Goal: Information Seeking & Learning: Learn about a topic

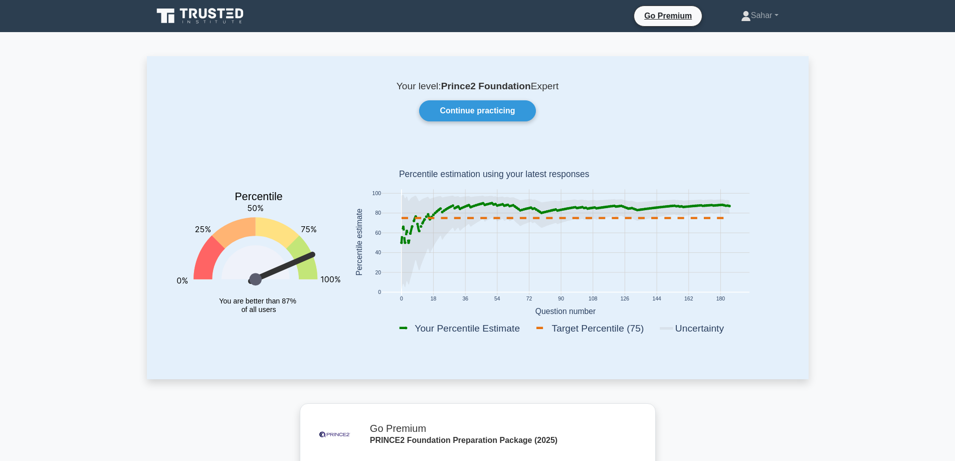
click at [724, 212] on icon "0 18 36 54 72 90 108 126 144 162 180 0 20 40 60 80 100 Your Percentile Estimate…" at bounding box center [565, 243] width 438 height 197
drag, startPoint x: 493, startPoint y: 109, endPoint x: 555, endPoint y: 99, distance: 62.4
click at [492, 109] on link "Continue practicing" at bounding box center [477, 110] width 116 height 21
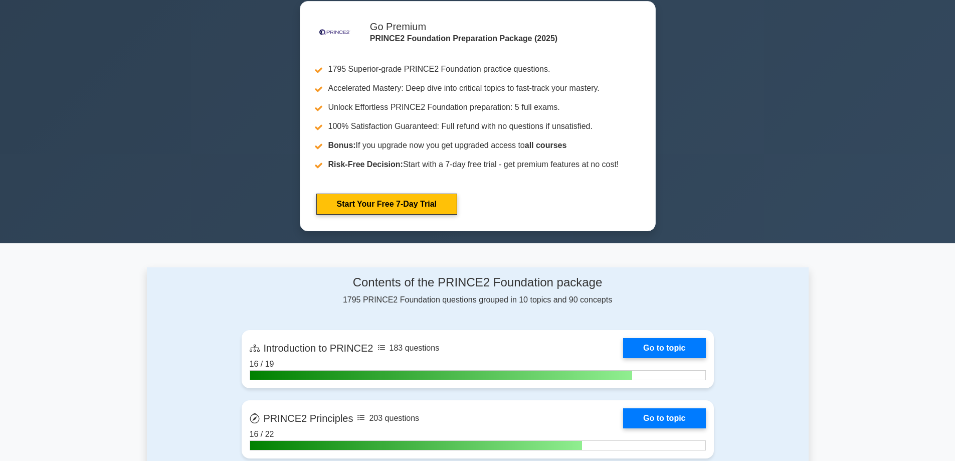
scroll to position [451, 0]
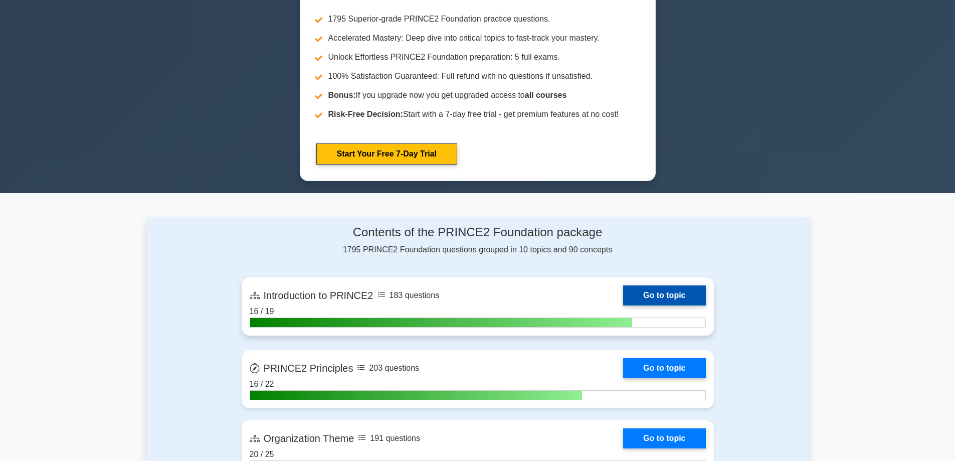
click at [641, 297] on link "Go to topic" at bounding box center [664, 295] width 82 height 20
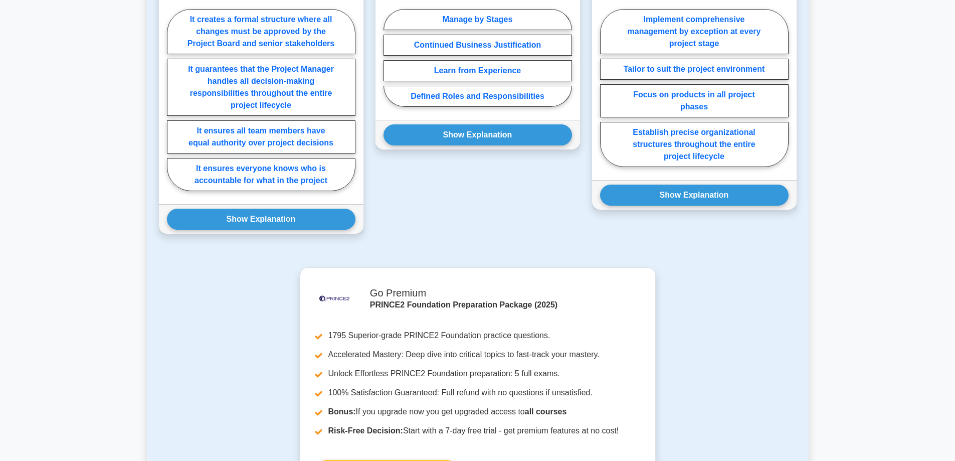
scroll to position [802, 0]
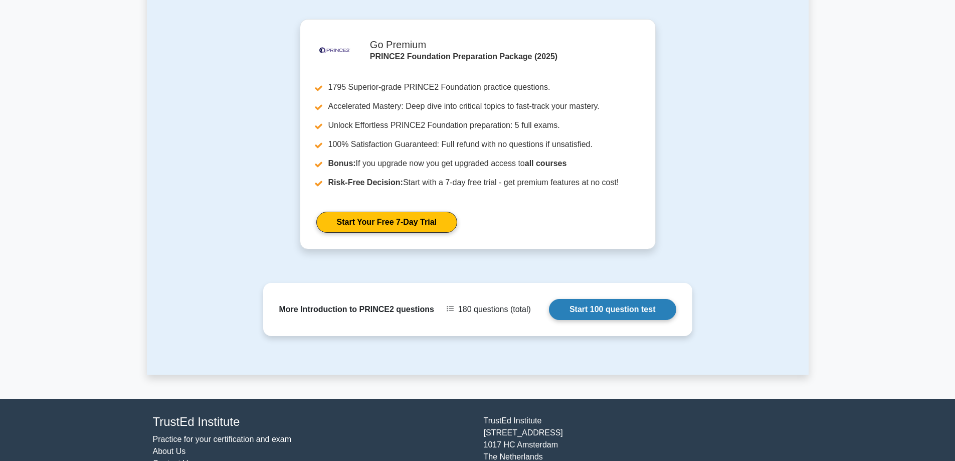
click at [611, 306] on link "Start 100 question test" at bounding box center [612, 309] width 127 height 21
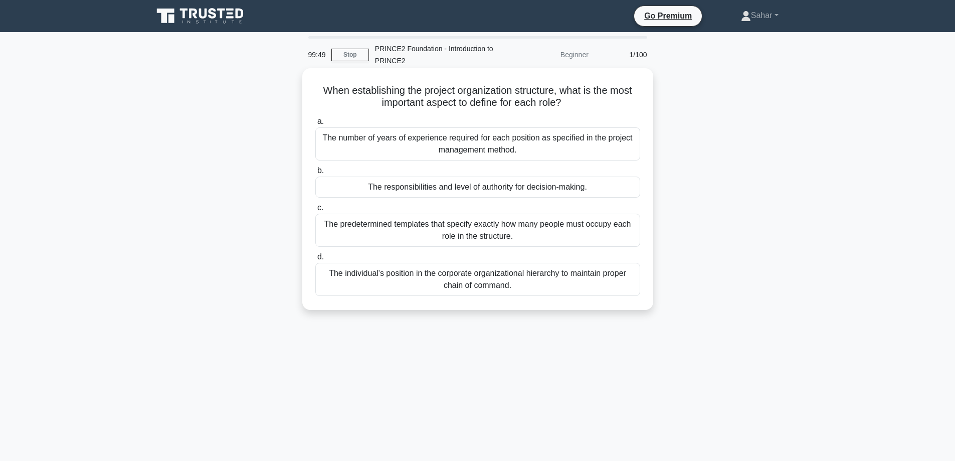
click at [548, 191] on div "The responsibilities and level of authority for decision-making." at bounding box center [477, 186] width 325 height 21
click at [315, 174] on input "b. The responsibilities and level of authority for decision-making." at bounding box center [315, 170] width 0 height 7
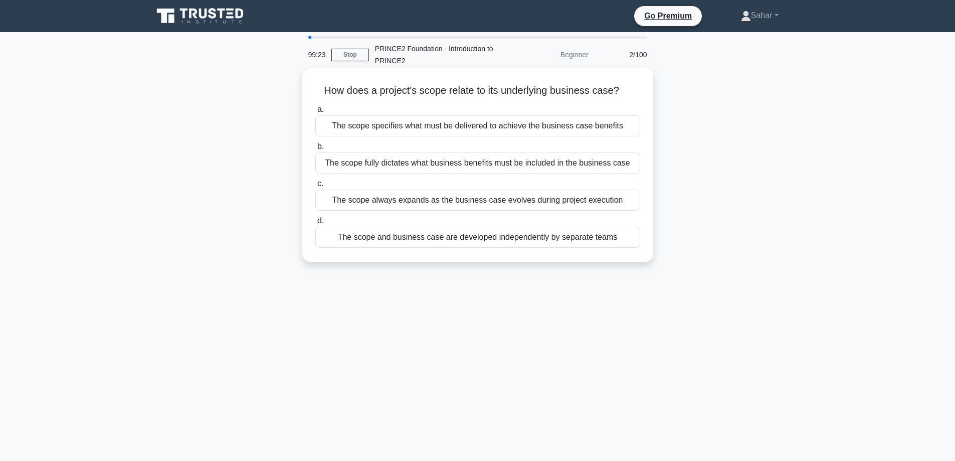
click at [475, 128] on div "The scope specifies what must be delivered to achieve the business case benefits" at bounding box center [477, 125] width 325 height 21
click at [315, 113] on input "a. The scope specifies what must be delivered to achieve the business case bene…" at bounding box center [315, 109] width 0 height 7
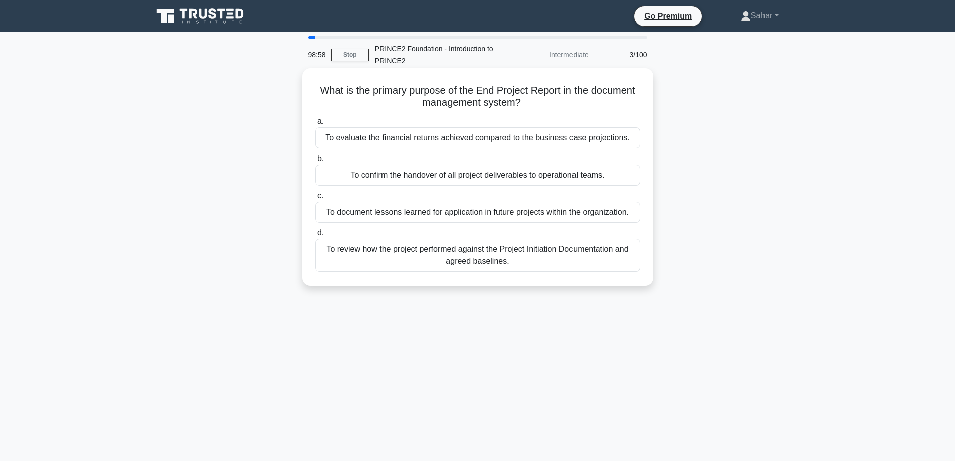
click at [528, 259] on div "To review how the project performed against the Project Initiation Documentatio…" at bounding box center [477, 255] width 325 height 33
click at [315, 236] on input "d. To review how the project performed against the Project Initiation Documenta…" at bounding box center [315, 233] width 0 height 7
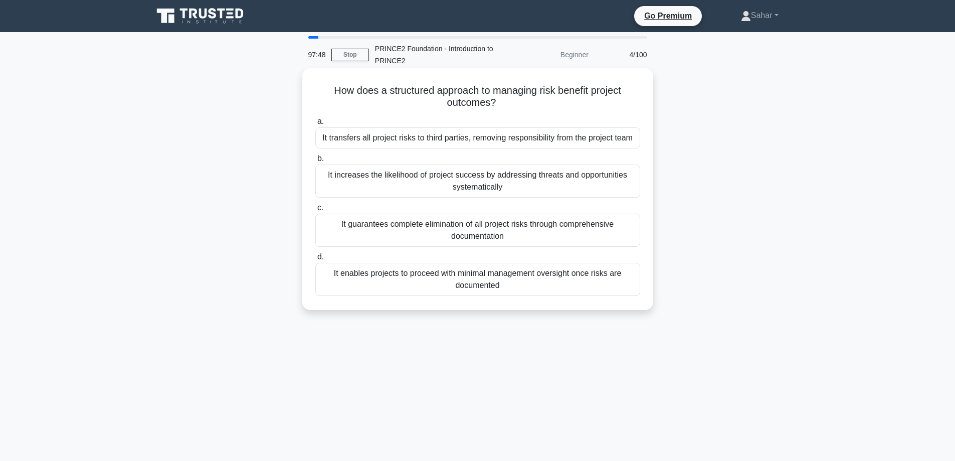
click at [403, 183] on div "It increases the likelihood of project success by addressing threats and opport…" at bounding box center [477, 180] width 325 height 33
click at [315, 162] on input "b. It increases the likelihood of project success by addressing threats and opp…" at bounding box center [315, 158] width 0 height 7
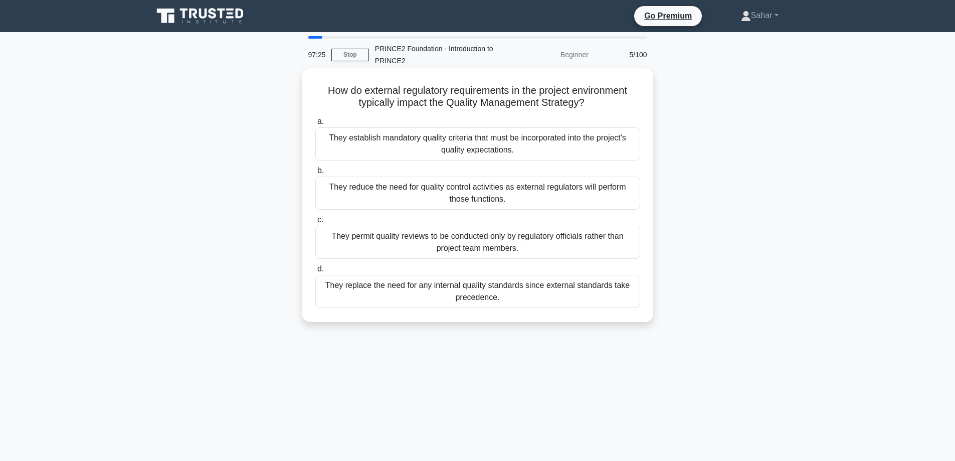
click at [390, 144] on div "They establish mandatory quality criteria that must be incorporated into the pr…" at bounding box center [477, 143] width 325 height 33
click at [315, 125] on input "a. They establish mandatory quality criteria that must be incorporated into the…" at bounding box center [315, 121] width 0 height 7
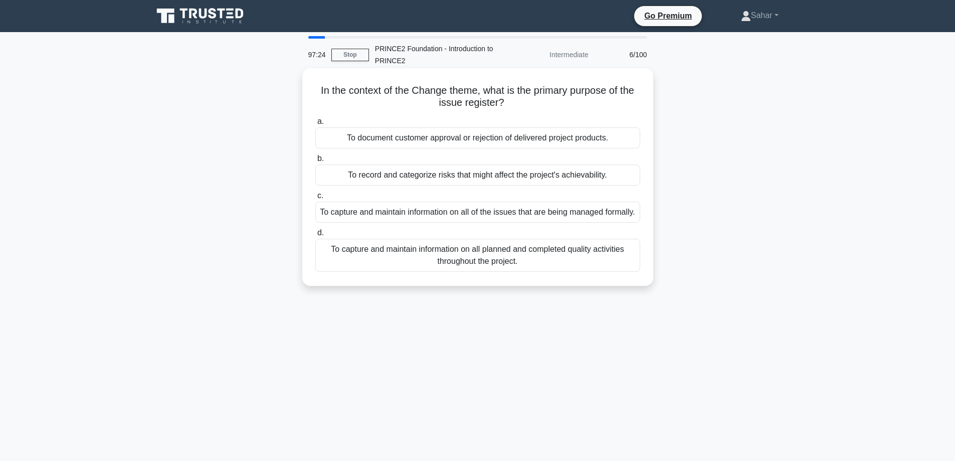
drag, startPoint x: 341, startPoint y: 51, endPoint x: 579, endPoint y: 74, distance: 239.2
click at [341, 51] on link "Stop" at bounding box center [350, 55] width 38 height 13
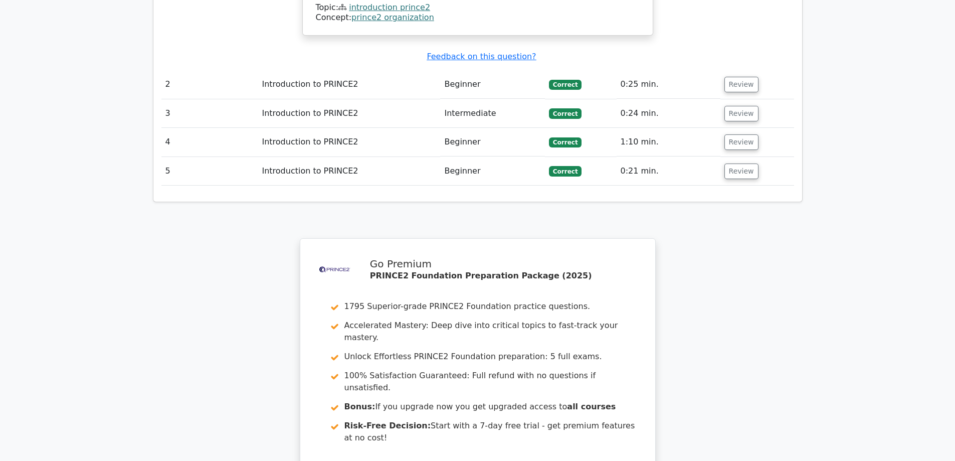
scroll to position [1253, 0]
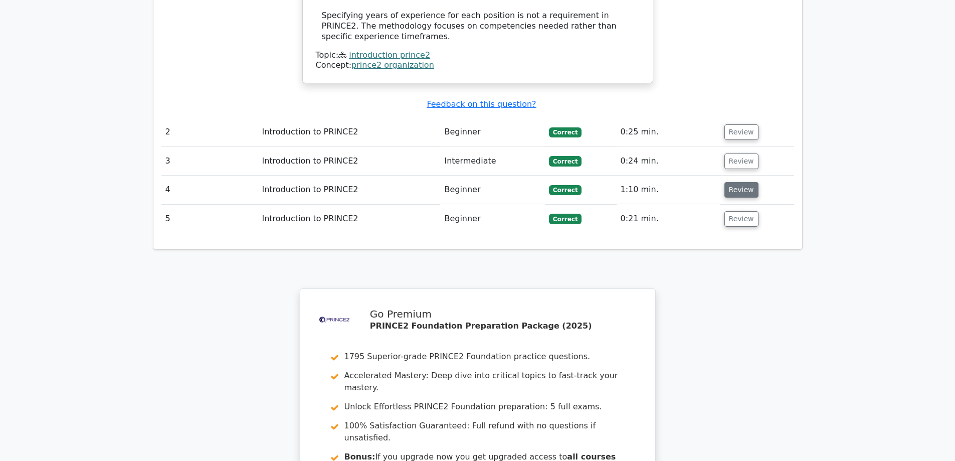
click at [738, 182] on button "Review" at bounding box center [741, 190] width 34 height 16
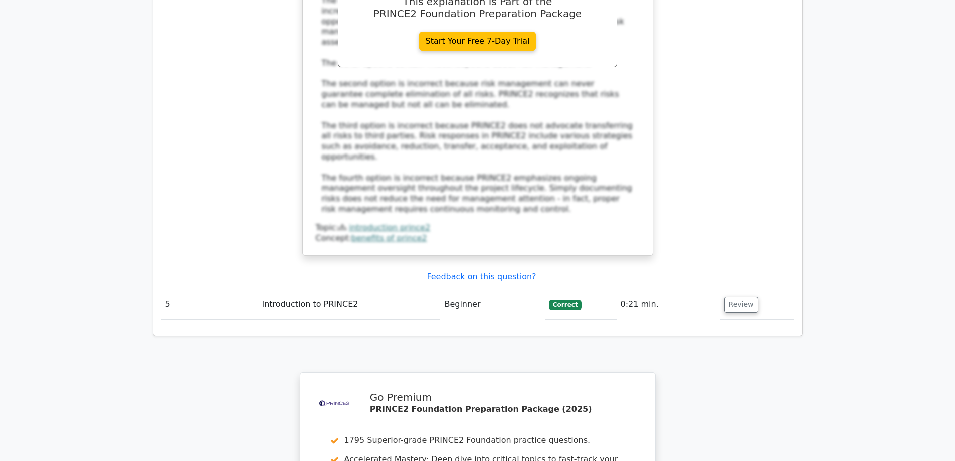
scroll to position [2020, 0]
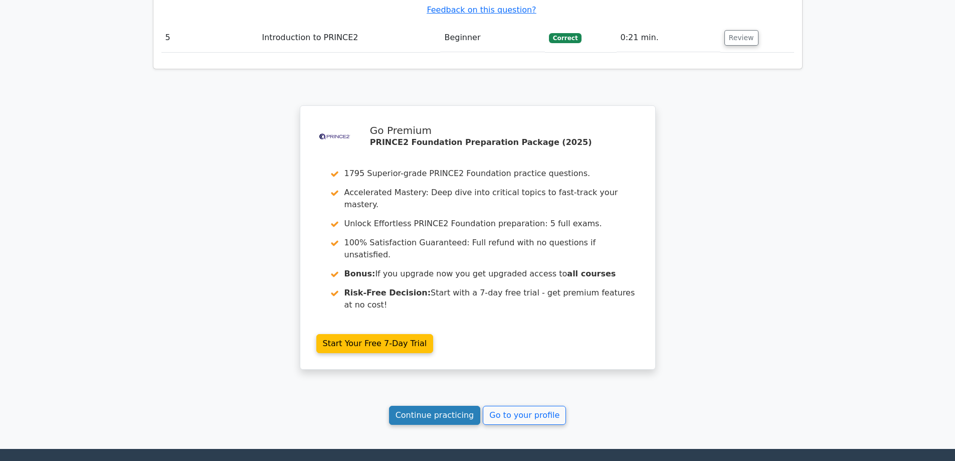
click at [437, 405] on link "Continue practicing" at bounding box center [435, 414] width 92 height 19
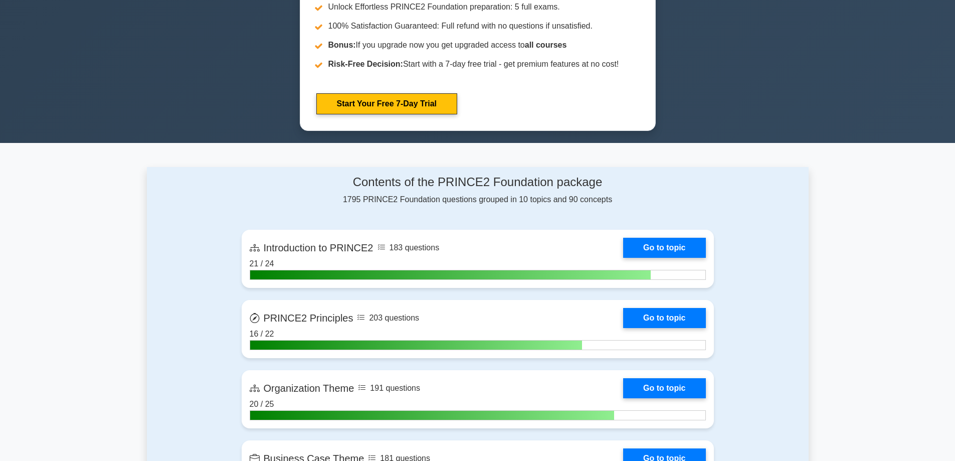
scroll to position [551, 0]
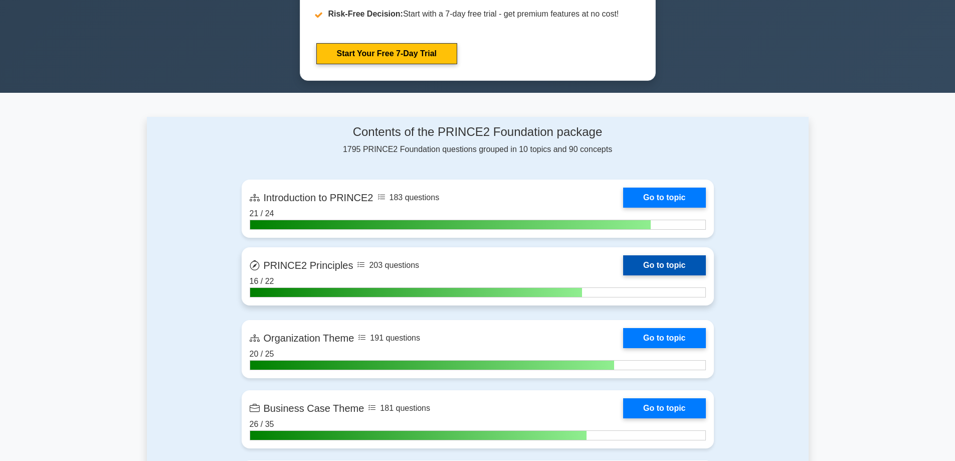
click at [643, 266] on link "Go to topic" at bounding box center [664, 265] width 82 height 20
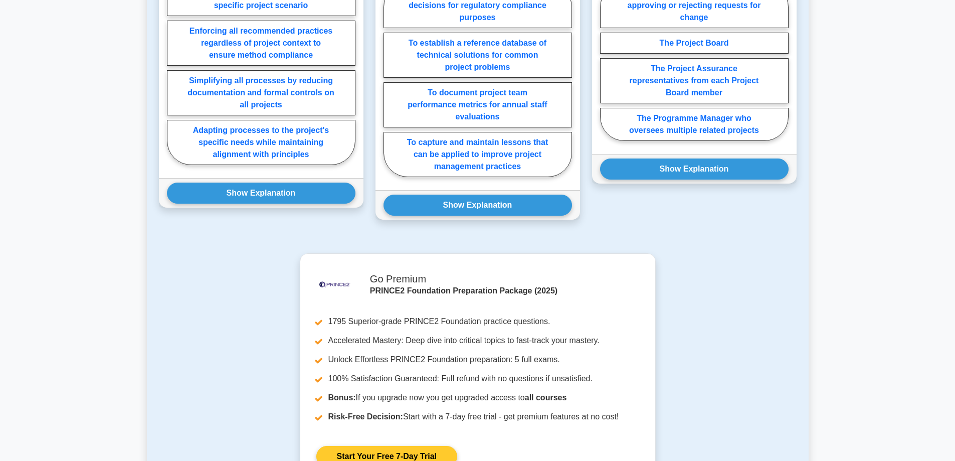
scroll to position [886, 0]
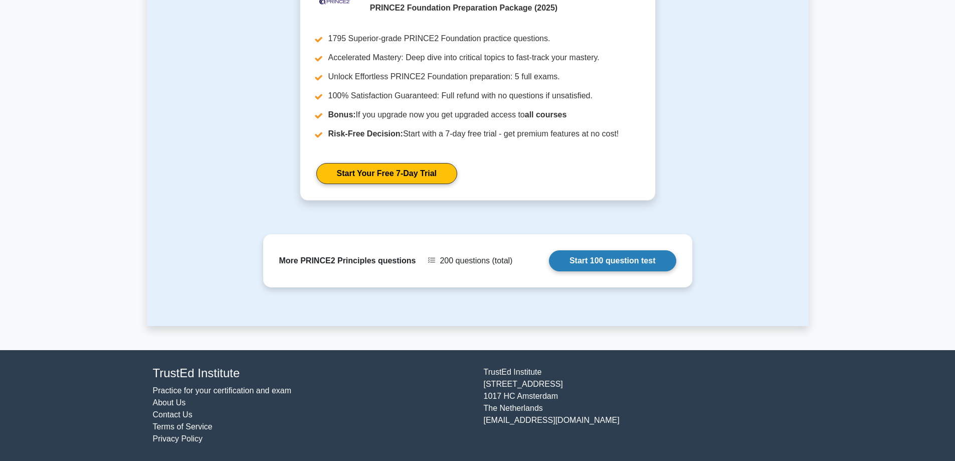
click at [597, 266] on link "Start 100 question test" at bounding box center [612, 260] width 127 height 21
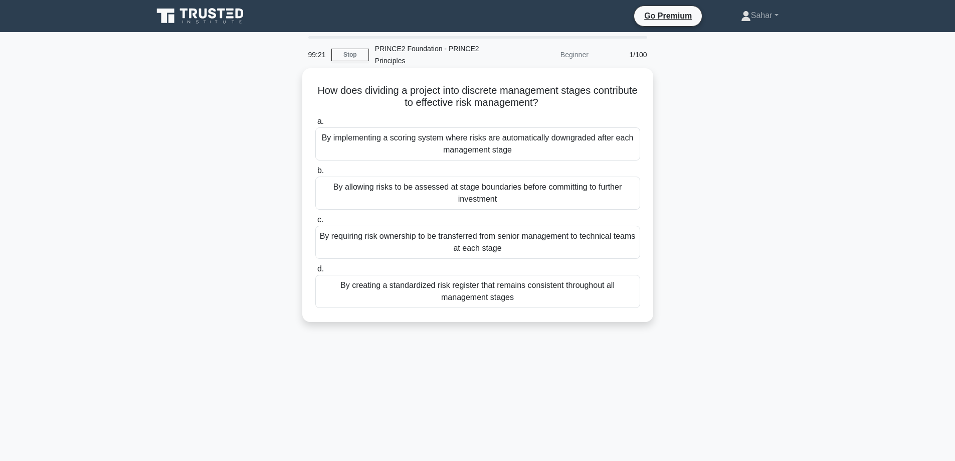
click at [515, 192] on div "By allowing risks to be assessed at stage boundaries before committing to furth…" at bounding box center [477, 192] width 325 height 33
click at [315, 174] on input "b. By allowing risks to be assessed at stage boundaries before committing to fu…" at bounding box center [315, 170] width 0 height 7
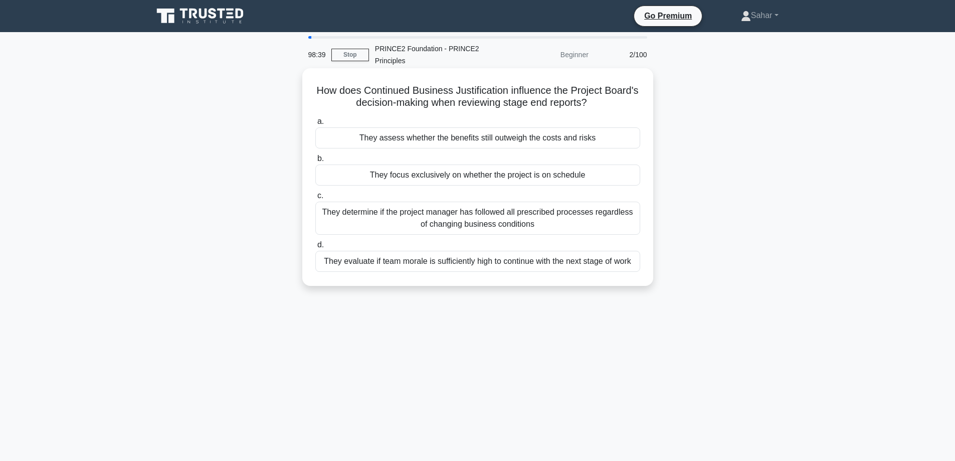
click at [494, 139] on div "They assess whether the benefits still outweigh the costs and risks" at bounding box center [477, 137] width 325 height 21
click at [315, 125] on input "a. They assess whether the benefits still outweigh the costs and risks" at bounding box center [315, 121] width 0 height 7
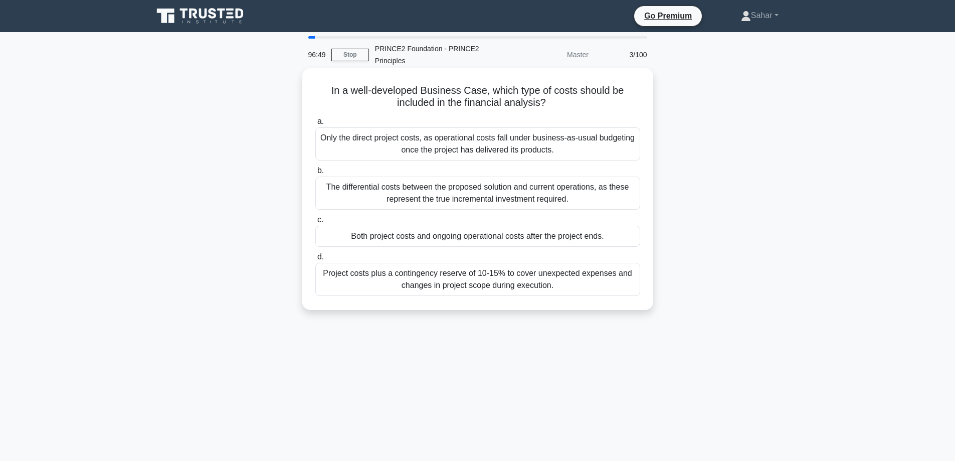
click at [446, 237] on div "Both project costs and ongoing operational costs after the project ends." at bounding box center [477, 236] width 325 height 21
click at [315, 223] on input "c. Both project costs and ongoing operational costs after the project ends." at bounding box center [315, 219] width 0 height 7
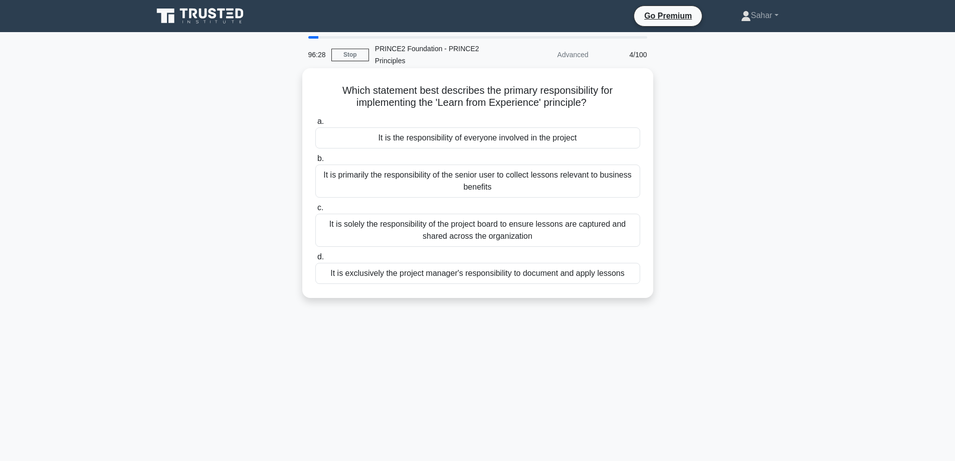
click at [431, 275] on div "It is exclusively the project manager's responsibility to document and apply le…" at bounding box center [477, 273] width 325 height 21
click at [315, 260] on input "d. It is exclusively the project manager's responsibility to document and apply…" at bounding box center [315, 257] width 0 height 7
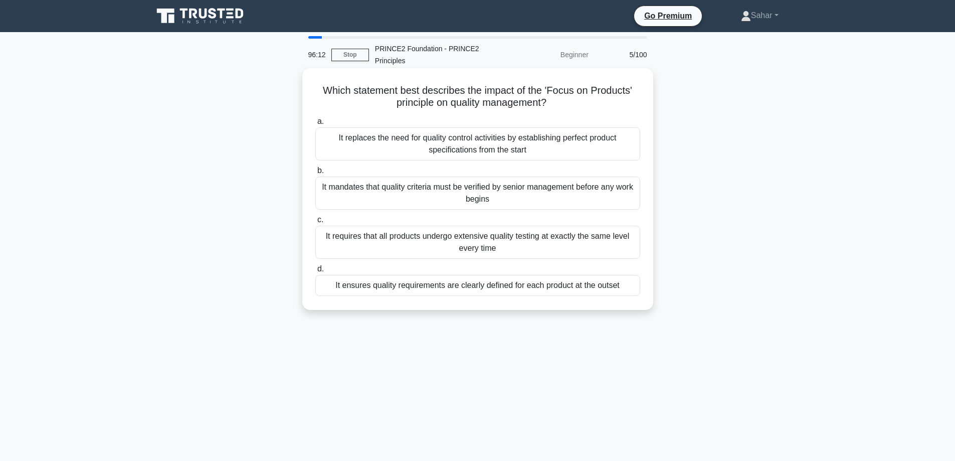
click at [550, 287] on div "It ensures quality requirements are clearly defined for each product at the out…" at bounding box center [477, 285] width 325 height 21
click at [315, 272] on input "d. It ensures quality requirements are clearly defined for each product at the …" at bounding box center [315, 269] width 0 height 7
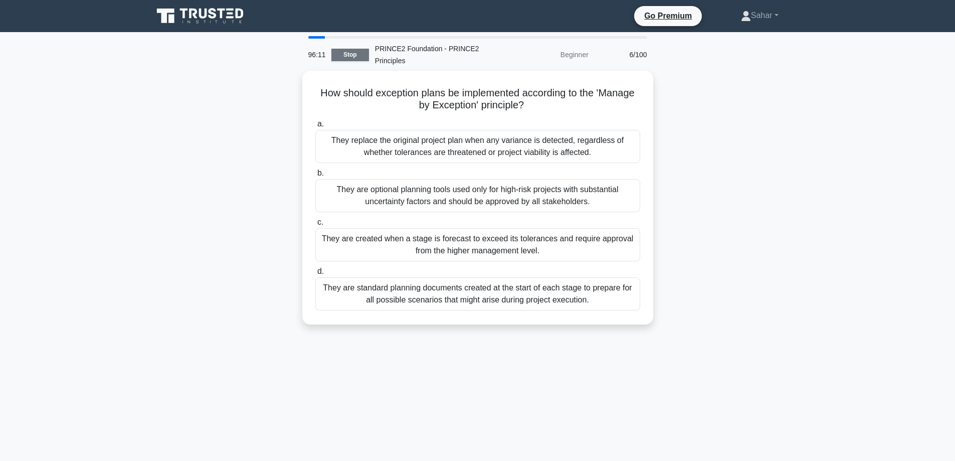
click at [352, 55] on link "Stop" at bounding box center [350, 55] width 38 height 13
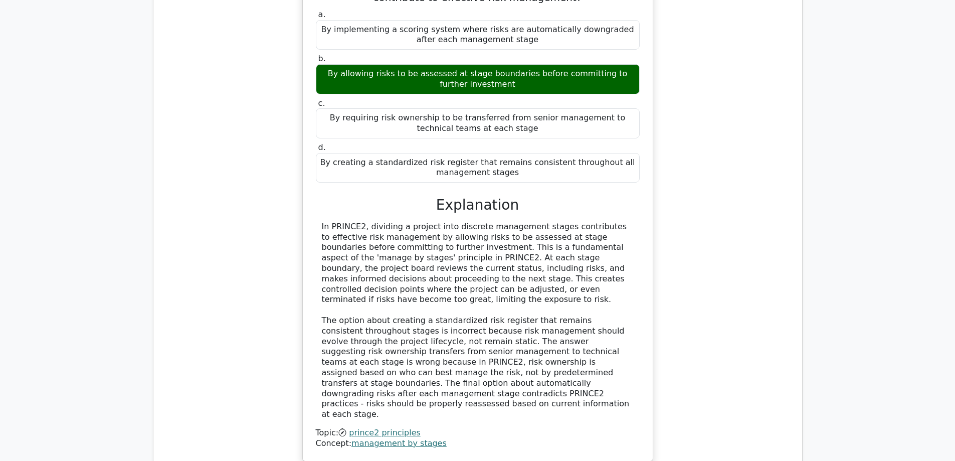
scroll to position [1102, 0]
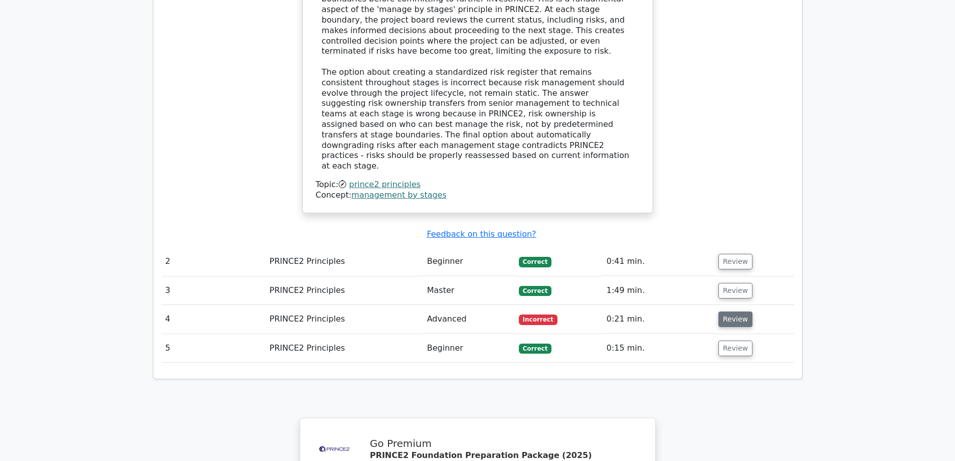
click at [728, 311] on button "Review" at bounding box center [735, 319] width 34 height 16
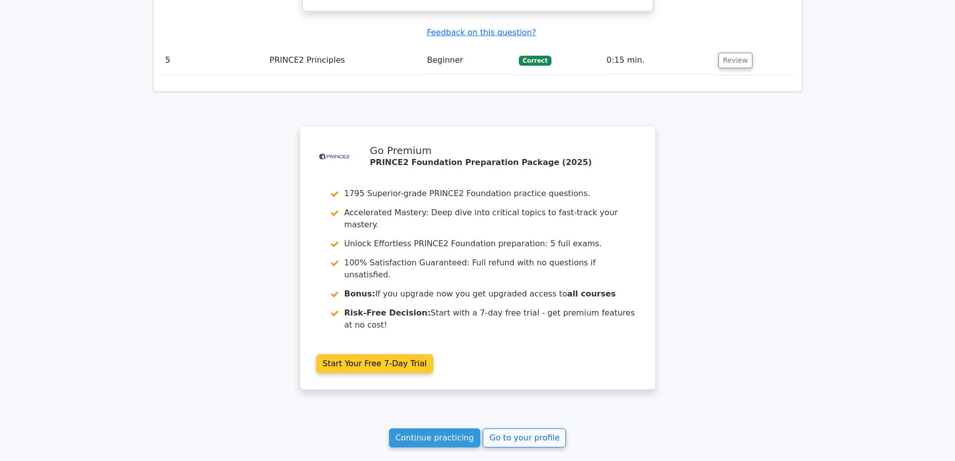
scroll to position [1906, 0]
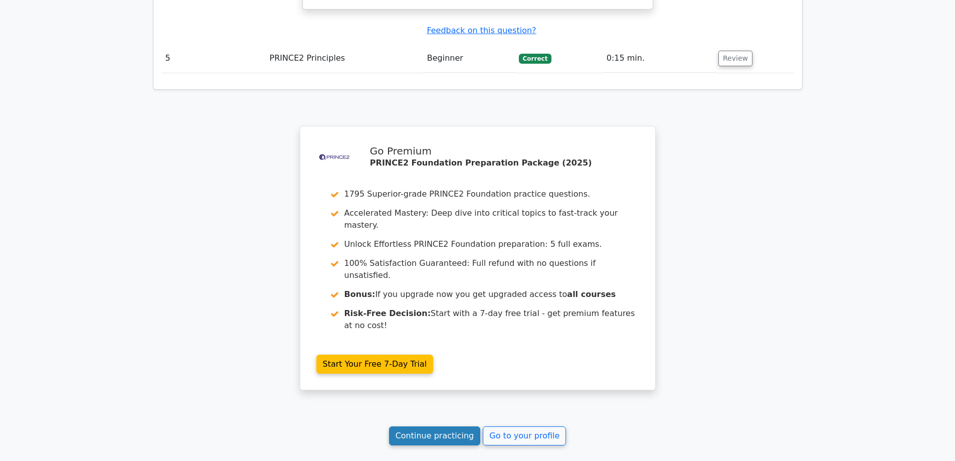
click at [433, 426] on link "Continue practicing" at bounding box center [435, 435] width 92 height 19
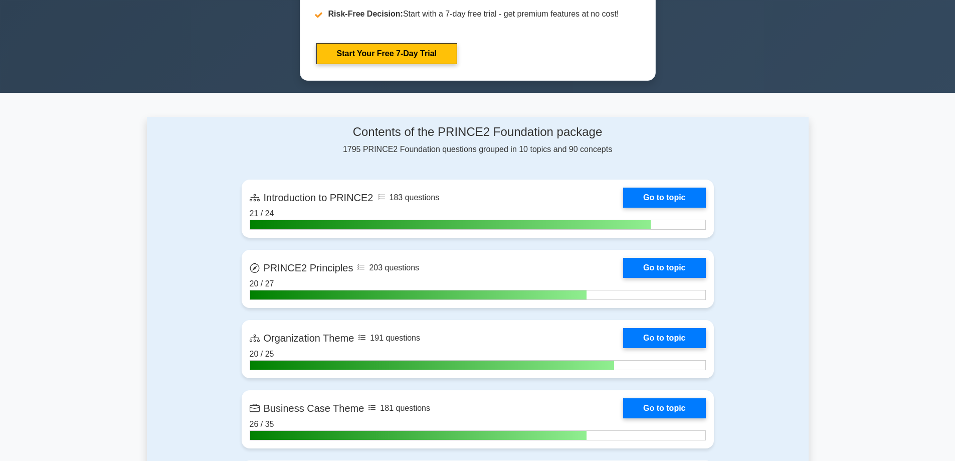
scroll to position [702, 0]
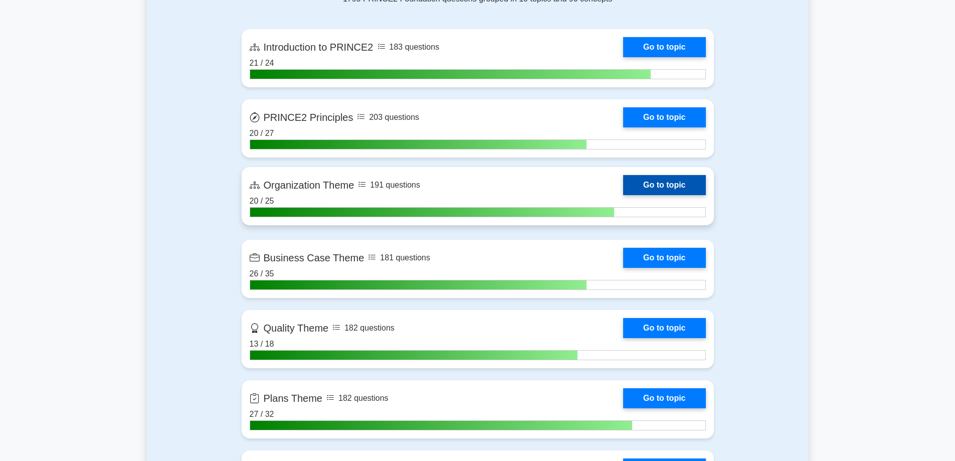
click at [653, 187] on link "Go to topic" at bounding box center [664, 185] width 82 height 20
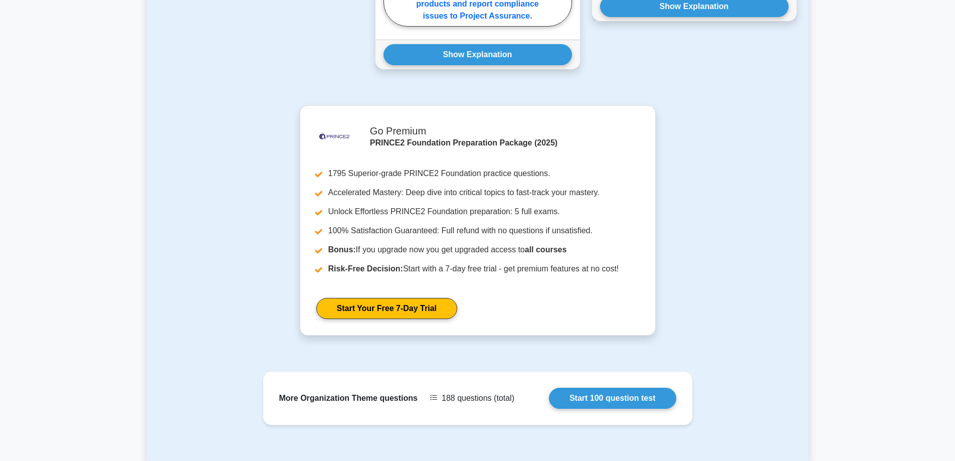
scroll to position [874, 0]
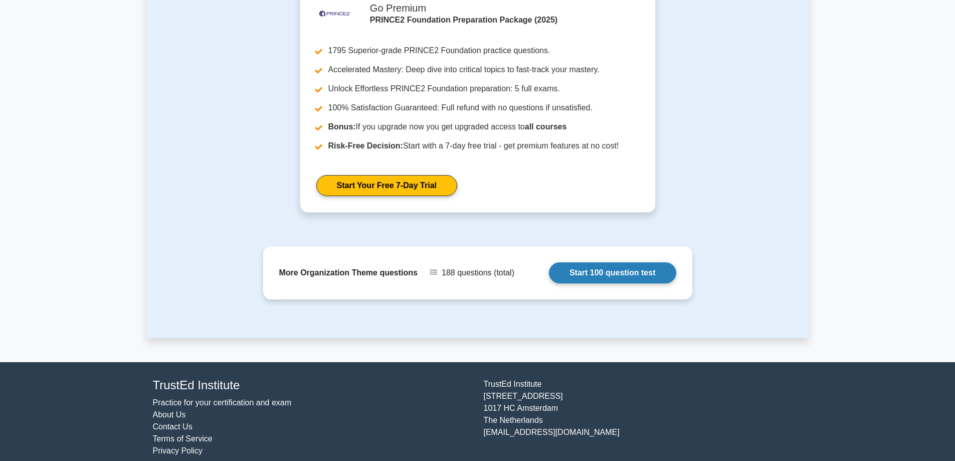
click at [606, 262] on link "Start 100 question test" at bounding box center [612, 272] width 127 height 21
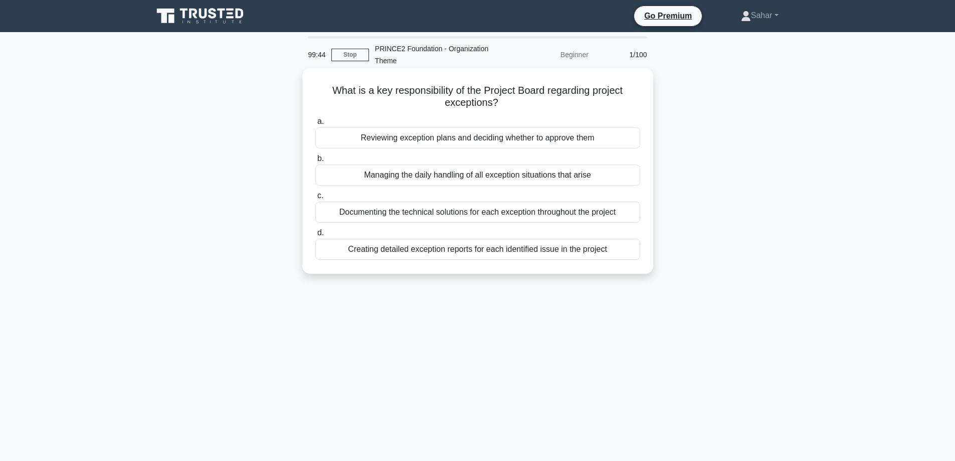
click at [474, 141] on div "Reviewing exception plans and deciding whether to approve them" at bounding box center [477, 137] width 325 height 21
click at [315, 125] on input "a. Reviewing exception plans and deciding whether to approve them" at bounding box center [315, 121] width 0 height 7
click at [484, 175] on div "Ensuring the quality of products delivered by suppliers meets requirements" at bounding box center [477, 174] width 325 height 21
click at [315, 162] on input "b. Ensuring the quality of products delivered by suppliers meets requirements" at bounding box center [315, 158] width 0 height 7
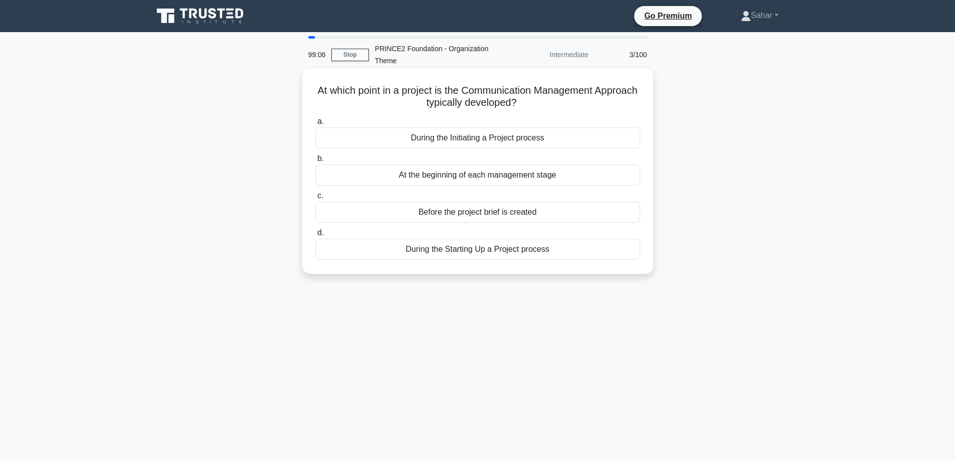
click at [455, 138] on div "During the Initiating a Project process" at bounding box center [477, 137] width 325 height 21
click at [315, 125] on input "a. During the Initiating a Project process" at bounding box center [315, 121] width 0 height 7
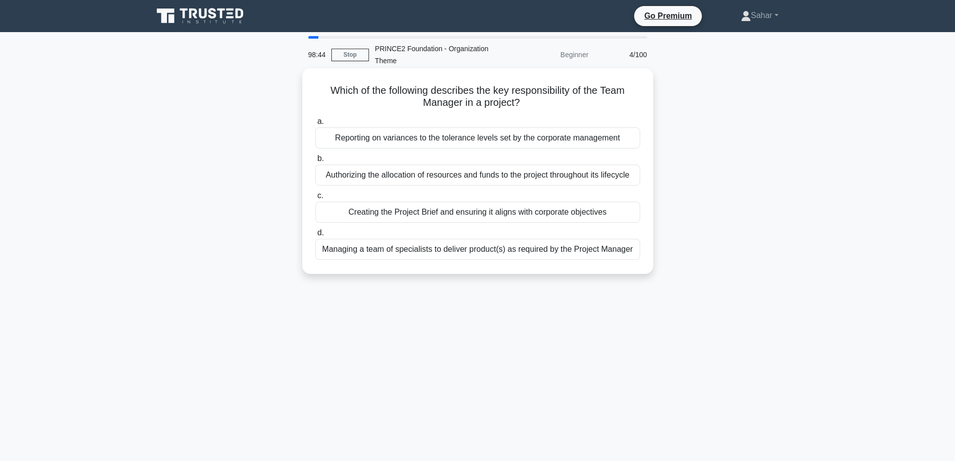
click at [461, 249] on div "Managing a team of specialists to deliver product(s) as required by the Project…" at bounding box center [477, 249] width 325 height 21
click at [315, 236] on input "d. Managing a team of specialists to deliver product(s) as required by the Proj…" at bounding box center [315, 233] width 0 height 7
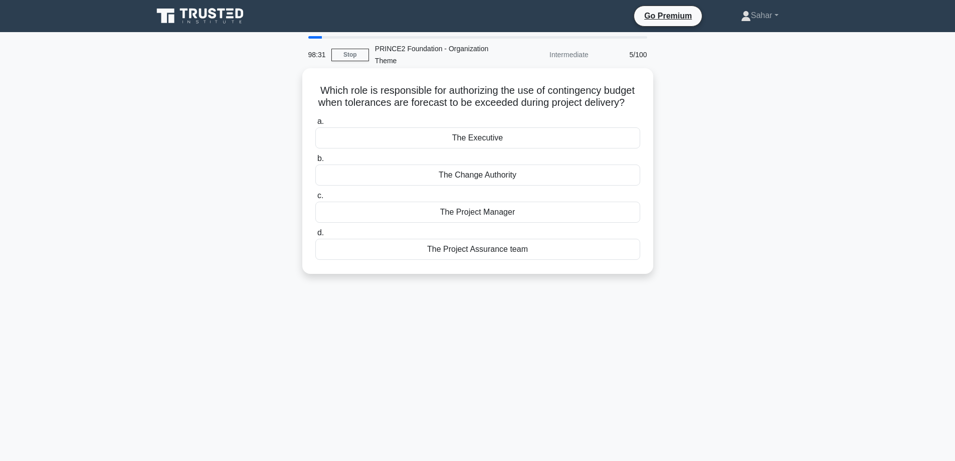
click at [484, 185] on div "The Change Authority" at bounding box center [477, 174] width 325 height 21
click at [315, 162] on input "b. The Change Authority" at bounding box center [315, 158] width 0 height 7
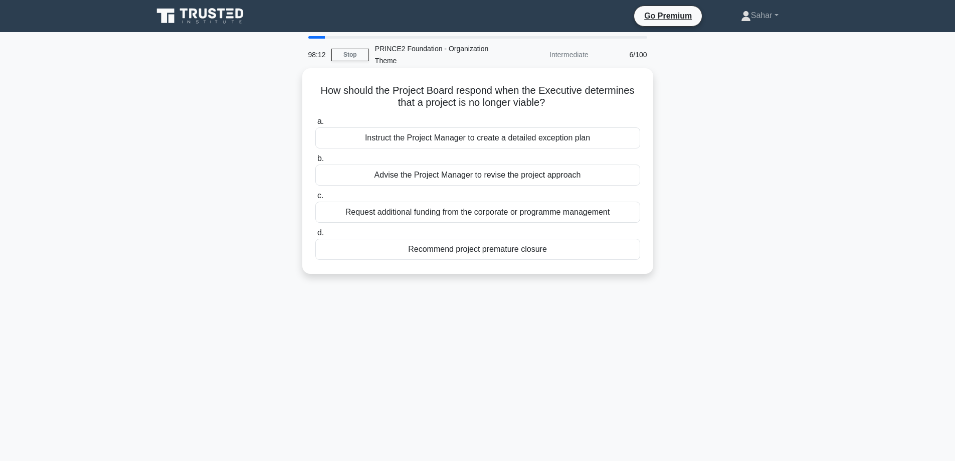
click at [495, 251] on div "Recommend project premature closure" at bounding box center [477, 249] width 325 height 21
click at [315, 236] on input "d. Recommend project premature closure" at bounding box center [315, 233] width 0 height 7
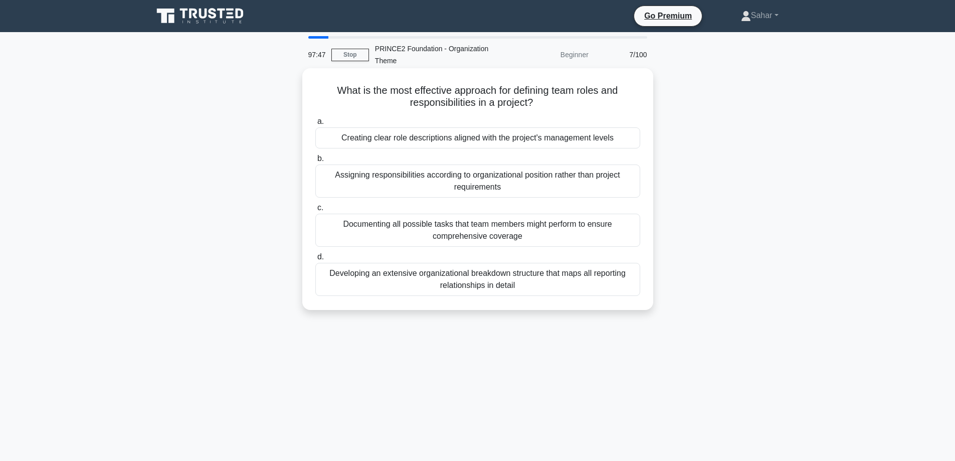
click at [507, 141] on div "Creating clear role descriptions aligned with the project's management levels" at bounding box center [477, 137] width 325 height 21
click at [315, 125] on input "a. Creating clear role descriptions aligned with the project's management levels" at bounding box center [315, 121] width 0 height 7
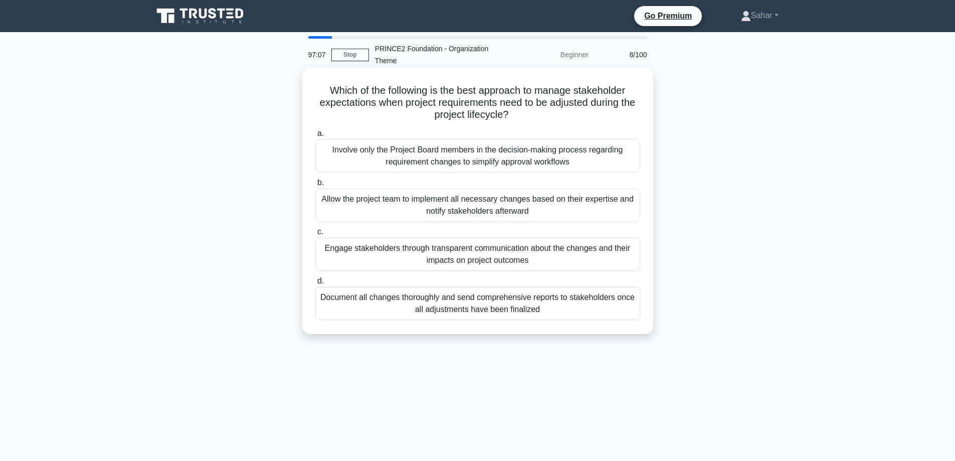
click at [458, 253] on div "Engage stakeholders through transparent communication about the changes and the…" at bounding box center [477, 254] width 325 height 33
click at [315, 235] on input "c. Engage stakeholders through transparent communication about the changes and …" at bounding box center [315, 232] width 0 height 7
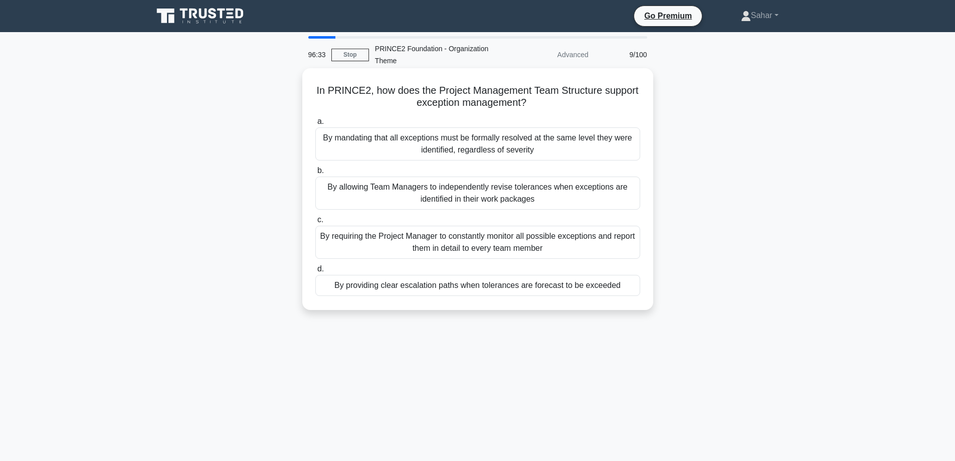
click at [593, 286] on div "By providing clear escalation paths when tolerances are forecast to be exceeded" at bounding box center [477, 285] width 325 height 21
click at [315, 272] on input "d. By providing clear escalation paths when tolerances are forecast to be excee…" at bounding box center [315, 269] width 0 height 7
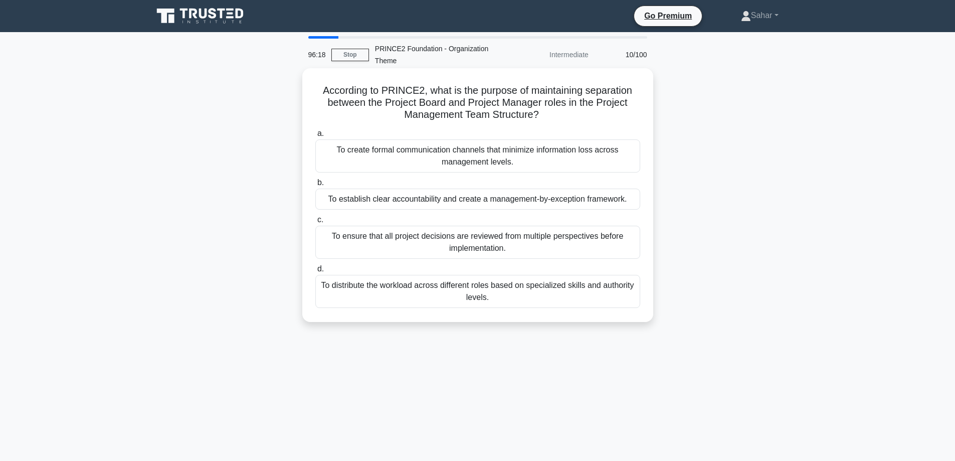
click at [540, 194] on div "To establish clear accountability and create a management-by-exception framewor…" at bounding box center [477, 198] width 325 height 21
click at [315, 186] on input "b. To establish clear accountability and create a management-by-exception frame…" at bounding box center [315, 182] width 0 height 7
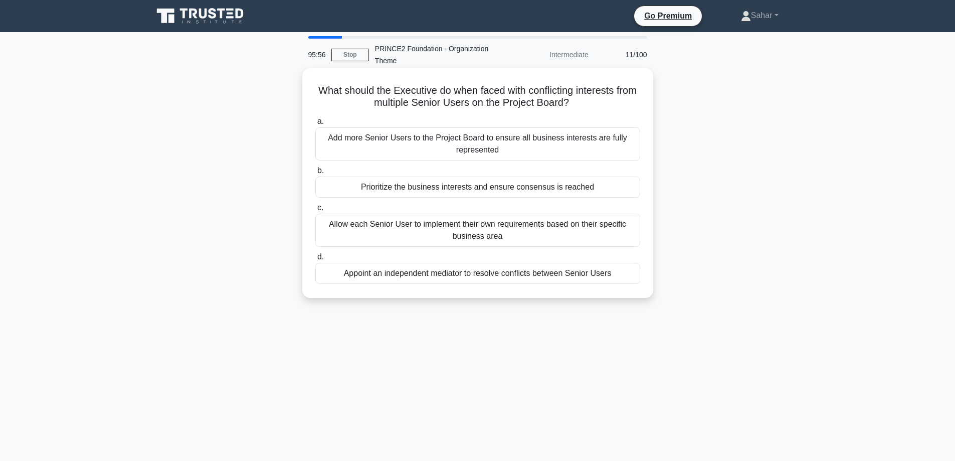
click at [563, 189] on div "Prioritize the business interests and ensure consensus is reached" at bounding box center [477, 186] width 325 height 21
click at [315, 174] on input "b. Prioritize the business interests and ensure consensus is reached" at bounding box center [315, 170] width 0 height 7
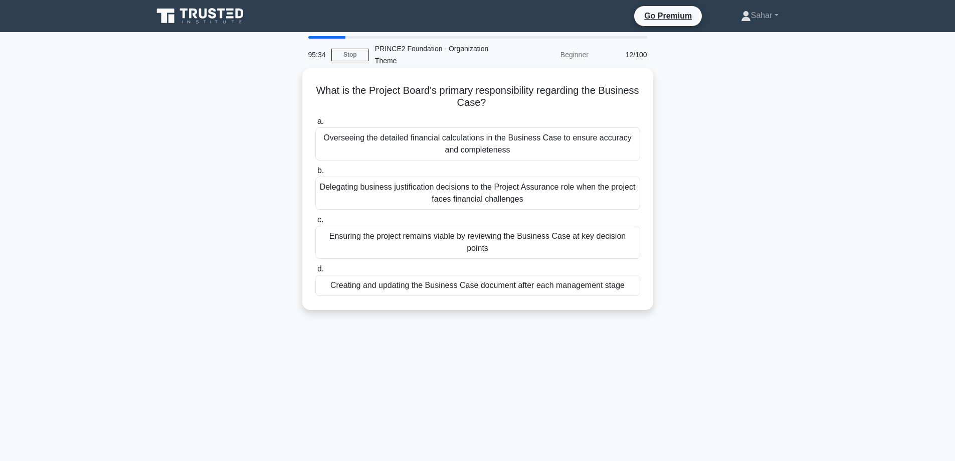
click at [551, 238] on div "Ensuring the project remains viable by reviewing the Business Case at key decis…" at bounding box center [477, 242] width 325 height 33
click at [315, 223] on input "c. Ensuring the project remains viable by reviewing the Business Case at key de…" at bounding box center [315, 219] width 0 height 7
click at [568, 244] on div "Providing an independent view of project progress and ensuring standards are ma…" at bounding box center [477, 242] width 325 height 33
click at [315, 223] on input "c. Providing an independent view of project progress and ensuring standards are…" at bounding box center [315, 219] width 0 height 7
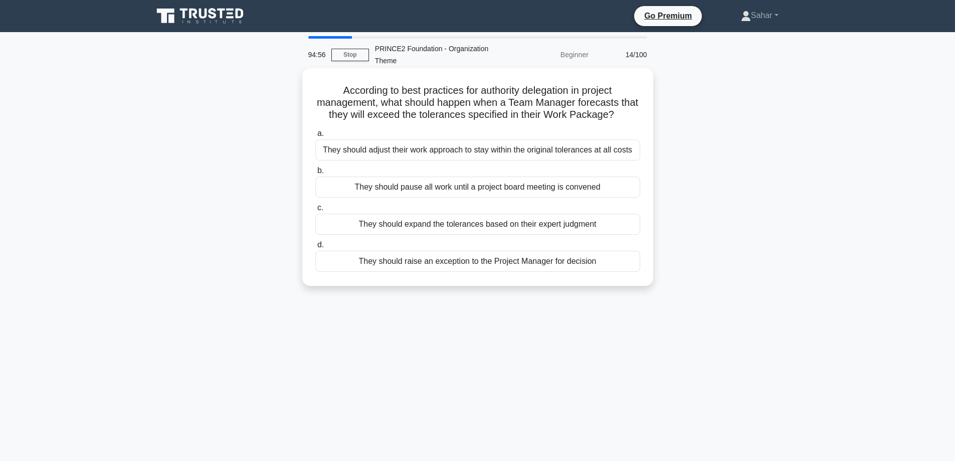
click at [507, 261] on div "They should raise an exception to the Project Manager for decision" at bounding box center [477, 261] width 325 height 21
click at [315, 248] on input "d. They should raise an exception to the Project Manager for decision" at bounding box center [315, 245] width 0 height 7
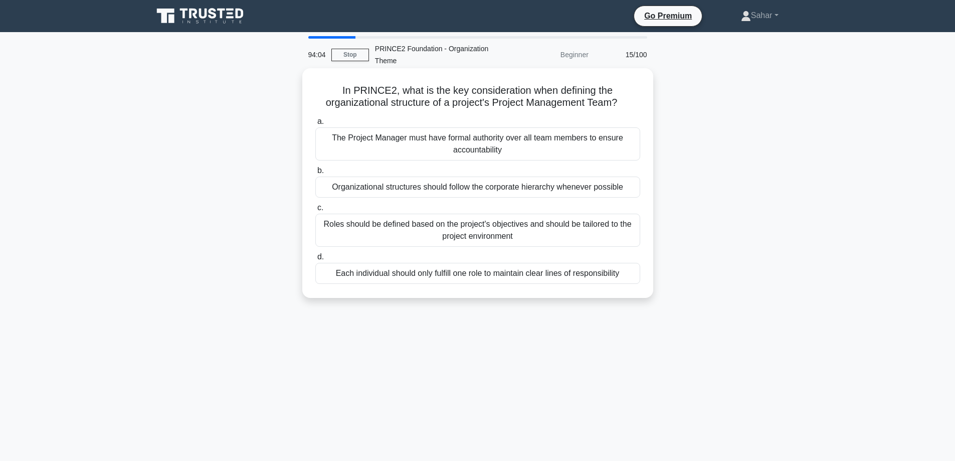
click at [532, 234] on div "Roles should be defined based on the project's objectives and should be tailore…" at bounding box center [477, 229] width 325 height 33
click at [315, 211] on input "c. Roles should be defined based on the project's objectives and should be tail…" at bounding box center [315, 207] width 0 height 7
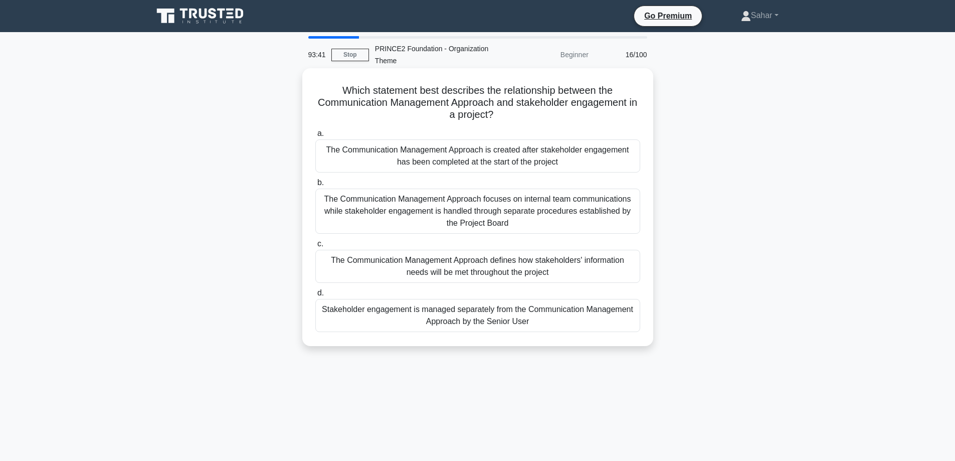
click at [519, 274] on div "The Communication Management Approach defines how stakeholders' information nee…" at bounding box center [477, 266] width 325 height 33
click at [315, 247] on input "c. The Communication Management Approach defines how stakeholders' information …" at bounding box center [315, 244] width 0 height 7
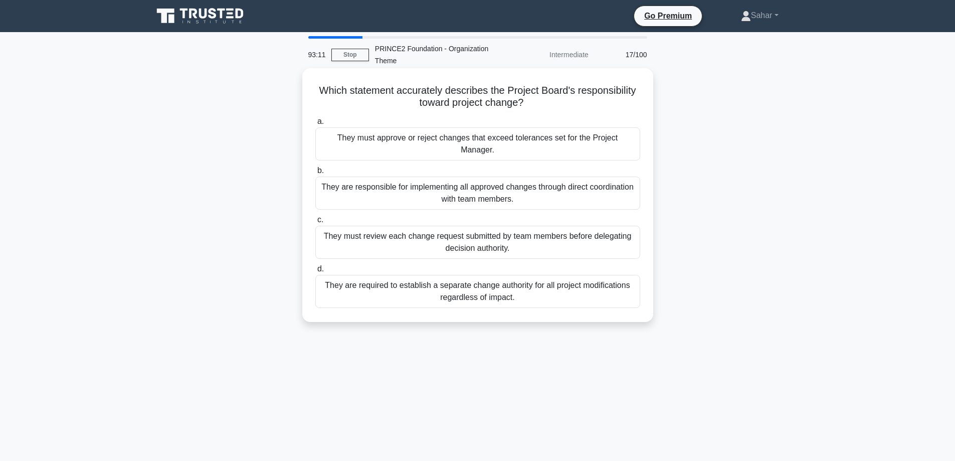
click at [437, 142] on div "They must approve or reject changes that exceed tolerances set for the Project …" at bounding box center [477, 143] width 325 height 33
click at [315, 125] on input "a. They must approve or reject changes that exceed tolerances set for the Proje…" at bounding box center [315, 121] width 0 height 7
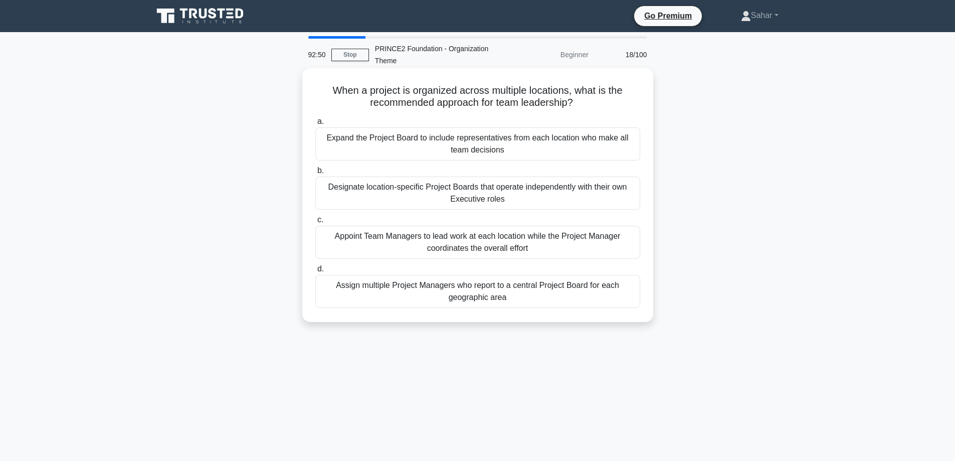
click at [482, 238] on div "Appoint Team Managers to lead work at each location while the Project Manager c…" at bounding box center [477, 242] width 325 height 33
click at [315, 223] on input "c. Appoint Team Managers to lead work at each location while the Project Manage…" at bounding box center [315, 219] width 0 height 7
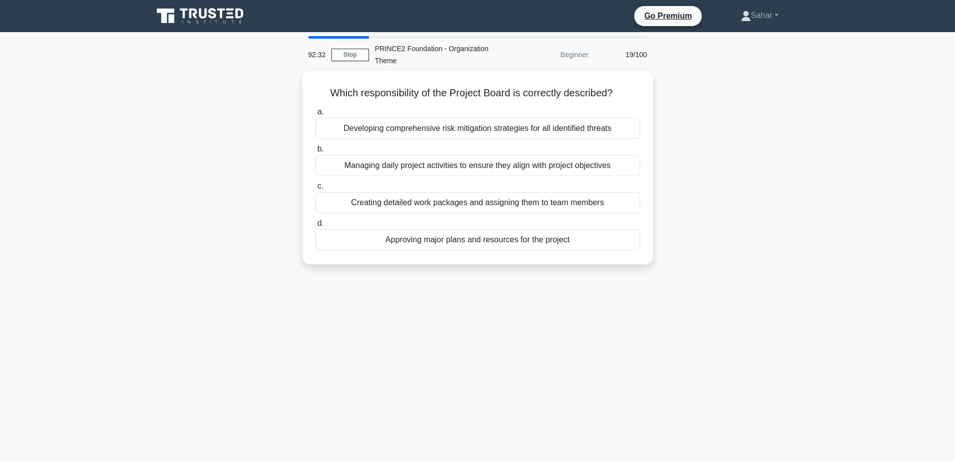
click at [482, 238] on div "Approving major plans and resources for the project" at bounding box center [477, 239] width 325 height 21
click at [315, 227] on input "d. Approving major plans and resources for the project" at bounding box center [315, 223] width 0 height 7
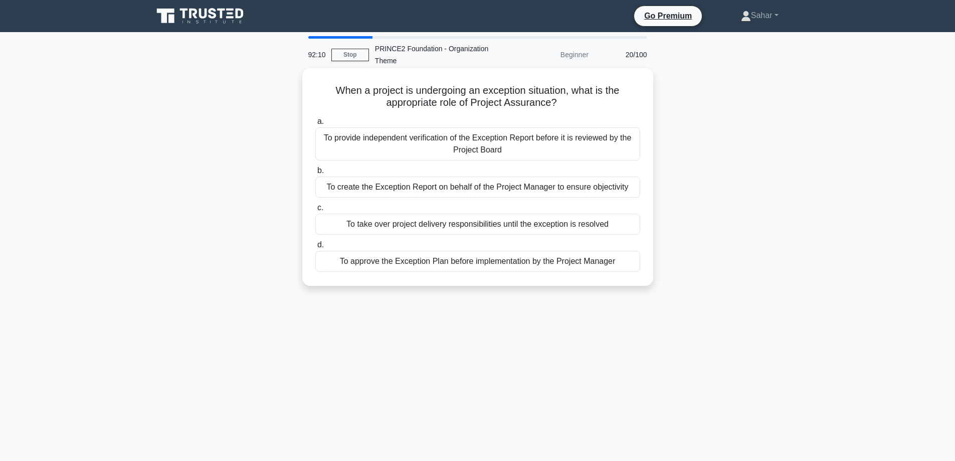
click at [412, 146] on div "To provide independent verification of the Exception Report before it is review…" at bounding box center [477, 143] width 325 height 33
click at [315, 125] on input "a. To provide independent verification of the Exception Report before it is rev…" at bounding box center [315, 121] width 0 height 7
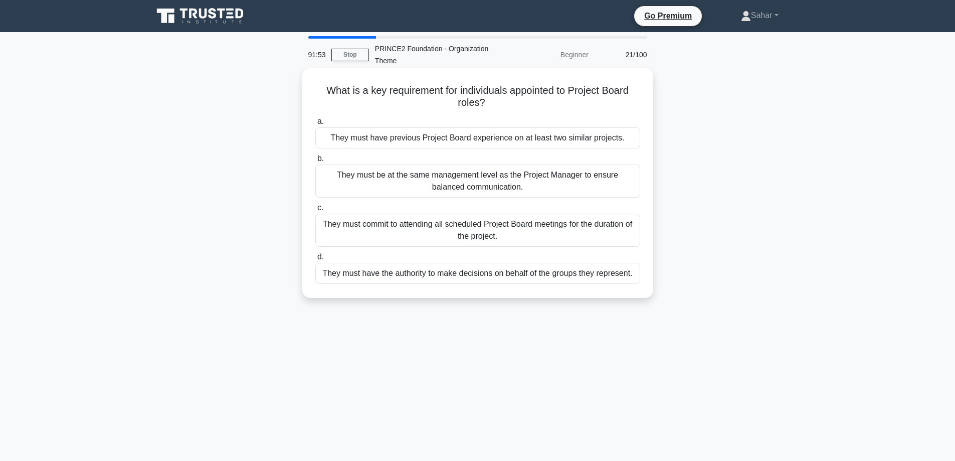
click at [425, 278] on div "They must have the authority to make decisions on behalf of the groups they rep…" at bounding box center [477, 273] width 325 height 21
click at [315, 260] on input "d. They must have the authority to make decisions on behalf of the groups they …" at bounding box center [315, 257] width 0 height 7
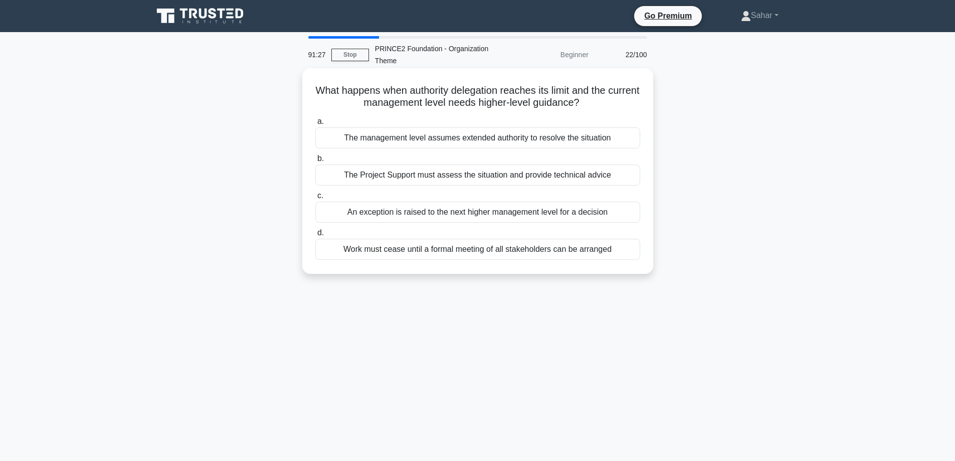
click at [472, 216] on div "An exception is raised to the next higher management level for a decision" at bounding box center [477, 211] width 325 height 21
click at [315, 199] on input "c. An exception is raised to the next higher management level for a decision" at bounding box center [315, 195] width 0 height 7
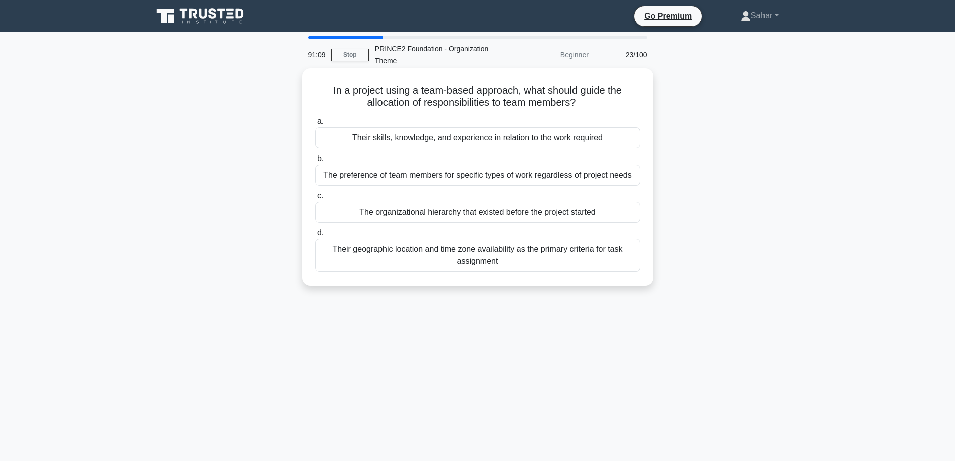
click at [429, 138] on div "Their skills, knowledge, and experience in relation to the work required" at bounding box center [477, 137] width 325 height 21
click at [315, 125] on input "a. Their skills, knowledge, and experience in relation to the work required" at bounding box center [315, 121] width 0 height 7
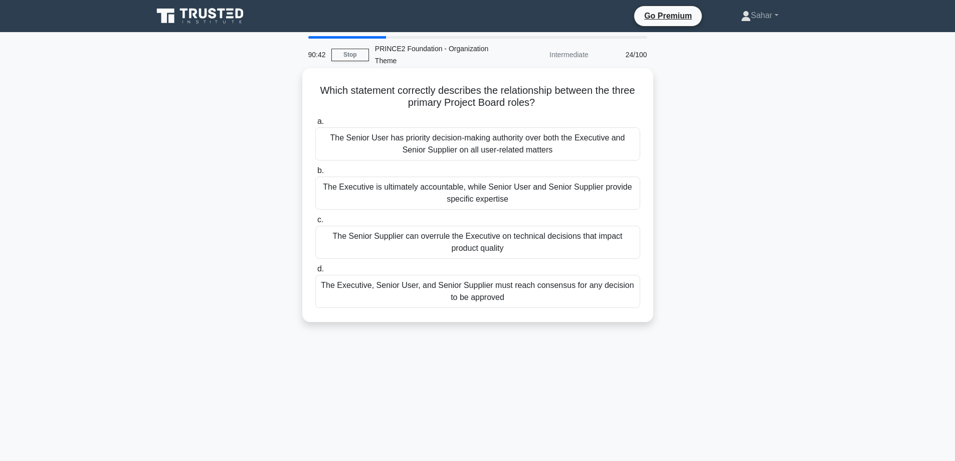
click at [428, 290] on div "The Executive, Senior User, and Senior Supplier must reach consensus for any de…" at bounding box center [477, 291] width 325 height 33
click at [315, 272] on input "d. The Executive, Senior User, and Senior Supplier must reach consensus for any…" at bounding box center [315, 269] width 0 height 7
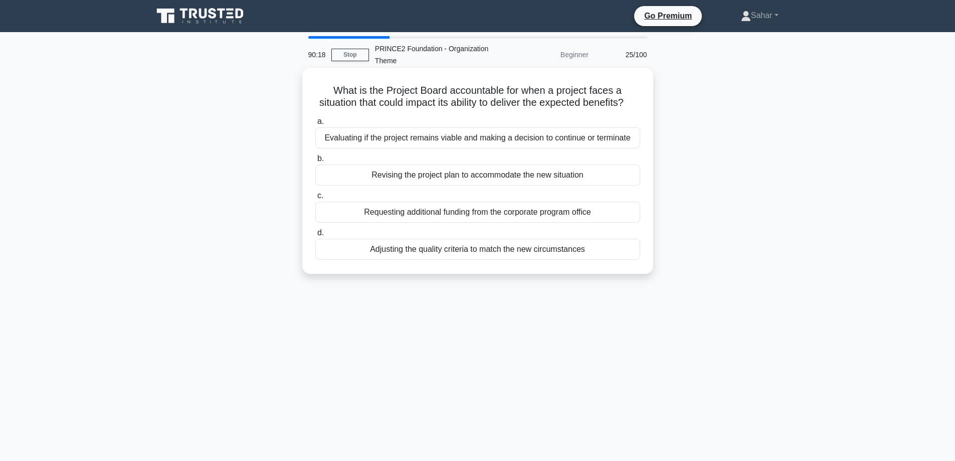
click at [413, 148] on div "Evaluating if the project remains viable and making a decision to continue or t…" at bounding box center [477, 137] width 325 height 21
click at [315, 125] on input "a. Evaluating if the project remains viable and making a decision to continue o…" at bounding box center [315, 121] width 0 height 7
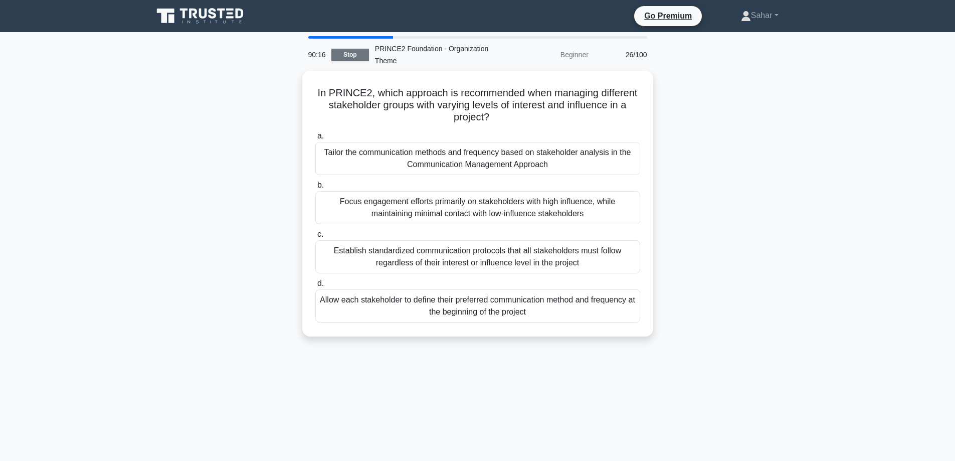
click at [352, 55] on link "Stop" at bounding box center [350, 55] width 38 height 13
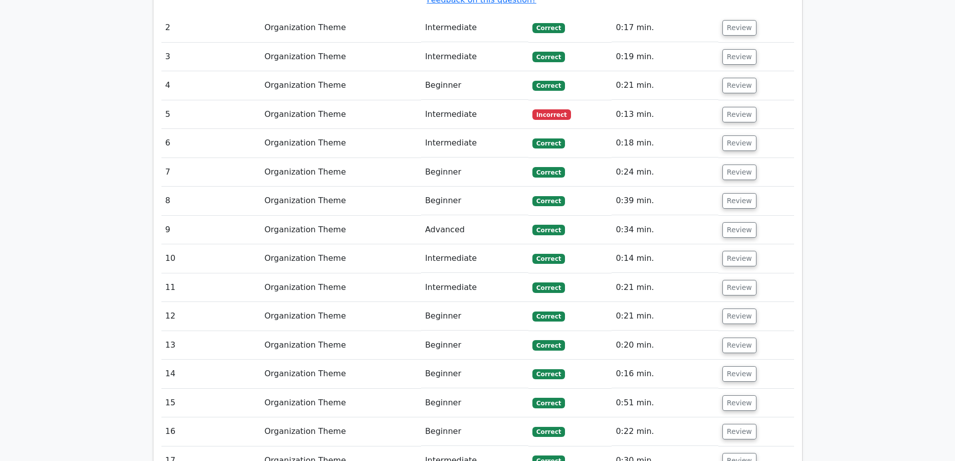
scroll to position [1153, 0]
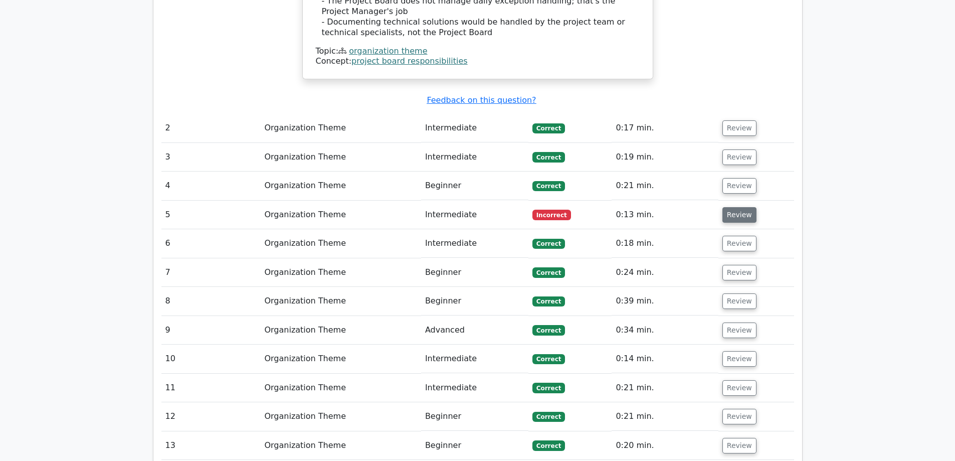
click at [740, 207] on button "Review" at bounding box center [739, 215] width 34 height 16
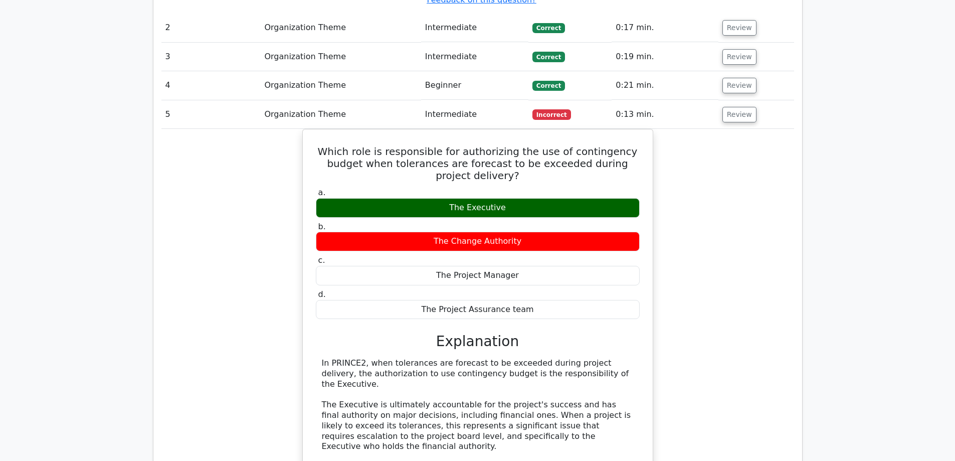
scroll to position [1303, 0]
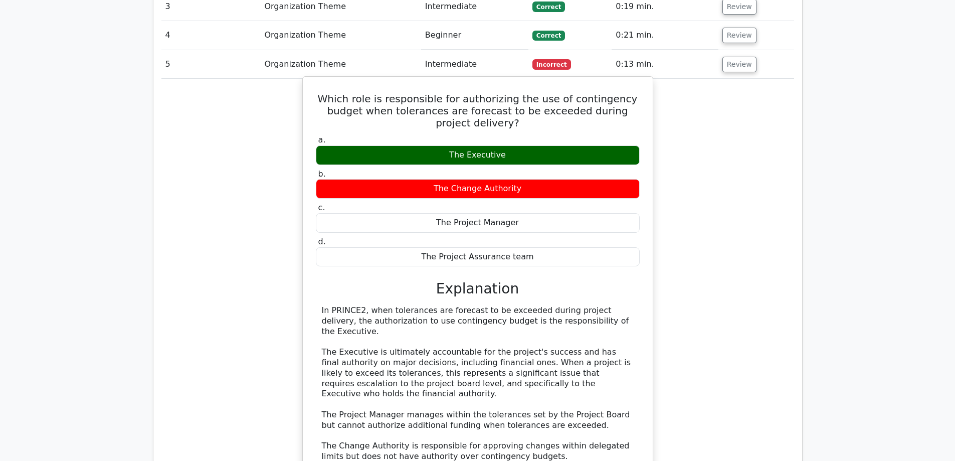
drag, startPoint x: 318, startPoint y: 250, endPoint x: 602, endPoint y: 267, distance: 284.1
click at [602, 305] on div "In PRINCE2, when tolerances are forecast to be exceeded during project delivery…" at bounding box center [478, 409] width 324 height 208
copy div "In PRINCE2, when tolerances are forecast to be exceeded during project delivery…"
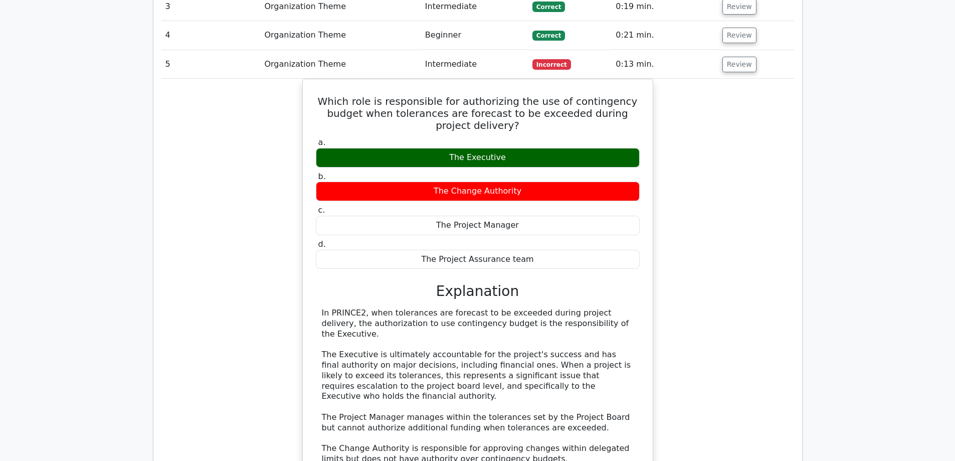
click at [707, 247] on div "Which role is responsible for authorizing the use of contingency budget when to…" at bounding box center [477, 324] width 632 height 491
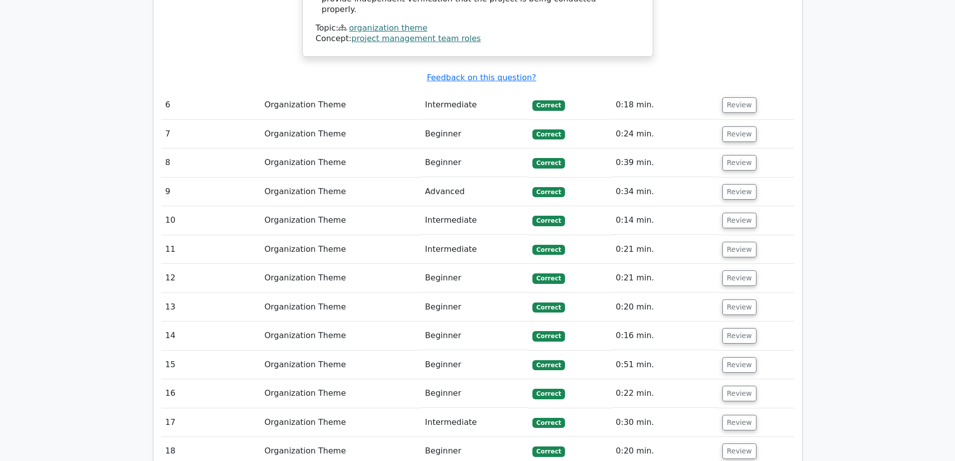
scroll to position [2055, 0]
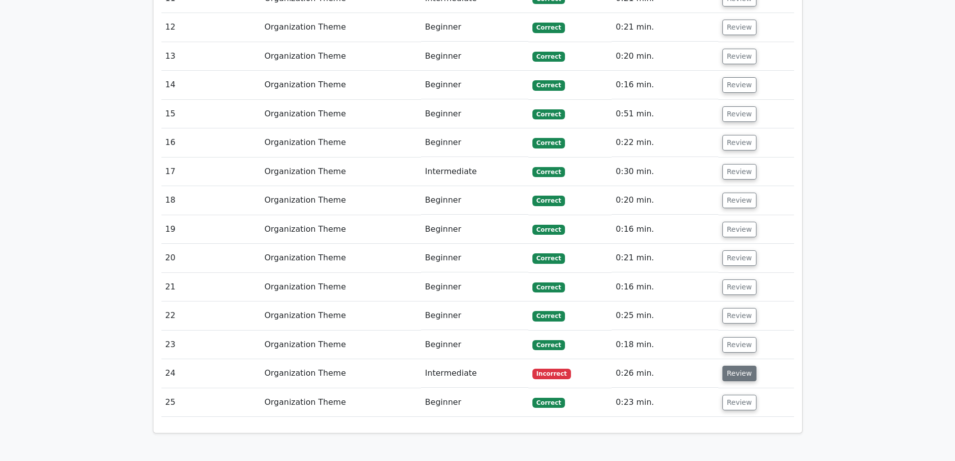
click at [737, 365] on button "Review" at bounding box center [739, 373] width 34 height 16
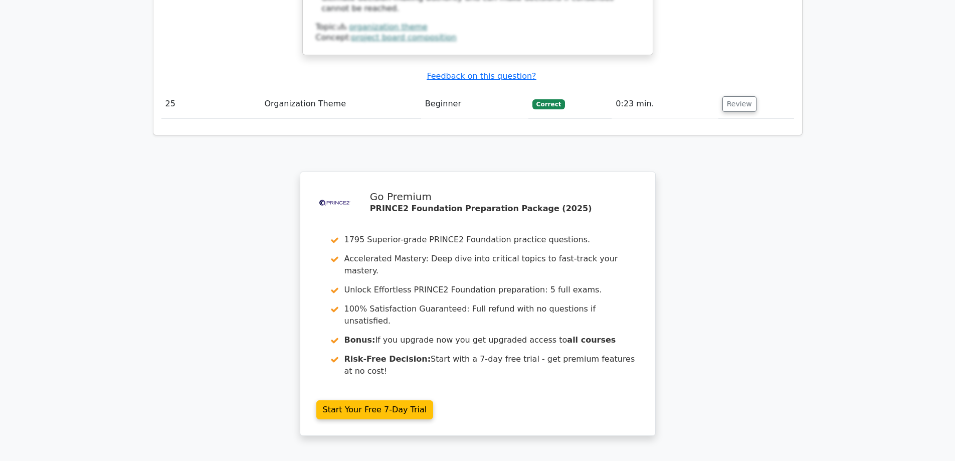
scroll to position [2891, 0]
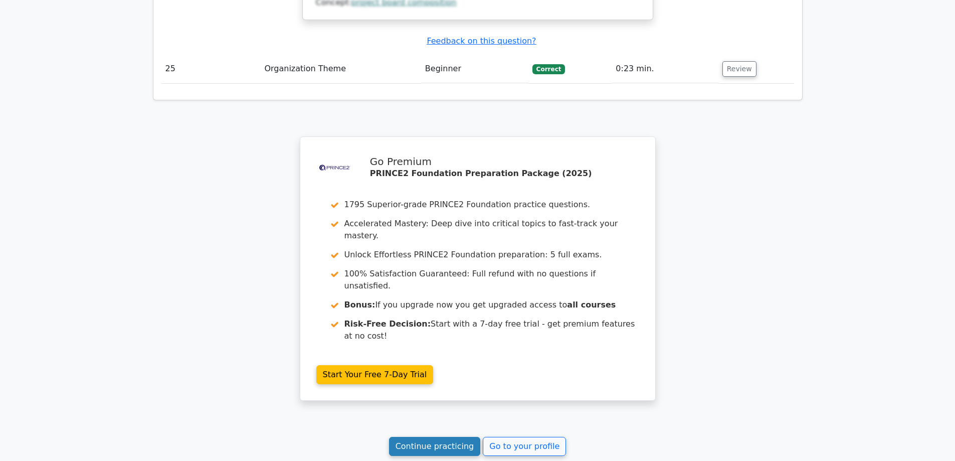
click at [449, 436] on link "Continue practicing" at bounding box center [435, 445] width 92 height 19
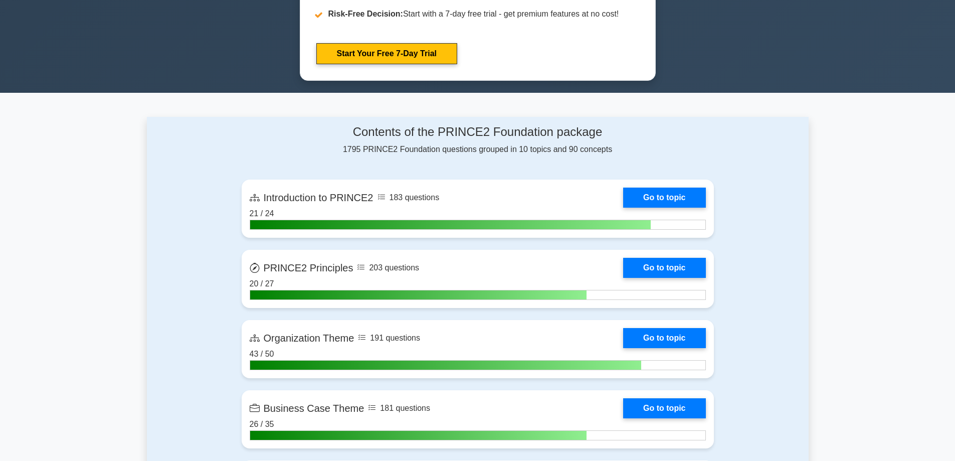
scroll to position [752, 0]
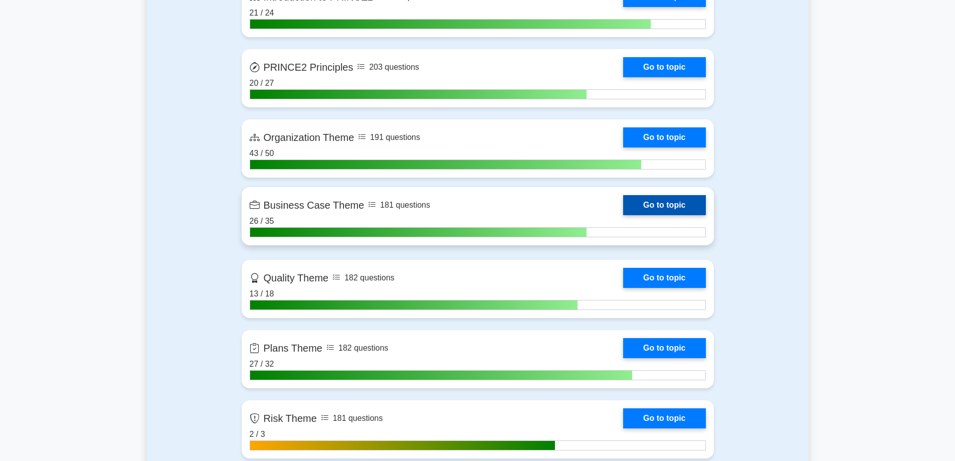
click at [645, 208] on link "Go to topic" at bounding box center [664, 205] width 82 height 20
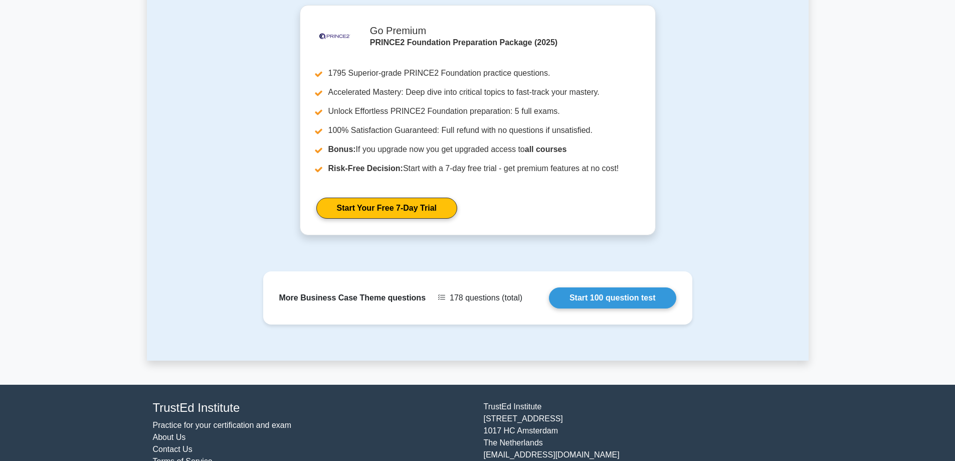
scroll to position [886, 0]
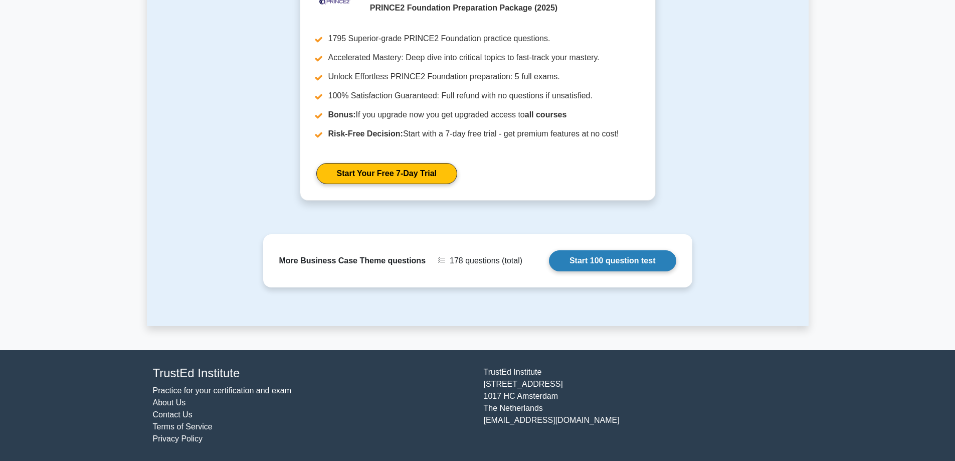
click at [613, 261] on link "Start 100 question test" at bounding box center [612, 260] width 127 height 21
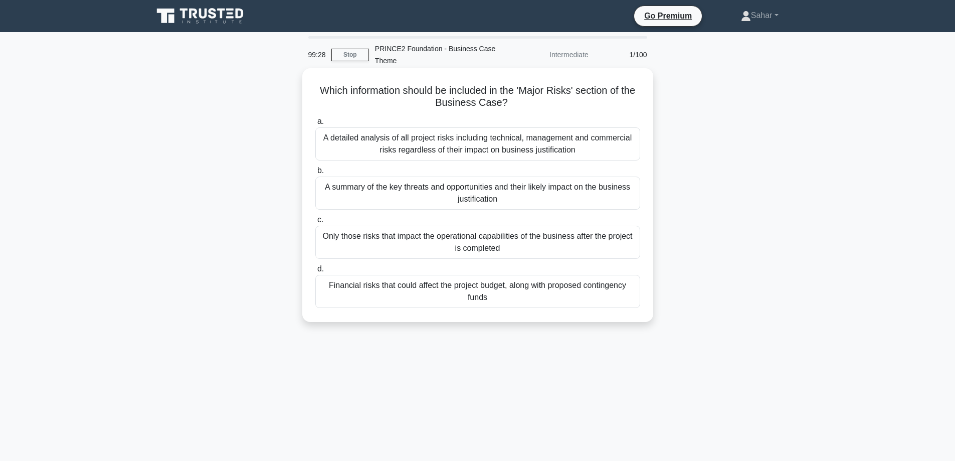
click at [466, 196] on div "A summary of the key threats and opportunities and their likely impact on the b…" at bounding box center [477, 192] width 325 height 33
click at [315, 174] on input "b. A summary of the key threats and opportunities and their likely impact on th…" at bounding box center [315, 170] width 0 height 7
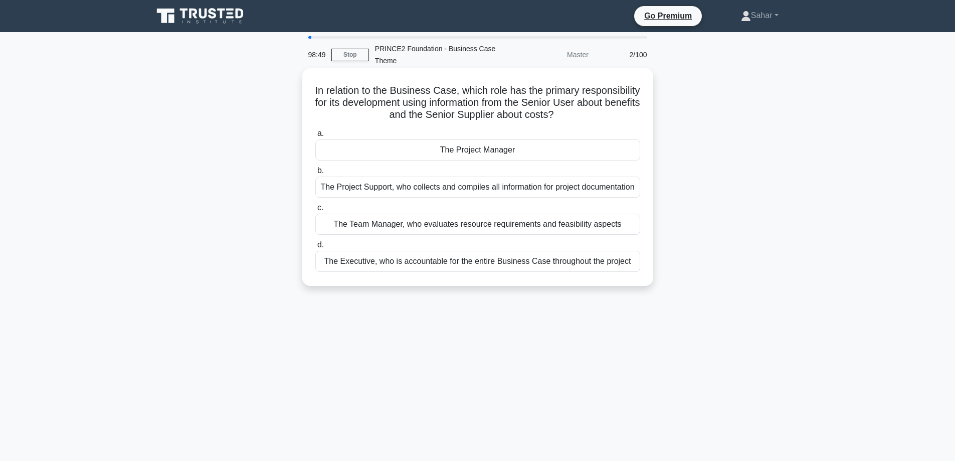
click at [516, 271] on div "The Executive, who is accountable for the entire Business Case throughout the p…" at bounding box center [477, 261] width 325 height 21
click at [315, 248] on input "d. The Executive, who is accountable for the entire Business Case throughout th…" at bounding box center [315, 245] width 0 height 7
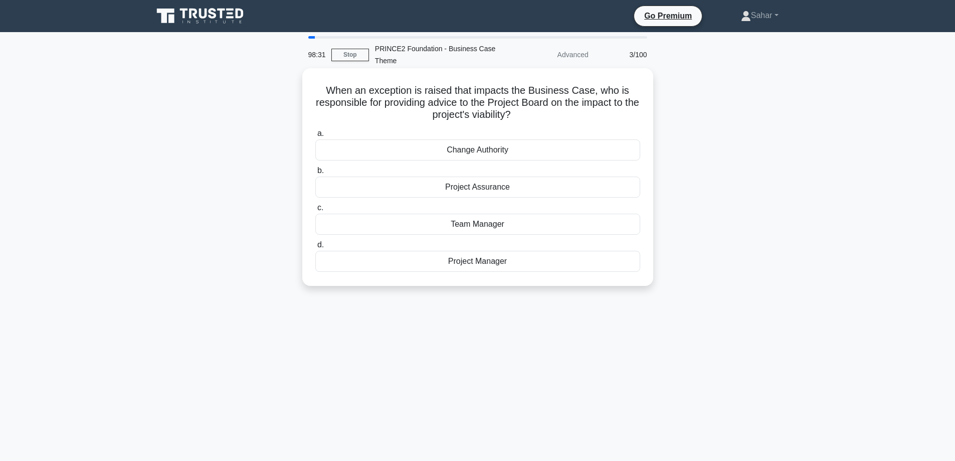
click at [502, 188] on div "Project Assurance" at bounding box center [477, 186] width 325 height 21
click at [315, 174] on input "b. Project Assurance" at bounding box center [315, 170] width 0 height 7
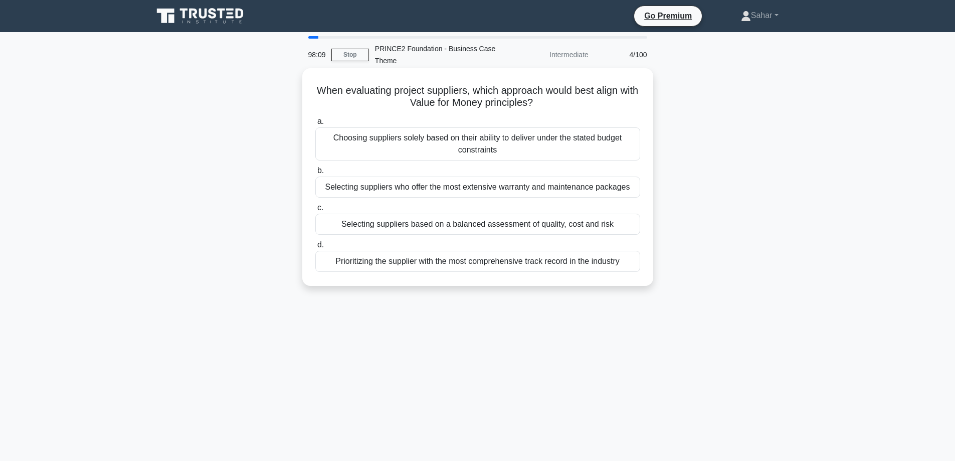
click at [501, 223] on div "Selecting suppliers based on a balanced assessment of quality, cost and risk" at bounding box center [477, 223] width 325 height 21
click at [315, 211] on input "c. Selecting suppliers based on a balanced assessment of quality, cost and risk" at bounding box center [315, 207] width 0 height 7
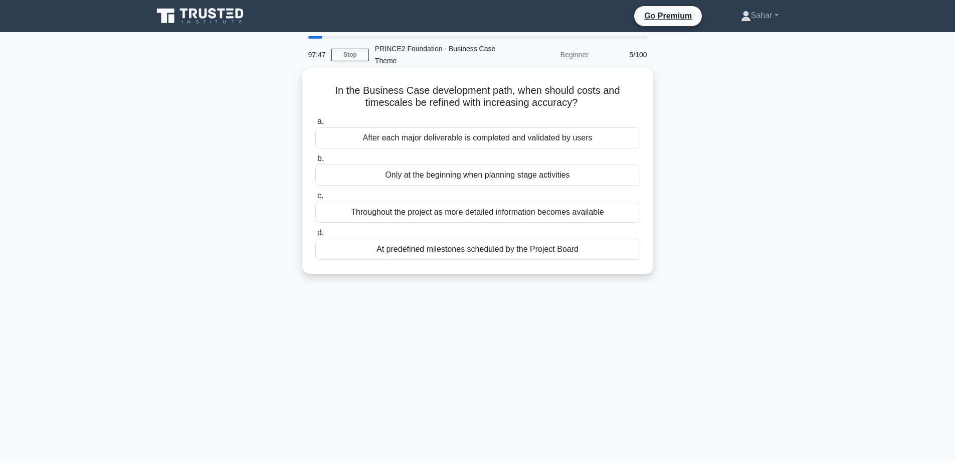
click at [505, 215] on div "Throughout the project as more detailed information becomes available" at bounding box center [477, 211] width 325 height 21
click at [315, 199] on input "c. Throughout the project as more detailed information becomes available" at bounding box center [315, 195] width 0 height 7
click at [486, 138] on div "Whether the variation maintains the business justification for the investment" at bounding box center [477, 137] width 325 height 21
click at [315, 125] on input "a. Whether the variation maintains the business justification for the investment" at bounding box center [315, 121] width 0 height 7
click at [498, 171] on div "When there are changes to expected benefits or measurement methods" at bounding box center [477, 174] width 325 height 21
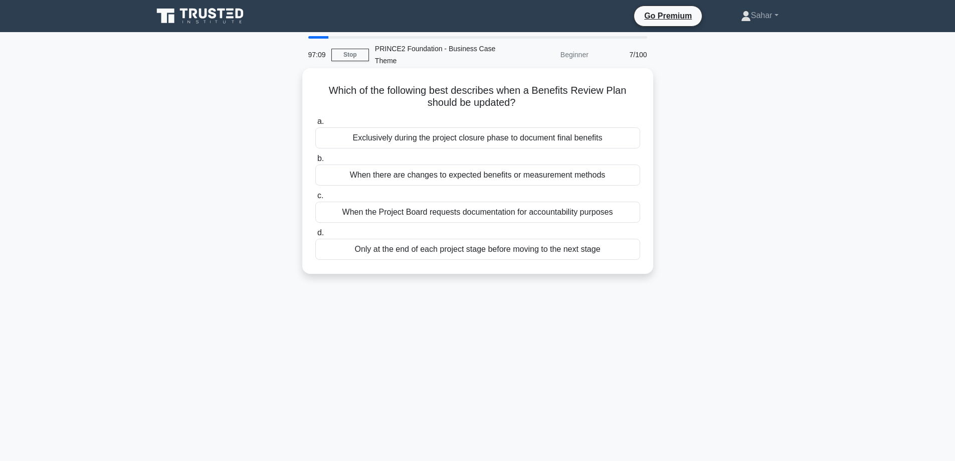
click at [315, 162] on input "b. When there are changes to expected benefits or measurement methods" at bounding box center [315, 158] width 0 height 7
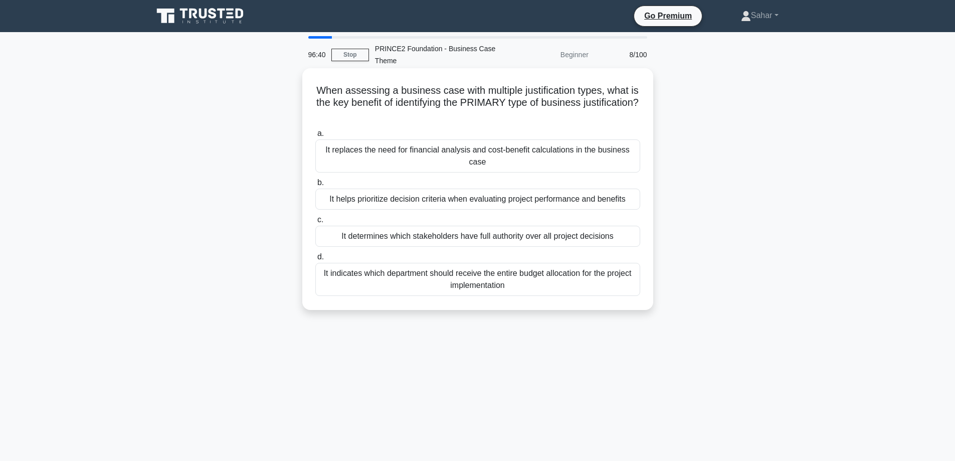
click at [510, 201] on div "It helps prioritize decision criteria when evaluating project performance and b…" at bounding box center [477, 198] width 325 height 21
click at [315, 186] on input "b. It helps prioritize decision criteria when evaluating project performance an…" at bounding box center [315, 182] width 0 height 7
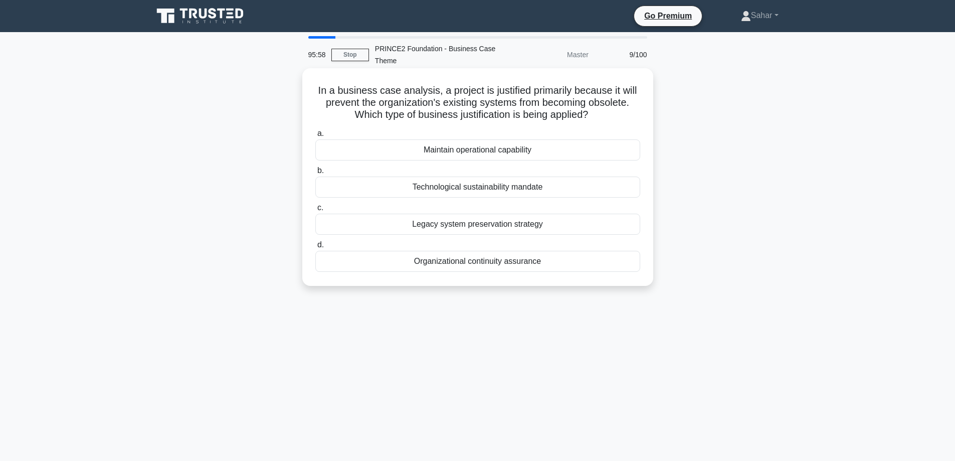
click at [516, 264] on div "Organizational continuity assurance" at bounding box center [477, 261] width 325 height 21
click at [315, 248] on input "d. Organizational continuity assurance" at bounding box center [315, 245] width 0 height 7
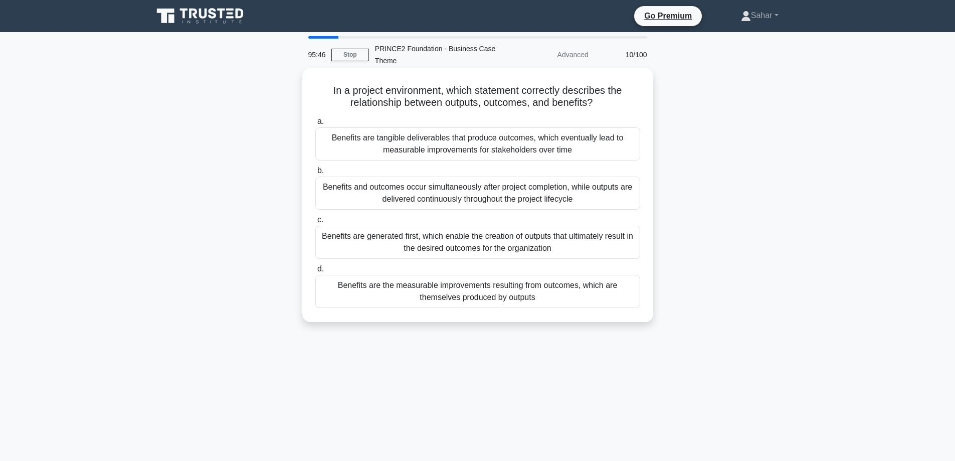
click at [398, 296] on div "Benefits are the measurable improvements resulting from outcomes, which are the…" at bounding box center [477, 291] width 325 height 33
click at [315, 272] on input "d. Benefits are the measurable improvements resulting from outcomes, which are …" at bounding box center [315, 269] width 0 height 7
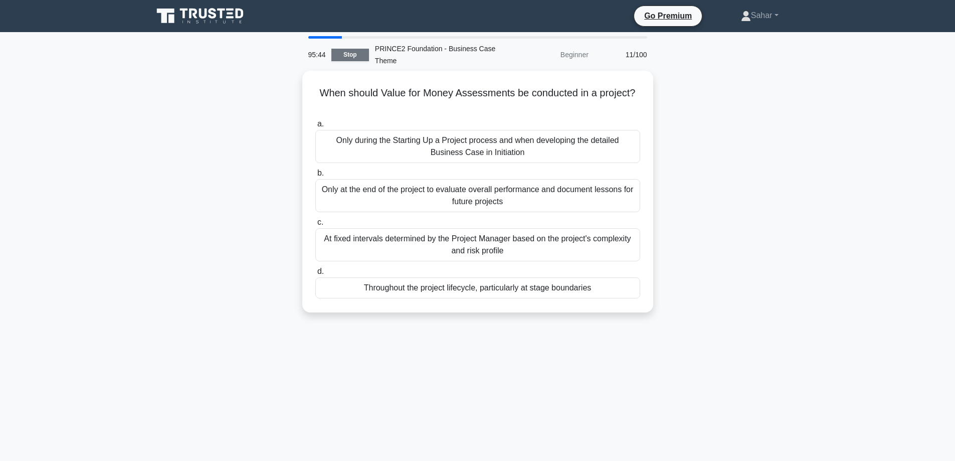
click at [346, 55] on link "Stop" at bounding box center [350, 55] width 38 height 13
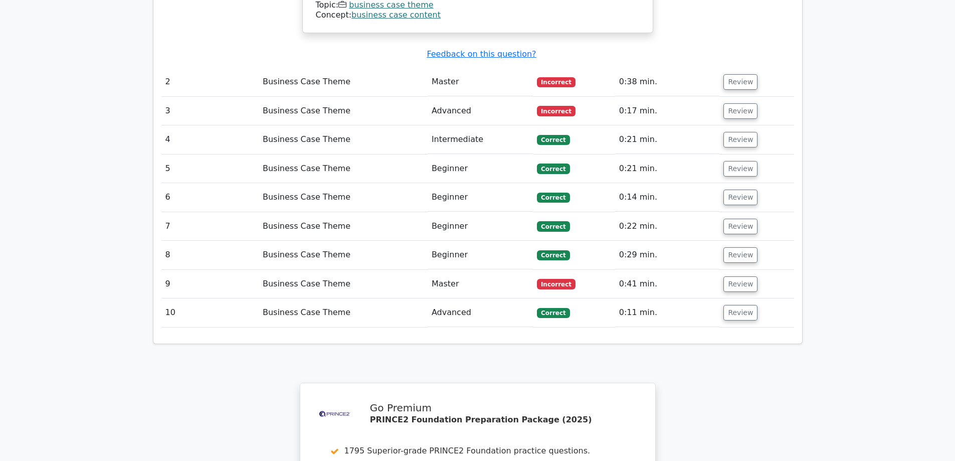
scroll to position [1203, 0]
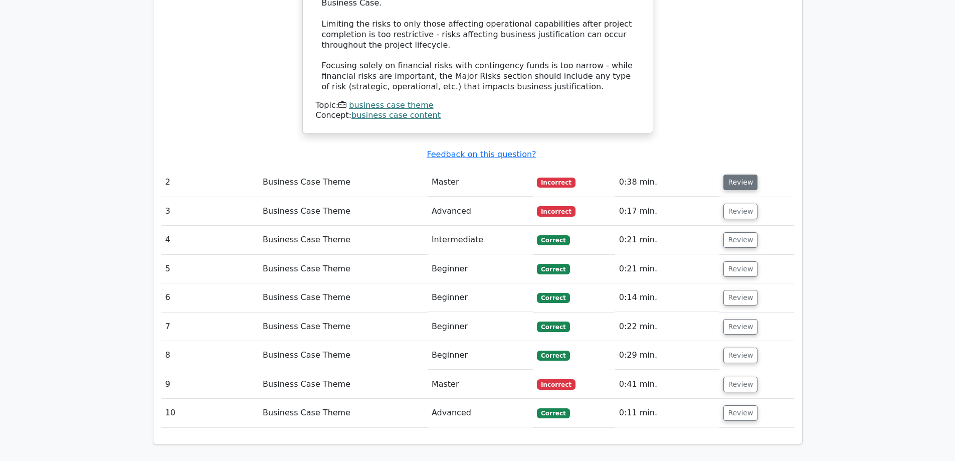
click at [744, 174] on button "Review" at bounding box center [740, 182] width 34 height 16
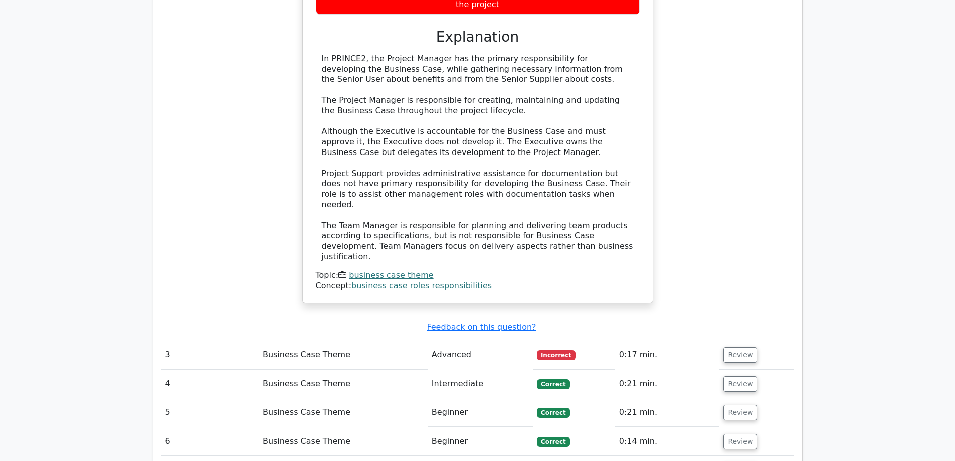
scroll to position [1704, 0]
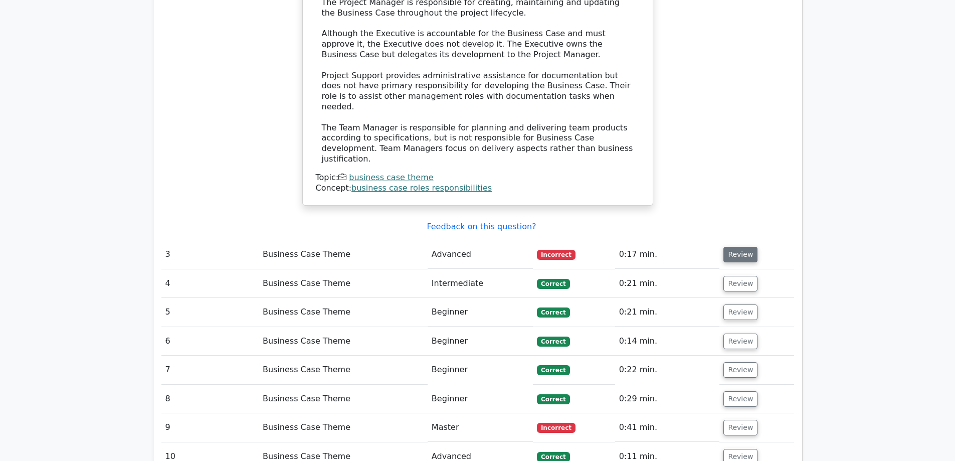
click at [733, 247] on button "Review" at bounding box center [740, 255] width 34 height 16
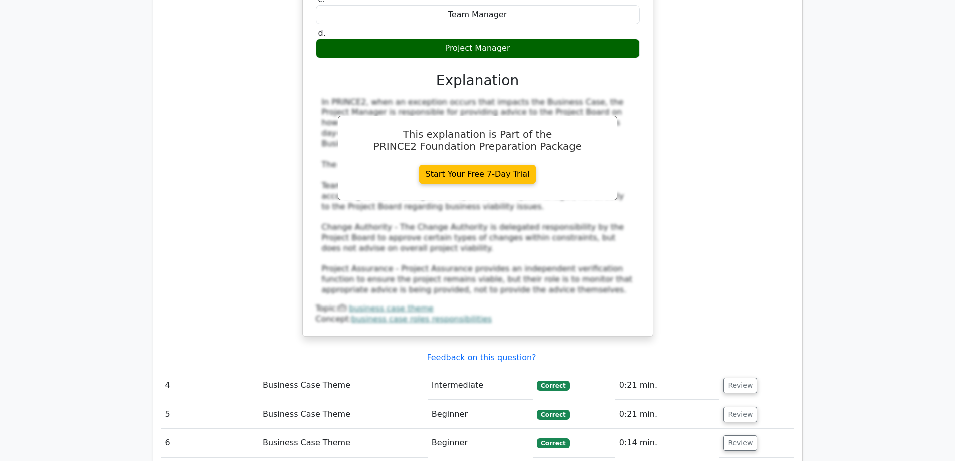
scroll to position [2305, 0]
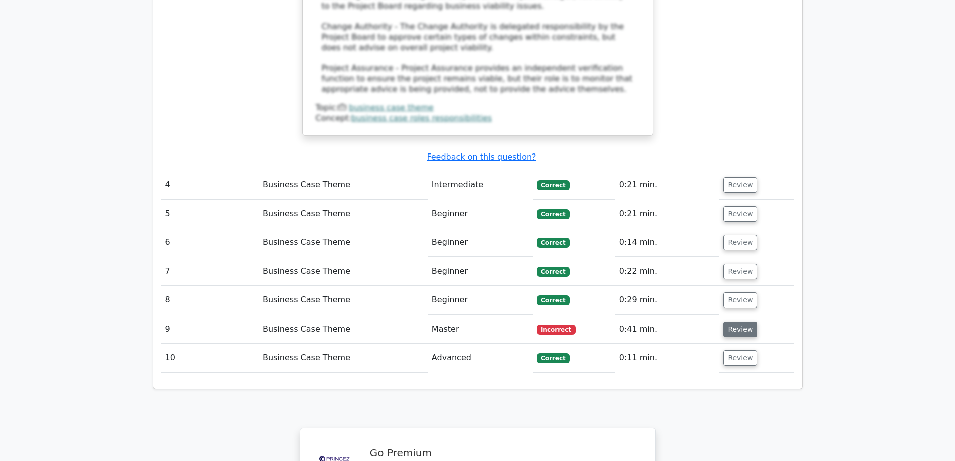
click at [728, 321] on button "Review" at bounding box center [740, 329] width 34 height 16
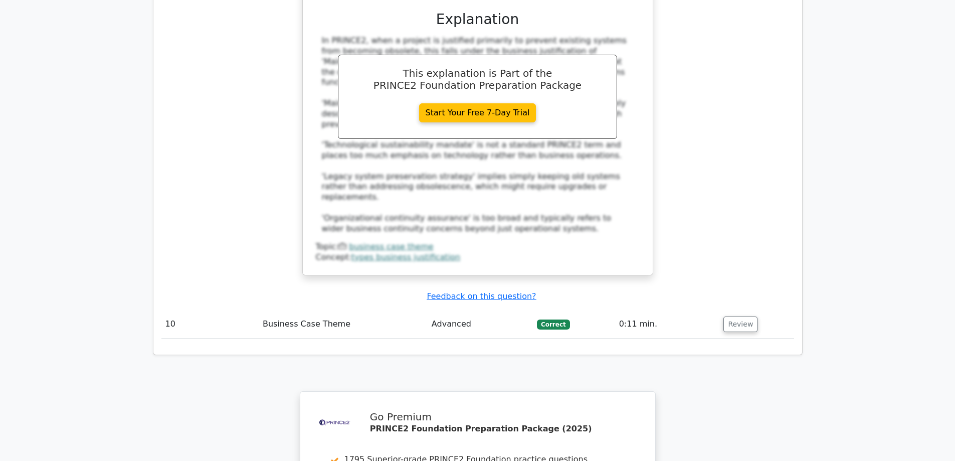
scroll to position [3099, 0]
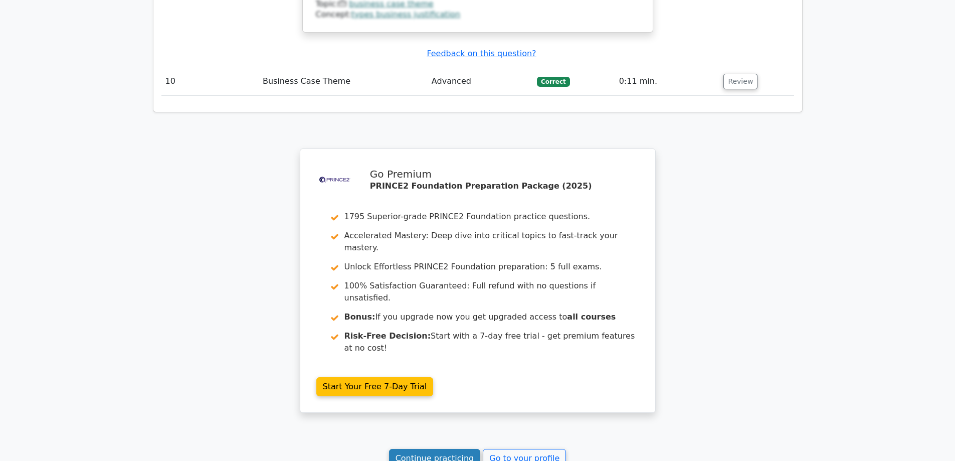
click at [425, 448] on link "Continue practicing" at bounding box center [435, 457] width 92 height 19
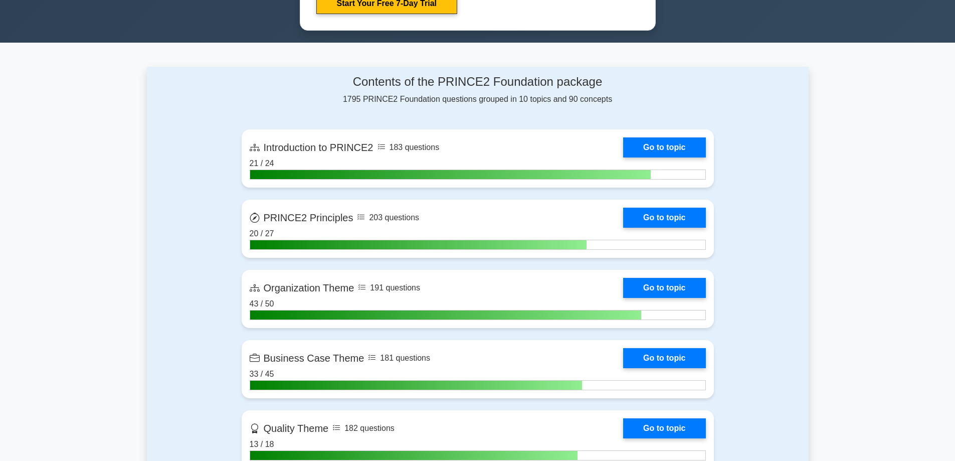
scroll to position [852, 0]
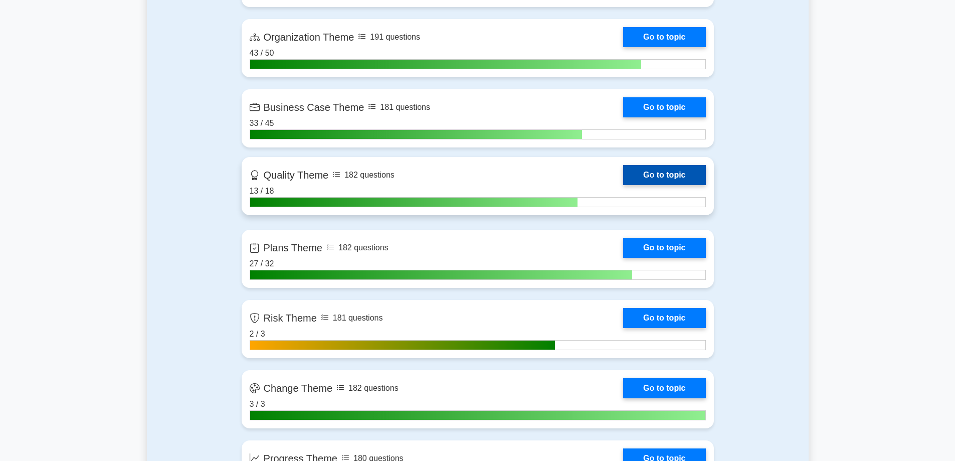
click at [662, 177] on link "Go to topic" at bounding box center [664, 175] width 82 height 20
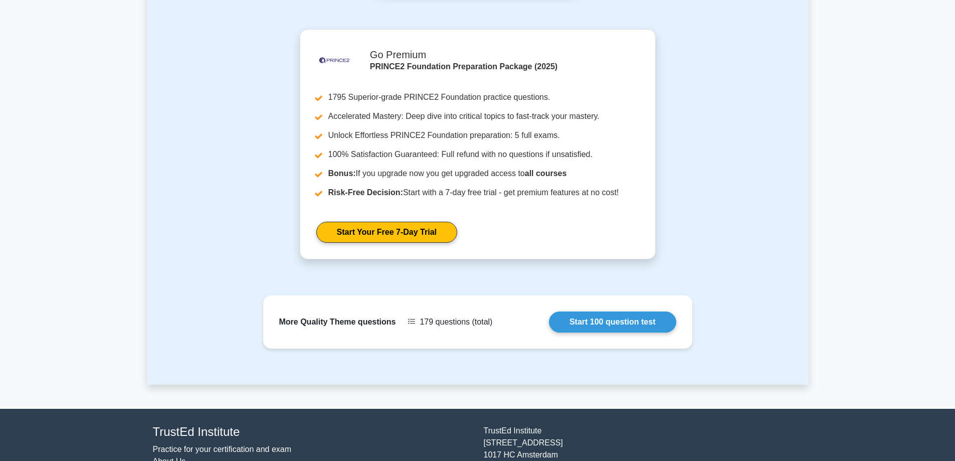
scroll to position [898, 0]
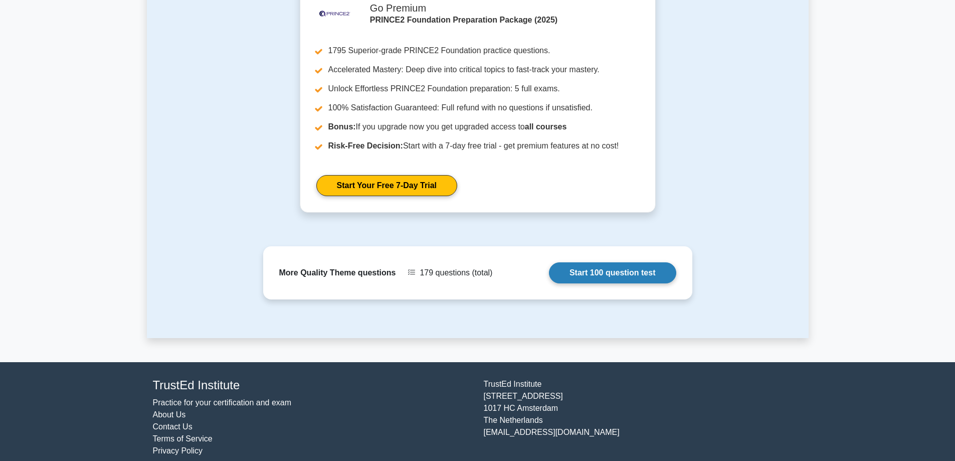
click at [619, 262] on link "Start 100 question test" at bounding box center [612, 272] width 127 height 21
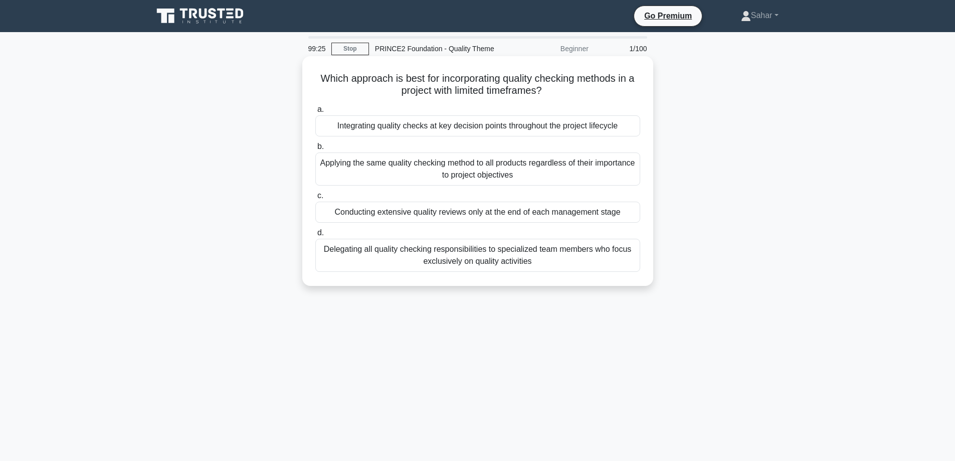
drag, startPoint x: 332, startPoint y: 127, endPoint x: 368, endPoint y: 129, distance: 35.6
click at [374, 130] on div "Integrating quality checks at key decision points throughout the project lifecy…" at bounding box center [477, 125] width 325 height 21
copy div "Integrating"
click at [607, 125] on div "Integrating quality checks at key decision points throughout the project lifecy…" at bounding box center [477, 125] width 325 height 21
click at [315, 113] on input "a. Integrating quality checks at key decision points throughout the project lif…" at bounding box center [315, 109] width 0 height 7
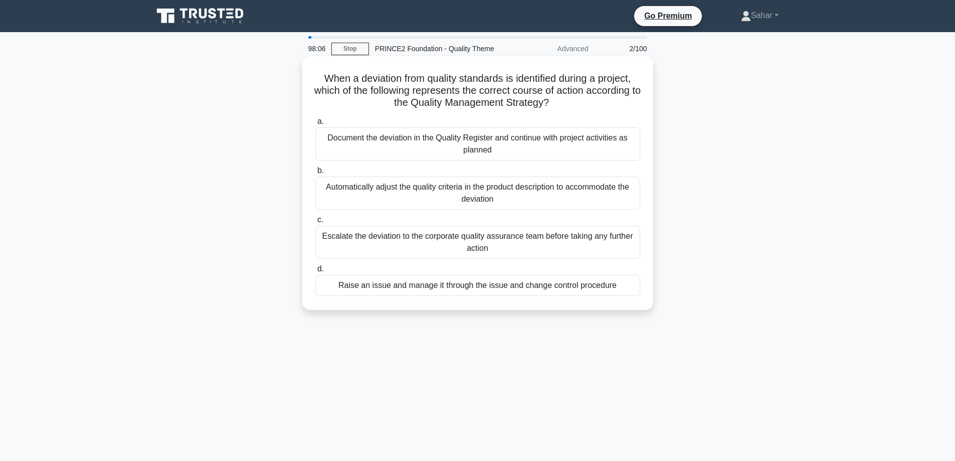
click at [562, 252] on div "Escalate the deviation to the corporate quality assurance team before taking an…" at bounding box center [477, 242] width 325 height 33
click at [315, 223] on input "c. Escalate the deviation to the corporate quality assurance team before taking…" at bounding box center [315, 219] width 0 height 7
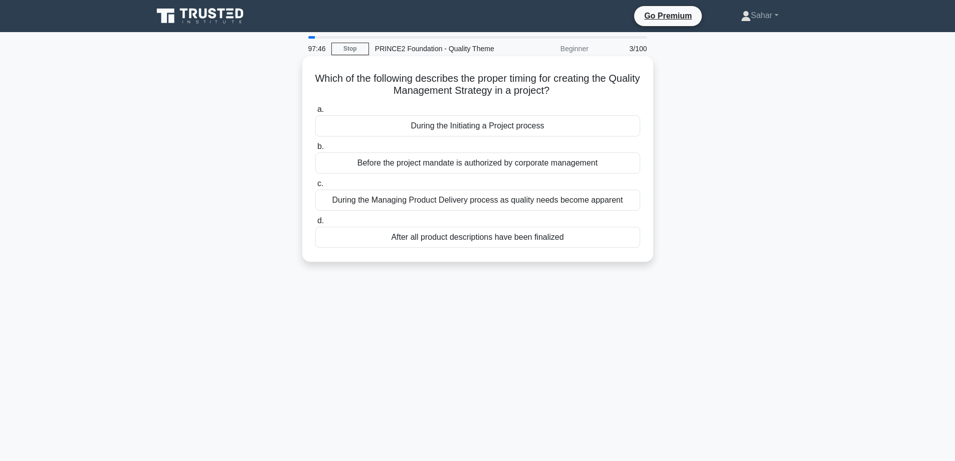
click at [495, 128] on div "During the Initiating a Project process" at bounding box center [477, 125] width 325 height 21
click at [315, 113] on input "a. During the Initiating a Project process" at bounding box center [315, 109] width 0 height 7
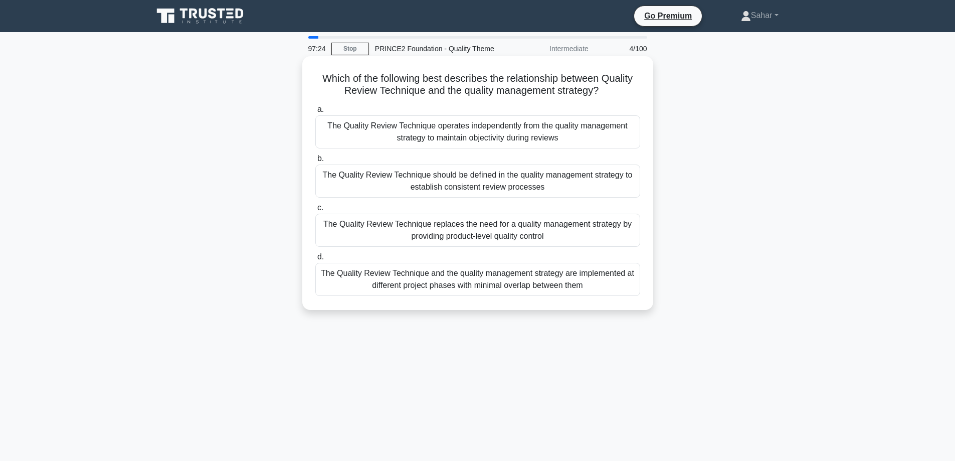
click at [464, 180] on div "The Quality Review Technique should be defined in the quality management strate…" at bounding box center [477, 180] width 325 height 33
click at [315, 162] on input "b. The Quality Review Technique should be defined in the quality management str…" at bounding box center [315, 158] width 0 height 7
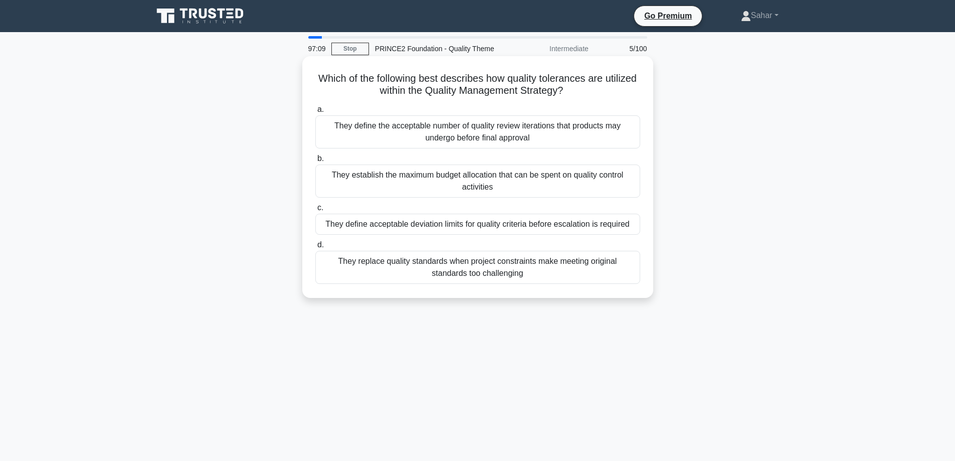
click at [470, 227] on div "They define acceptable deviation limits for quality criteria before escalation …" at bounding box center [477, 223] width 325 height 21
click at [315, 211] on input "c. They define acceptable deviation limits for quality criteria before escalati…" at bounding box center [315, 207] width 0 height 7
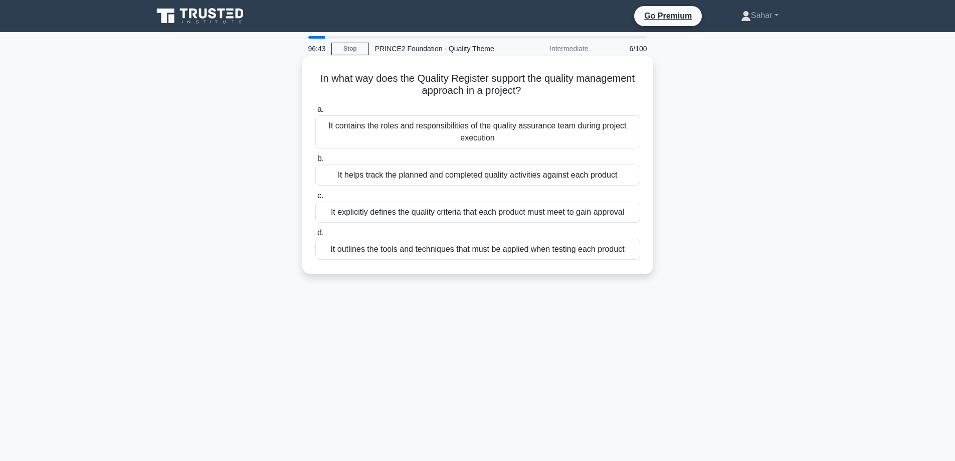
click at [430, 173] on div "It helps track the planned and completed quality activities against each product" at bounding box center [477, 174] width 325 height 21
click at [315, 162] on input "b. It helps track the planned and completed quality activities against each pro…" at bounding box center [315, 158] width 0 height 7
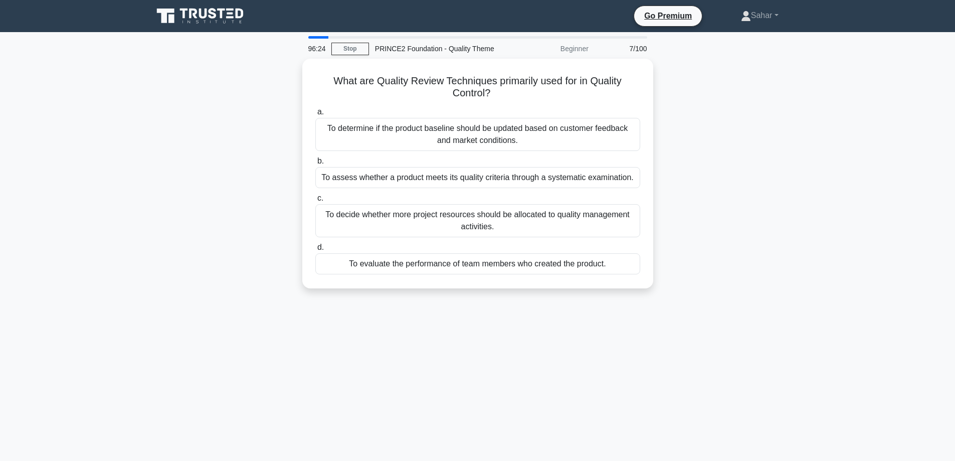
click at [430, 173] on div "To assess whether a product meets its quality criteria through a systematic exa…" at bounding box center [477, 177] width 325 height 21
click at [315, 164] on input "b. To assess whether a product meets its quality criteria through a systematic …" at bounding box center [315, 161] width 0 height 7
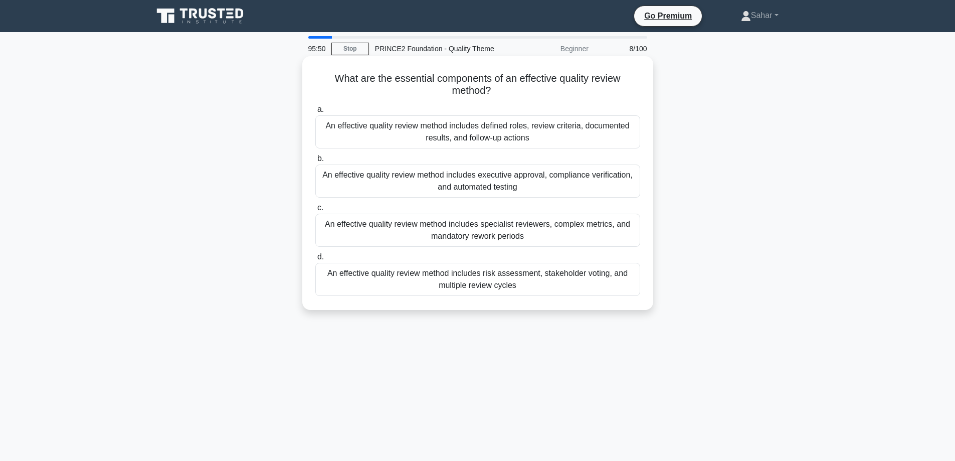
click at [487, 138] on div "An effective quality review method includes defined roles, review criteria, doc…" at bounding box center [477, 131] width 325 height 33
click at [315, 113] on input "a. An effective quality review method includes defined roles, review criteria, …" at bounding box center [315, 109] width 0 height 7
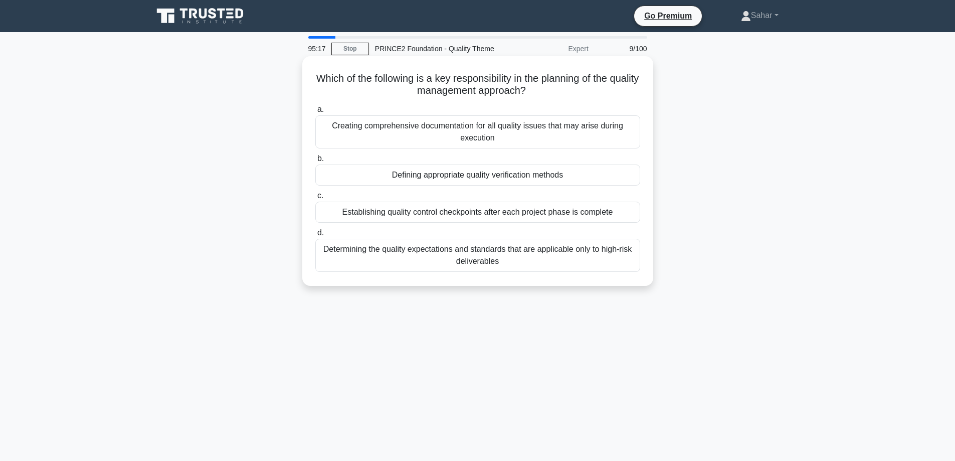
click at [488, 176] on div "Defining appropriate quality verification methods" at bounding box center [477, 174] width 325 height 21
click at [315, 162] on input "b. Defining appropriate quality verification methods" at bounding box center [315, 158] width 0 height 7
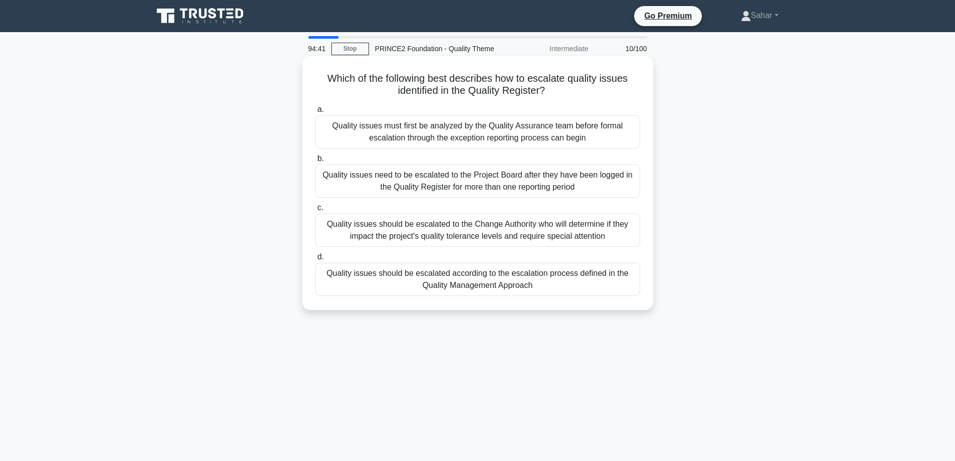
click at [515, 283] on div "Quality issues should be escalated according to the escalation process defined …" at bounding box center [477, 279] width 325 height 33
click at [315, 260] on input "d. Quality issues should be escalated according to the escalation process defin…" at bounding box center [315, 257] width 0 height 7
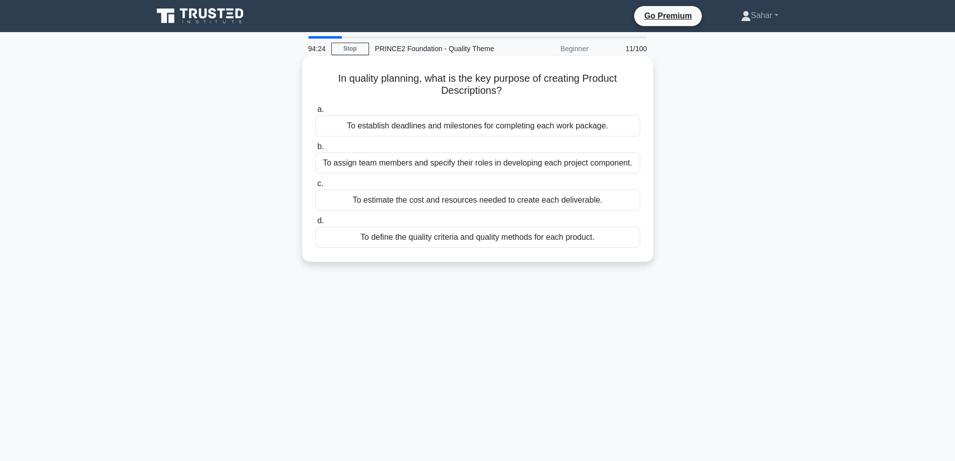
click at [503, 241] on div "To define the quality criteria and quality methods for each product." at bounding box center [477, 237] width 325 height 21
click at [315, 224] on input "d. To define the quality criteria and quality methods for each product." at bounding box center [315, 220] width 0 height 7
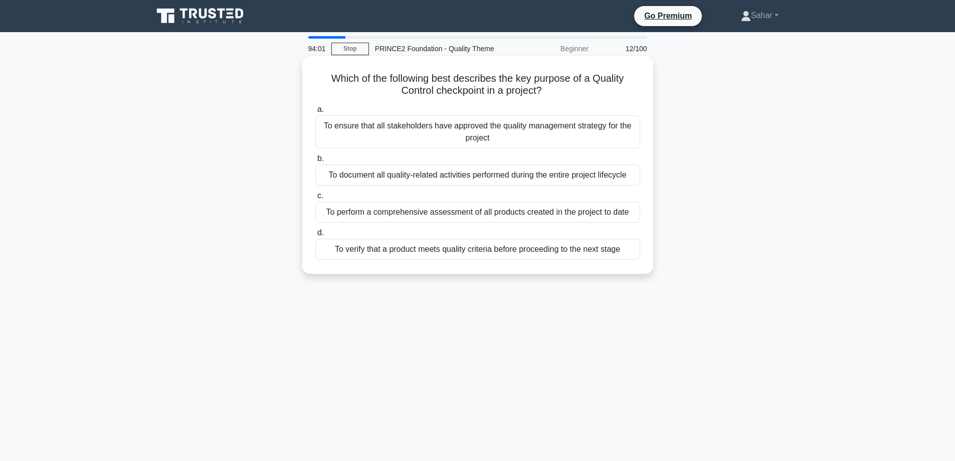
click at [520, 251] on div "To verify that a product meets quality criteria before proceeding to the next s…" at bounding box center [477, 249] width 325 height 21
click at [315, 236] on input "d. To verify that a product meets quality criteria before proceeding to the nex…" at bounding box center [315, 233] width 0 height 7
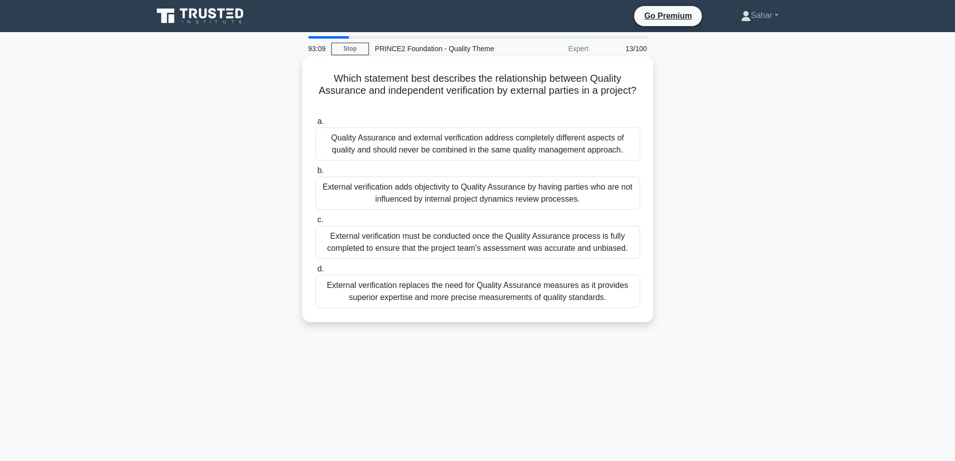
click at [478, 151] on div "Quality Assurance and external verification address completely different aspect…" at bounding box center [477, 143] width 325 height 33
click at [315, 125] on input "a. Quality Assurance and external verification address completely different asp…" at bounding box center [315, 121] width 0 height 7
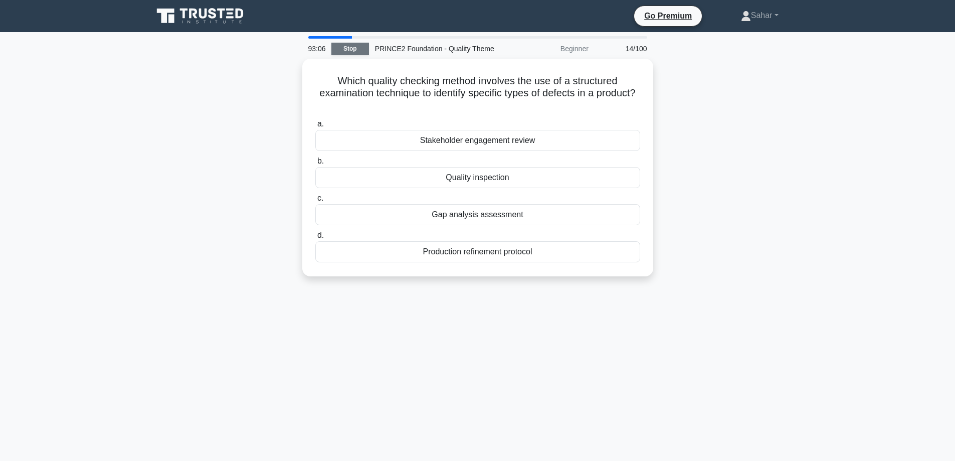
click at [349, 43] on link "Stop" at bounding box center [350, 49] width 38 height 13
click at [351, 47] on link "Stop" at bounding box center [350, 49] width 38 height 13
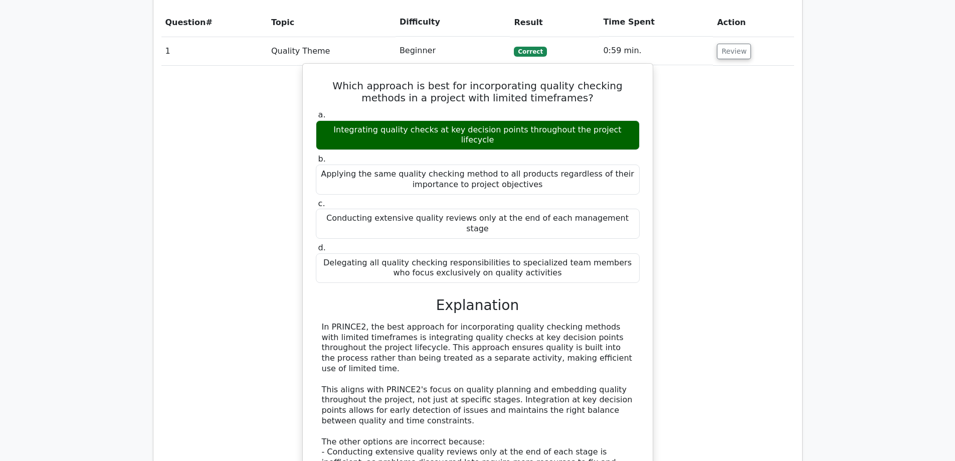
scroll to position [1002, 0]
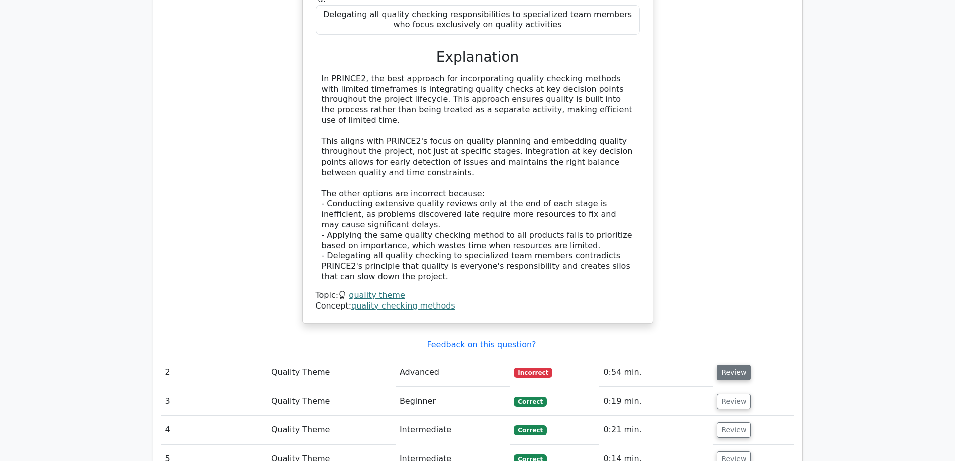
click at [736, 364] on button "Review" at bounding box center [734, 372] width 34 height 16
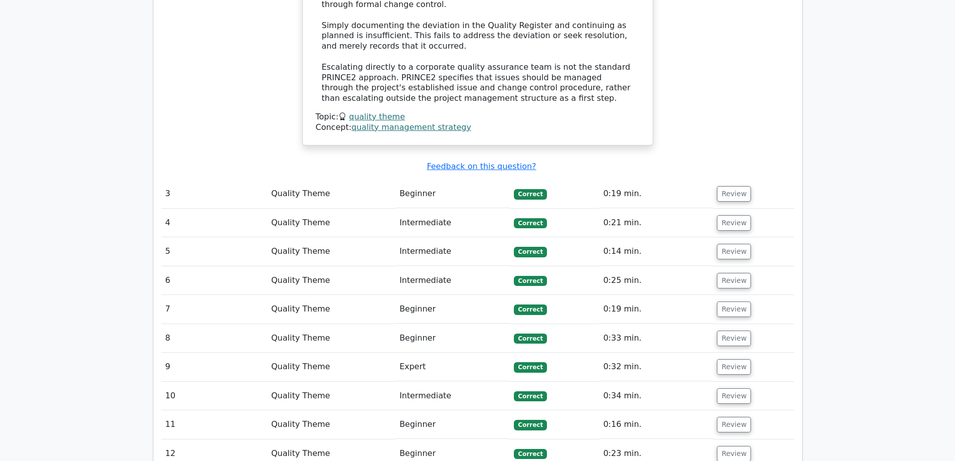
scroll to position [1904, 0]
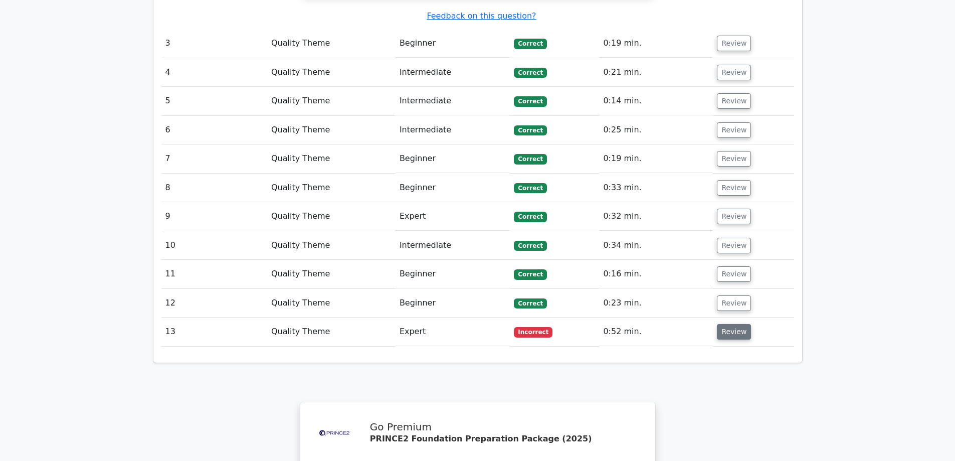
click at [738, 324] on button "Review" at bounding box center [734, 332] width 34 height 16
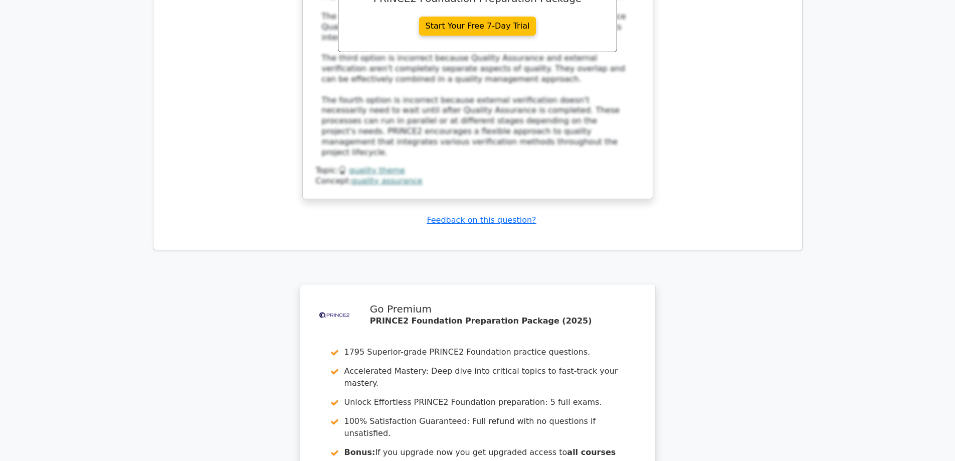
scroll to position [2744, 0]
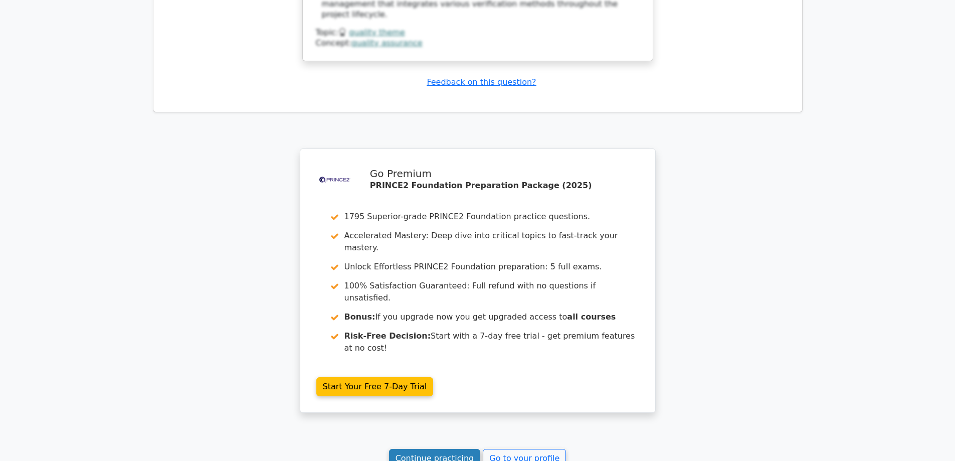
click at [438, 448] on link "Continue practicing" at bounding box center [435, 457] width 92 height 19
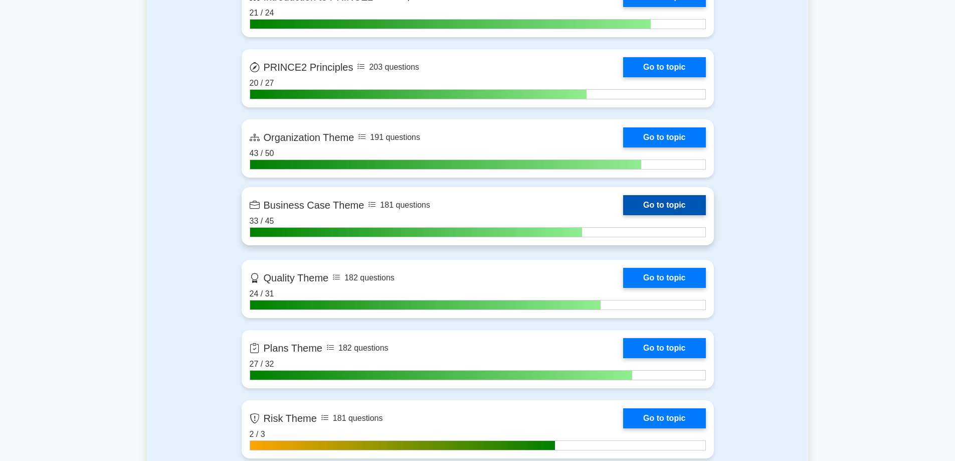
scroll to position [852, 0]
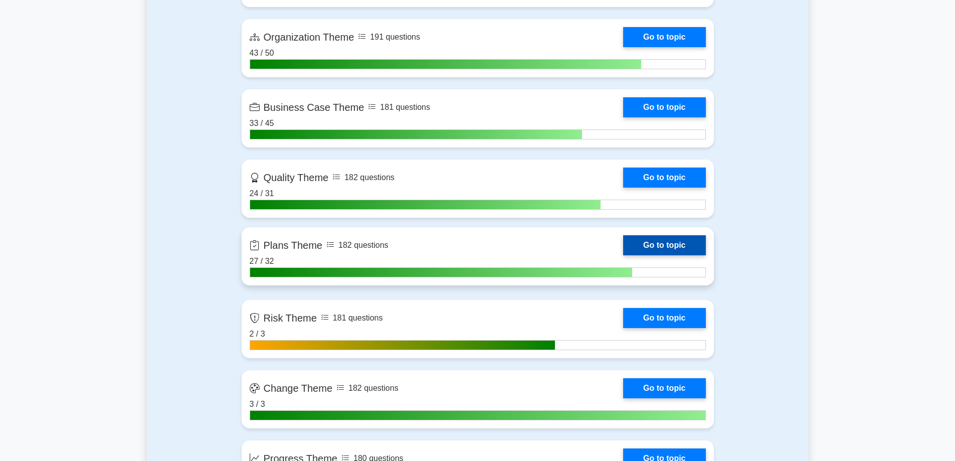
click at [649, 247] on link "Go to topic" at bounding box center [664, 245] width 82 height 20
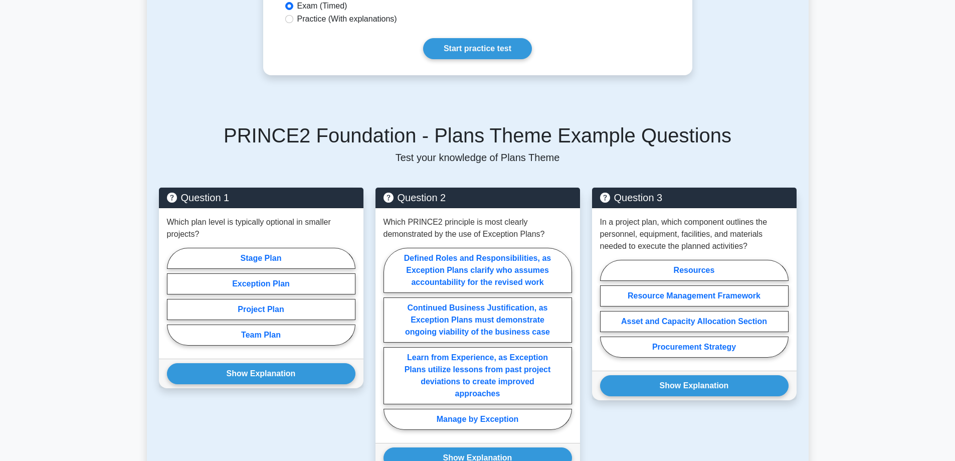
scroll to position [752, 0]
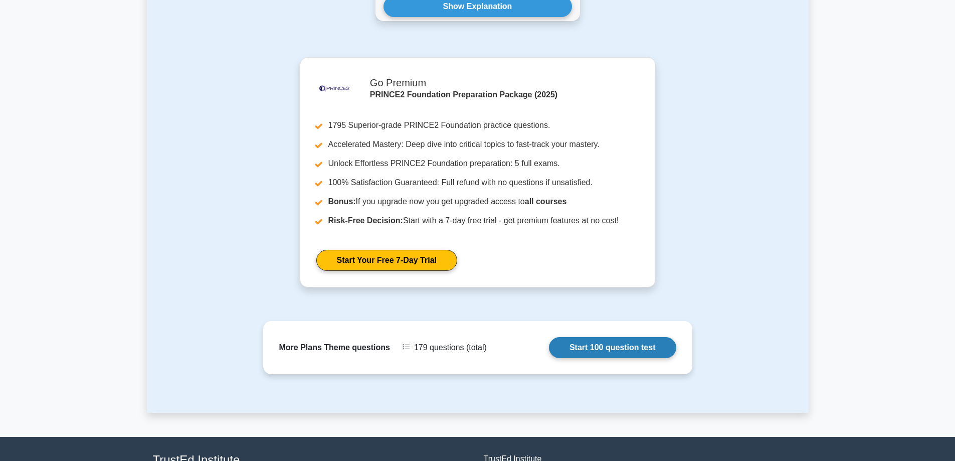
click at [610, 341] on link "Start 100 question test" at bounding box center [612, 347] width 127 height 21
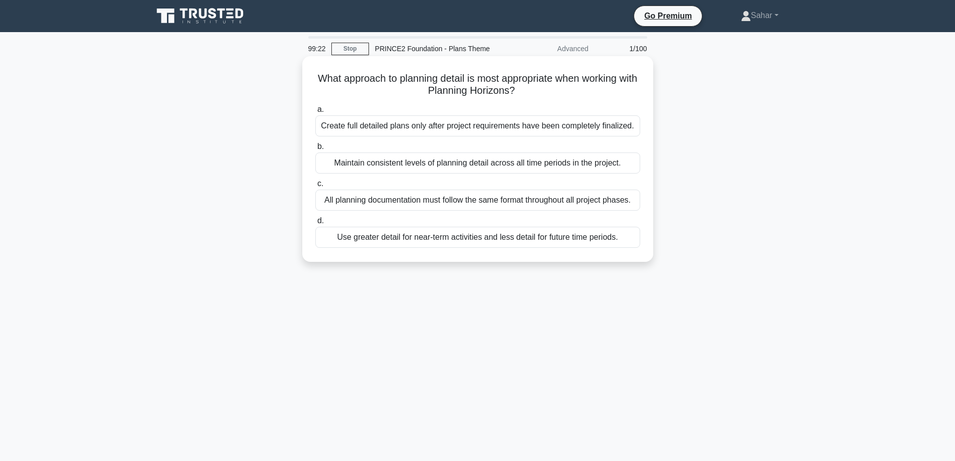
click at [464, 240] on div "Use greater detail for near-term activities and less detail for future time per…" at bounding box center [477, 237] width 325 height 21
click at [315, 224] on input "d. Use greater detail for near-term activities and less detail for future time …" at bounding box center [315, 220] width 0 height 7
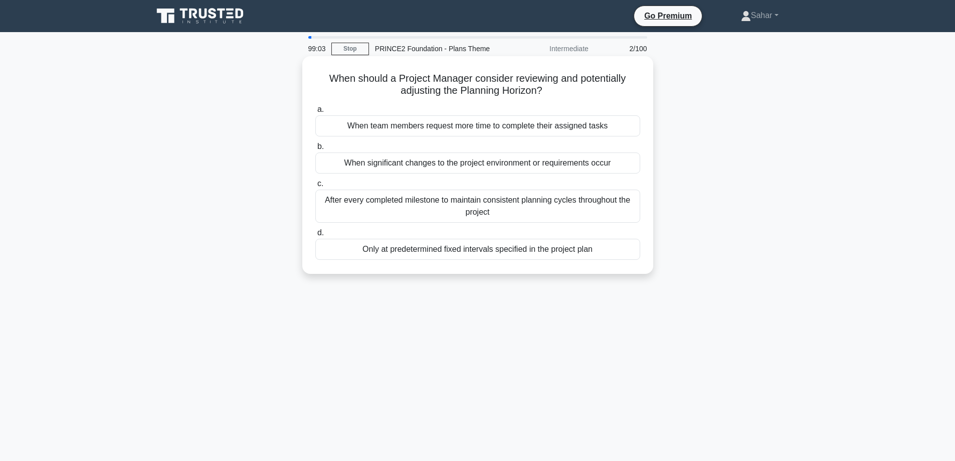
click at [550, 166] on div "When significant changes to the project environment or requirements occur" at bounding box center [477, 162] width 325 height 21
click at [315, 150] on input "b. When significant changes to the project environment or requirements occur" at bounding box center [315, 146] width 0 height 7
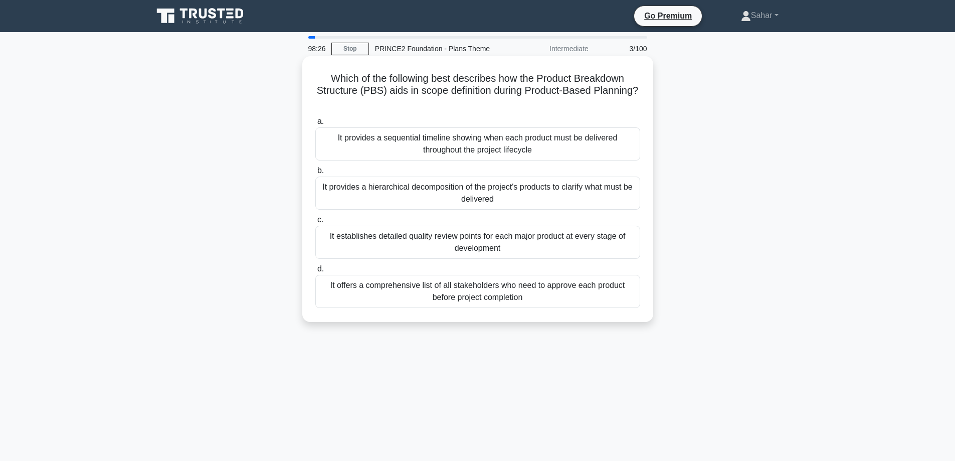
click at [509, 203] on div "It provides a hierarchical decomposition of the project's products to clarify w…" at bounding box center [477, 192] width 325 height 33
click at [315, 174] on input "b. It provides a hierarchical decomposition of the project's products to clarif…" at bounding box center [315, 170] width 0 height 7
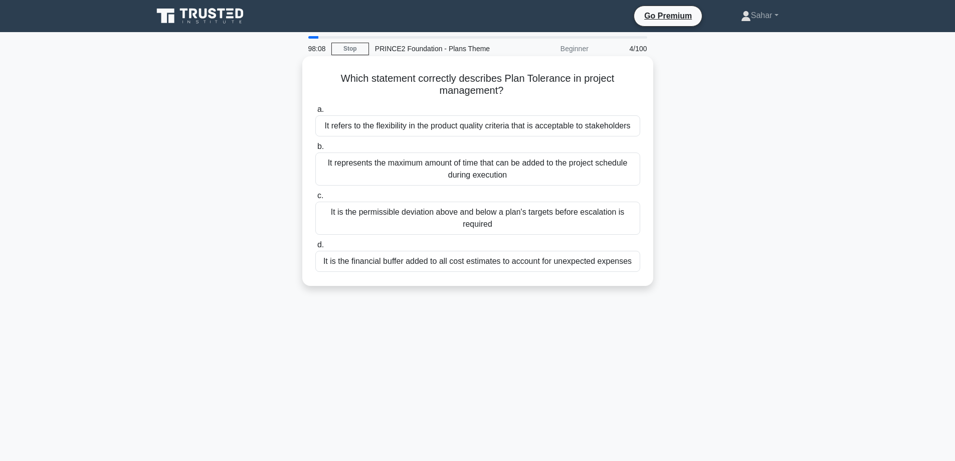
click at [587, 226] on div "It is the permissible deviation above and below a plan's targets before escalat…" at bounding box center [477, 217] width 325 height 33
click at [315, 199] on input "c. It is the permissible deviation above and below a plan's targets before esca…" at bounding box center [315, 195] width 0 height 7
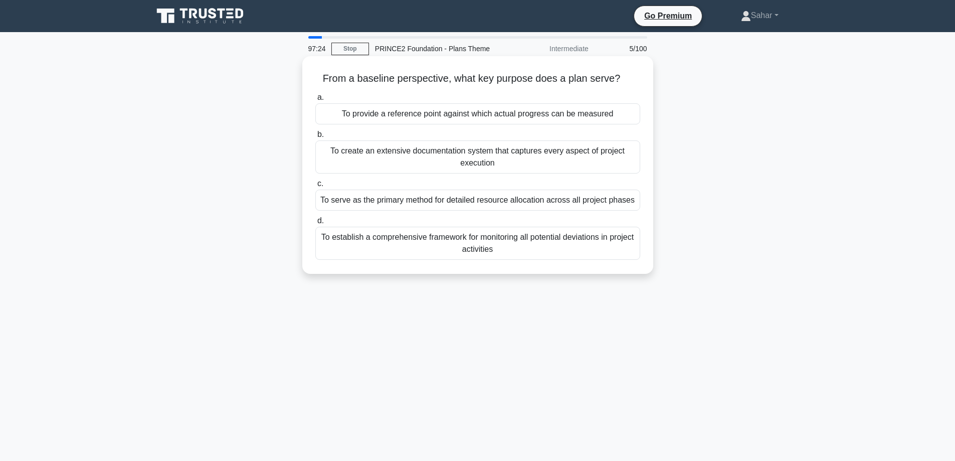
click at [532, 116] on div "To provide a reference point against which actual progress can be measured" at bounding box center [477, 113] width 325 height 21
click at [315, 101] on input "a. To provide a reference point against which actual progress can be measured" at bounding box center [315, 97] width 0 height 7
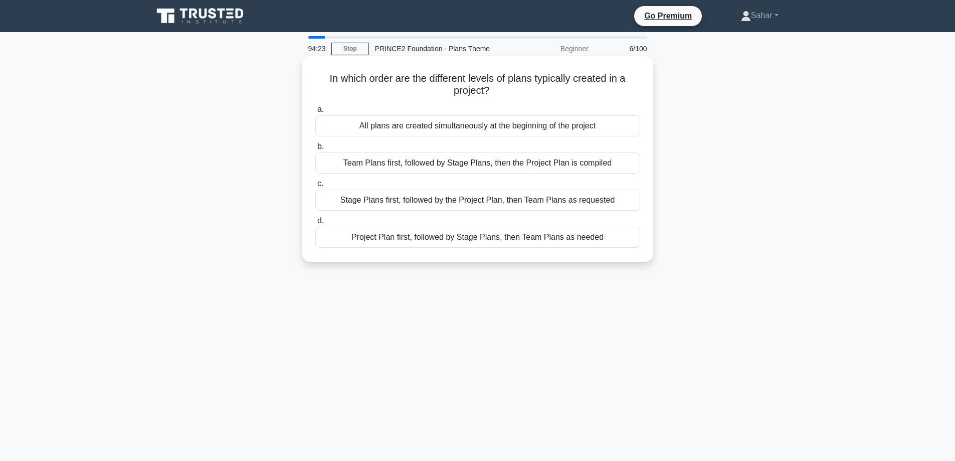
click at [454, 242] on div "Project Plan first, followed by Stage Plans, then Team Plans as needed" at bounding box center [477, 237] width 325 height 21
click at [315, 224] on input "d. Project Plan first, followed by Stage Plans, then Team Plans as needed" at bounding box center [315, 220] width 0 height 7
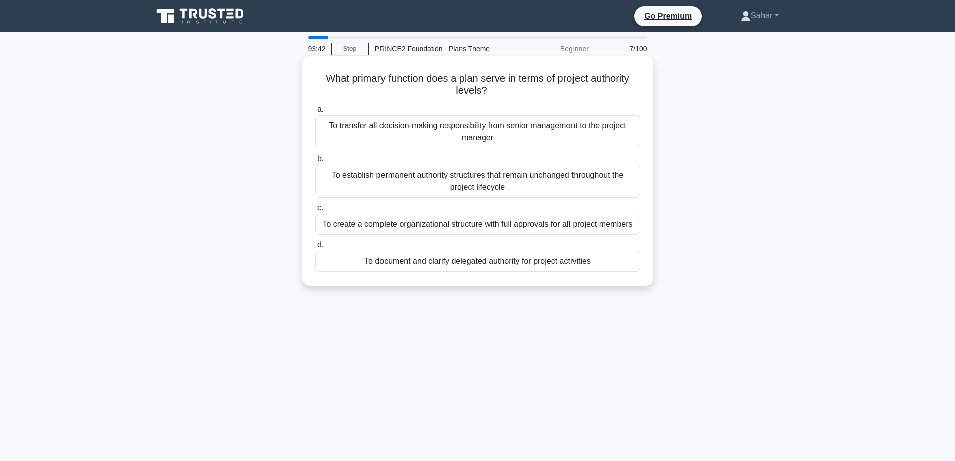
click at [485, 264] on div "To document and clarify delegated authority for project activities" at bounding box center [477, 261] width 325 height 21
click at [315, 248] on input "d. To document and clarify delegated authority for project activities" at bounding box center [315, 245] width 0 height 7
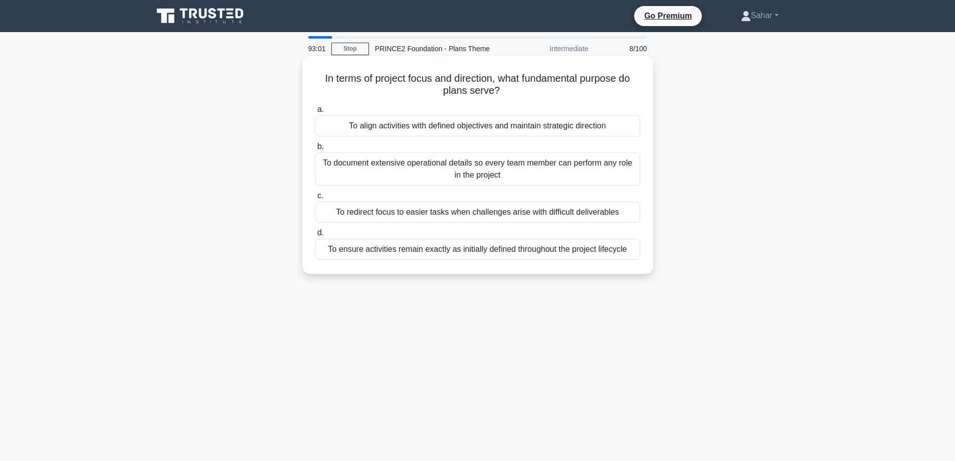
click at [462, 127] on div "To align activities with defined objectives and maintain strategic direction" at bounding box center [477, 125] width 325 height 21
click at [315, 113] on input "a. To align activities with defined objectives and maintain strategic direction" at bounding box center [315, 109] width 0 height 7
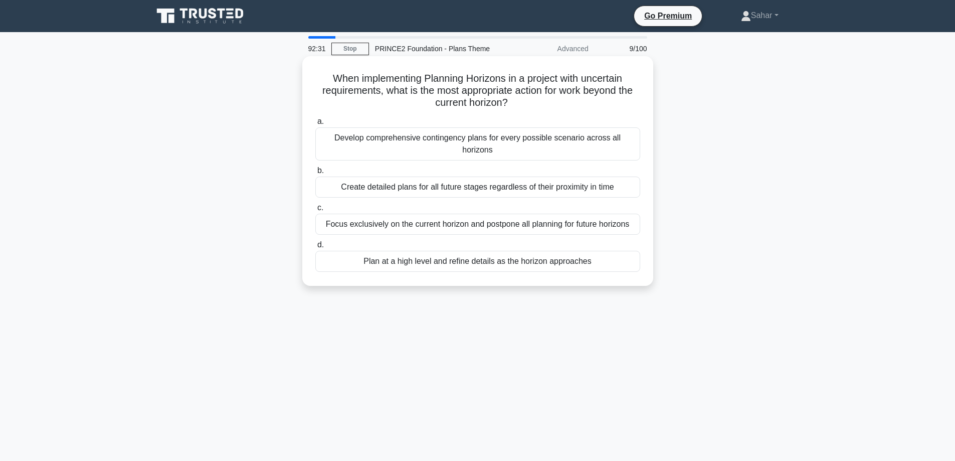
click at [483, 251] on div "Plan at a high level and refine details as the horizon approaches" at bounding box center [477, 261] width 325 height 21
click at [315, 248] on input "d. Plan at a high level and refine details as the horizon approaches" at bounding box center [315, 245] width 0 height 7
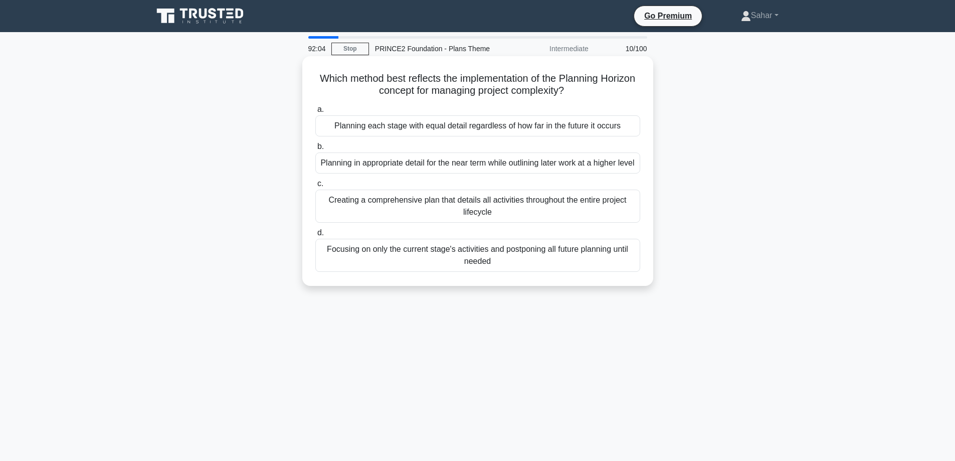
click at [455, 168] on div "Planning in appropriate detail for the near term while outlining later work at …" at bounding box center [477, 162] width 325 height 21
click at [315, 150] on input "b. Planning in appropriate detail for the near term while outlining later work …" at bounding box center [315, 146] width 0 height 7
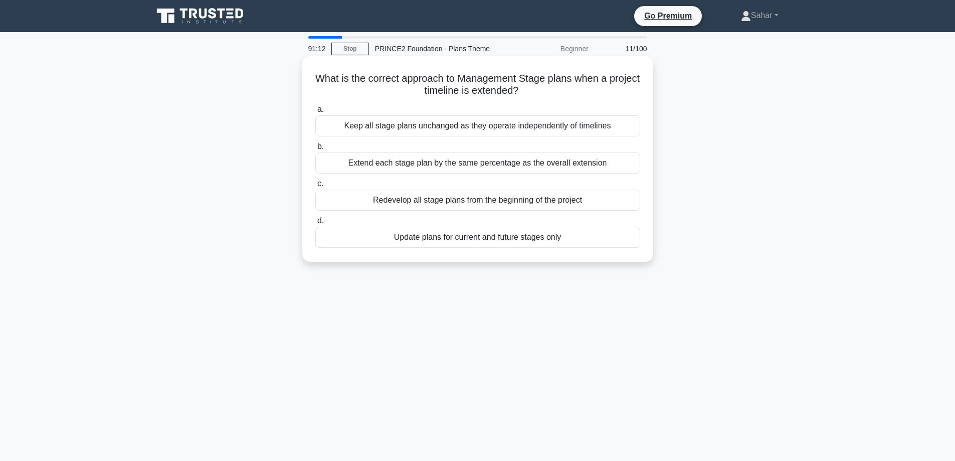
click at [470, 205] on div "Redevelop all stage plans from the beginning of the project" at bounding box center [477, 199] width 325 height 21
click at [315, 187] on input "c. Redevelop all stage plans from the beginning of the project" at bounding box center [315, 183] width 0 height 7
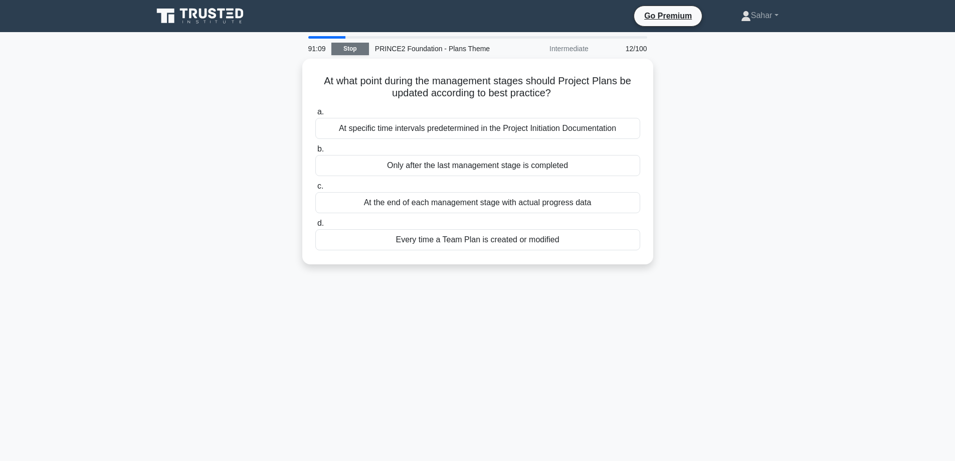
click at [355, 46] on link "Stop" at bounding box center [350, 49] width 38 height 13
click at [348, 46] on link "Stop" at bounding box center [350, 49] width 38 height 13
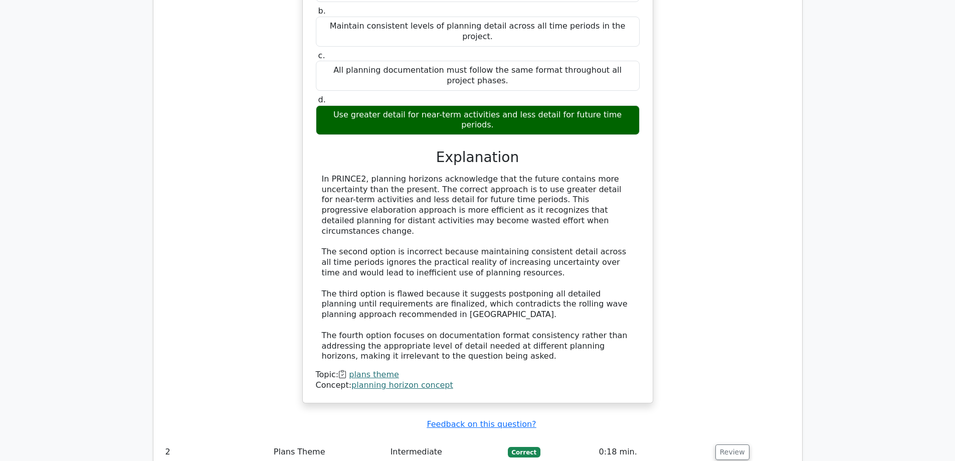
scroll to position [1203, 0]
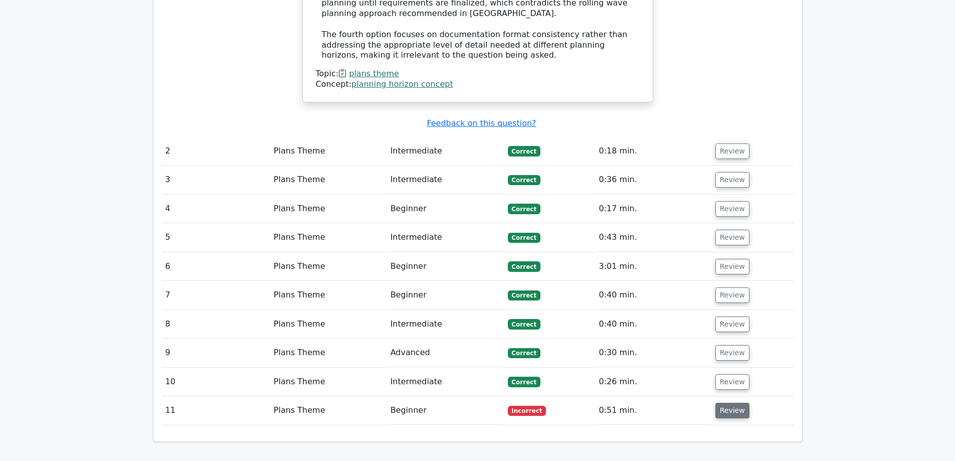
click at [732, 402] on button "Review" at bounding box center [732, 410] width 34 height 16
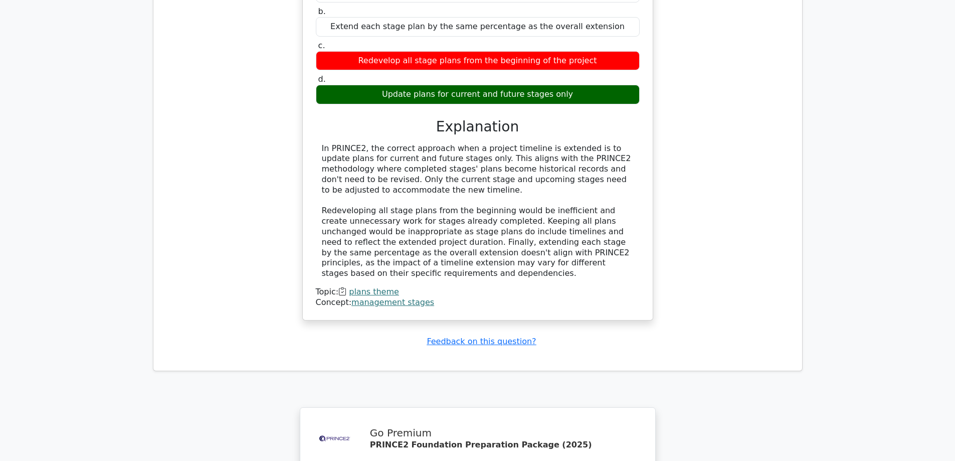
scroll to position [1985, 0]
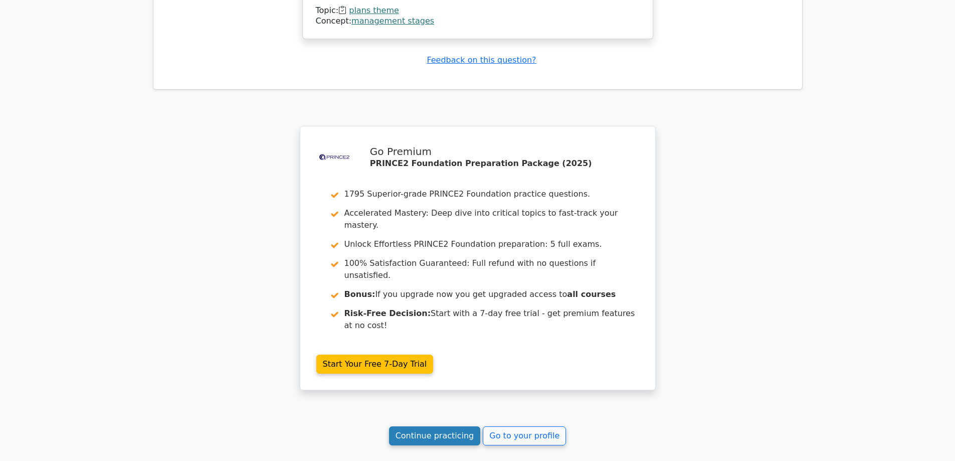
click at [451, 426] on link "Continue practicing" at bounding box center [435, 435] width 92 height 19
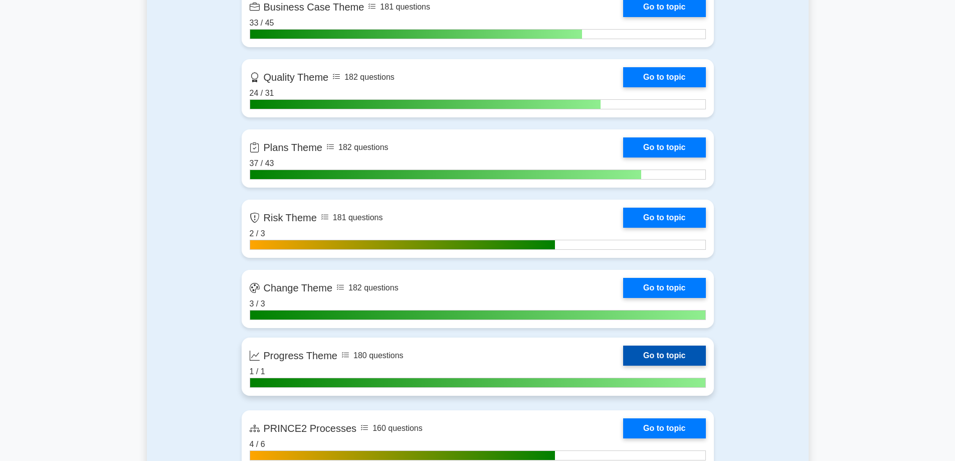
scroll to position [1052, 0]
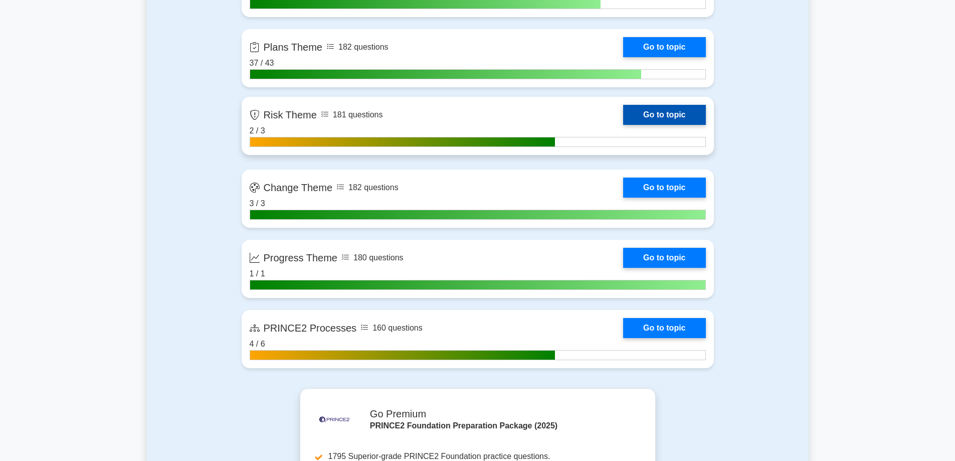
click at [656, 116] on link "Go to topic" at bounding box center [664, 115] width 82 height 20
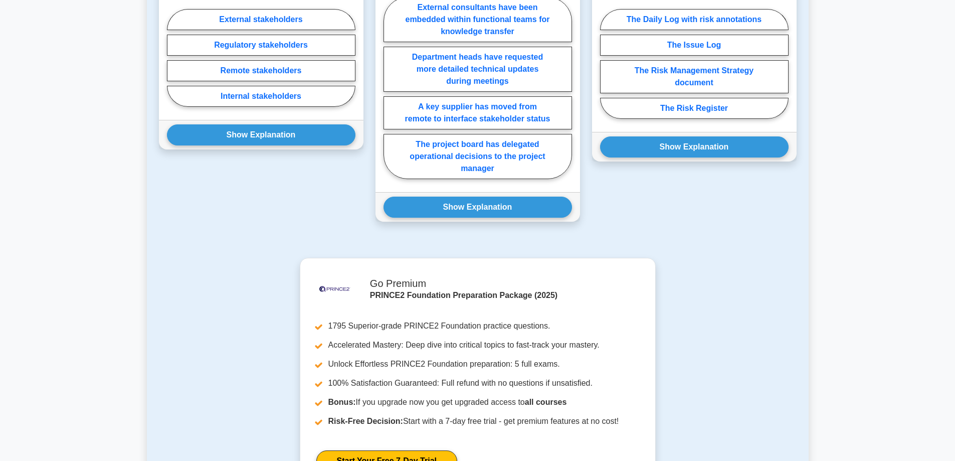
scroll to position [838, 0]
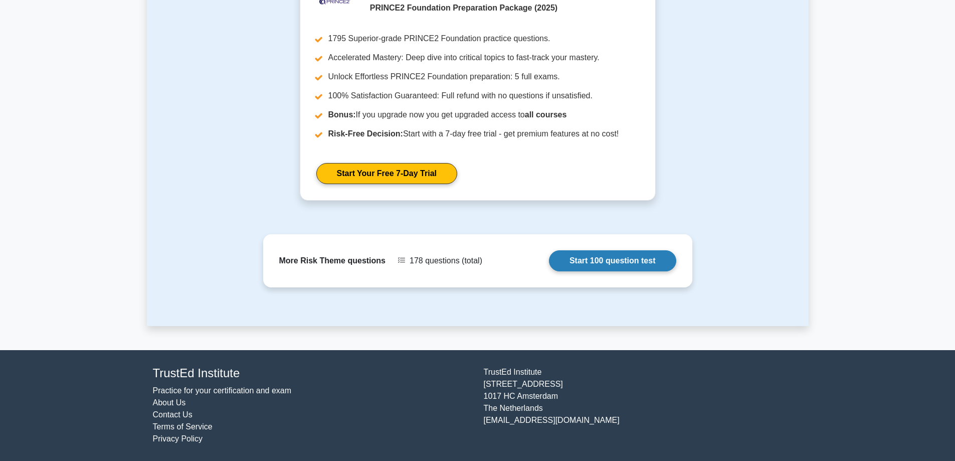
click at [645, 263] on link "Start 100 question test" at bounding box center [612, 260] width 127 height 21
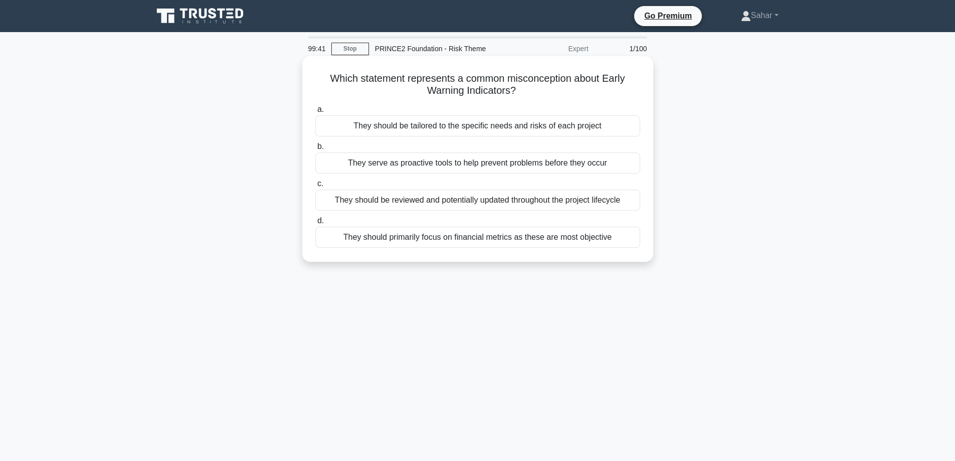
click at [486, 169] on div "They serve as proactive tools to help prevent problems before they occur" at bounding box center [477, 162] width 325 height 21
click at [315, 150] on input "b. They serve as proactive tools to help prevent problems before they occur" at bounding box center [315, 146] width 0 height 7
click at [485, 198] on div "The severity level of risks based on their combined probability and impact scor…" at bounding box center [477, 199] width 325 height 21
click at [315, 187] on input "c. The severity level of risks based on their combined probability and impact s…" at bounding box center [315, 183] width 0 height 7
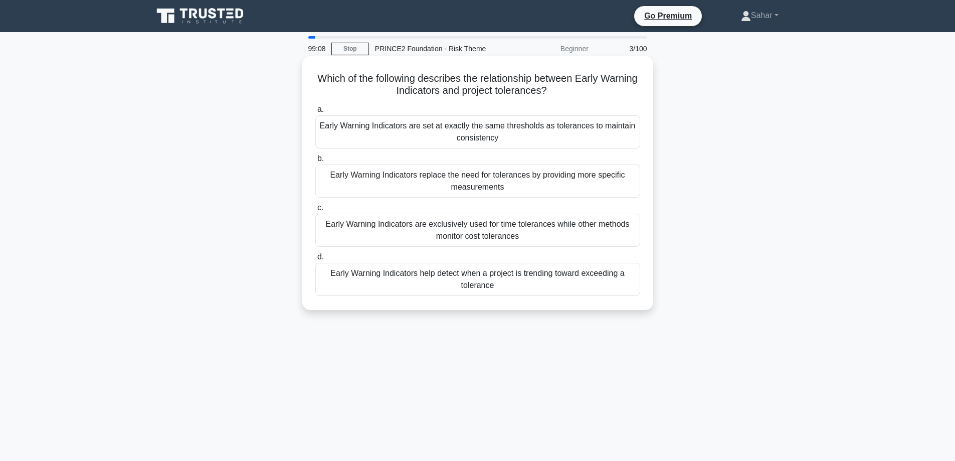
click at [517, 277] on div "Early Warning Indicators help detect when a project is trending toward exceedin…" at bounding box center [477, 279] width 325 height 33
click at [315, 260] on input "d. Early Warning Indicators help detect when a project is trending toward excee…" at bounding box center [315, 257] width 0 height 7
click at [541, 269] on div "Based on the risk profile of each stage, with higher allocations for stages wit…" at bounding box center [477, 279] width 325 height 33
click at [315, 260] on input "d. Based on the risk profile of each stage, with higher allocations for stages …" at bounding box center [315, 257] width 0 height 7
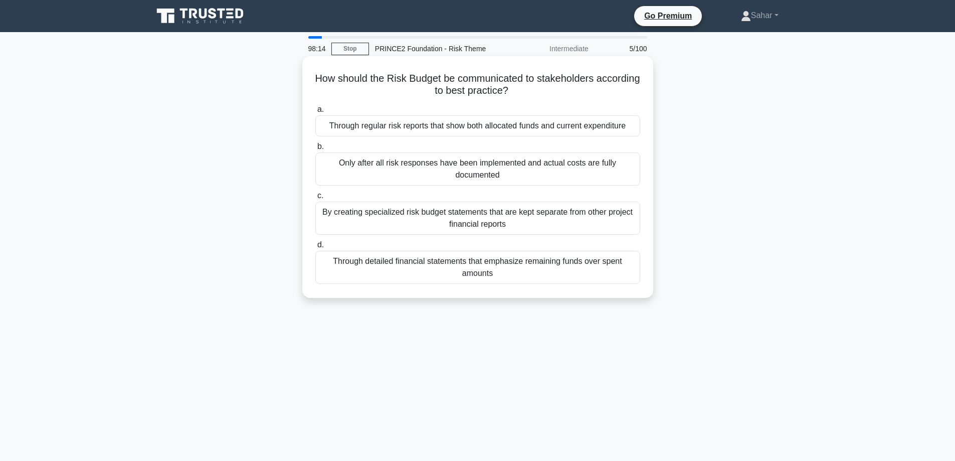
click at [583, 127] on div "Through regular risk reports that show both allocated funds and current expendi…" at bounding box center [477, 125] width 325 height 21
click at [315, 113] on input "a. Through regular risk reports that show both allocated funds and current expe…" at bounding box center [315, 109] width 0 height 7
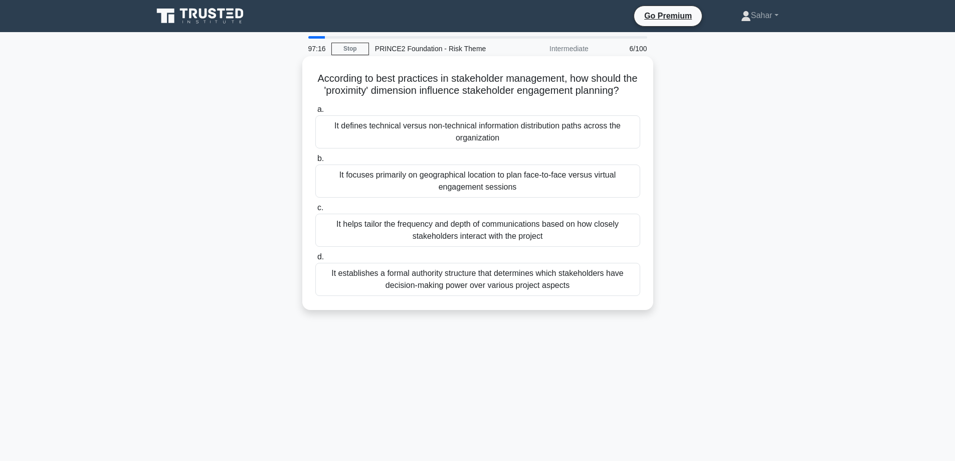
click at [556, 237] on div "It helps tailor the frequency and depth of communications based on how closely …" at bounding box center [477, 229] width 325 height 33
click at [315, 211] on input "c. It helps tailor the frequency and depth of communications based on how close…" at bounding box center [315, 207] width 0 height 7
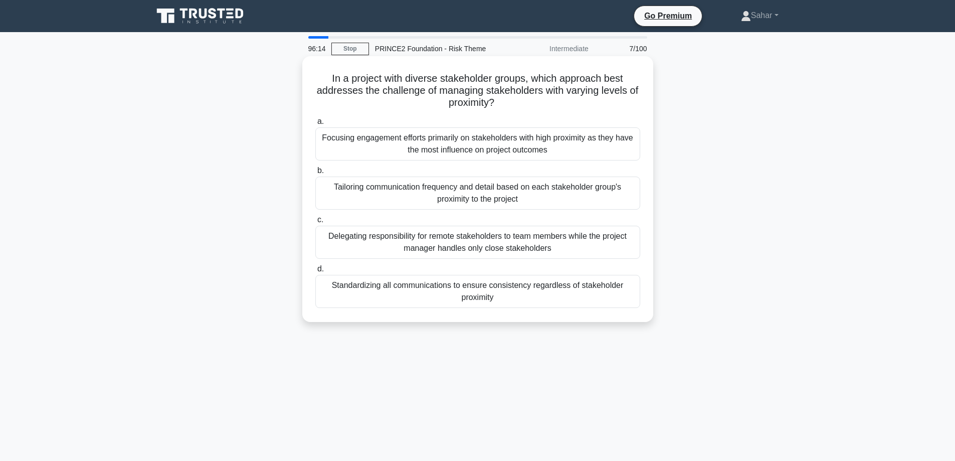
click at [472, 194] on div "Tailoring communication frequency and detail based on each stakeholder group's …" at bounding box center [477, 192] width 325 height 33
click at [315, 174] on input "b. Tailoring communication frequency and detail based on each stakeholder group…" at bounding box center [315, 170] width 0 height 7
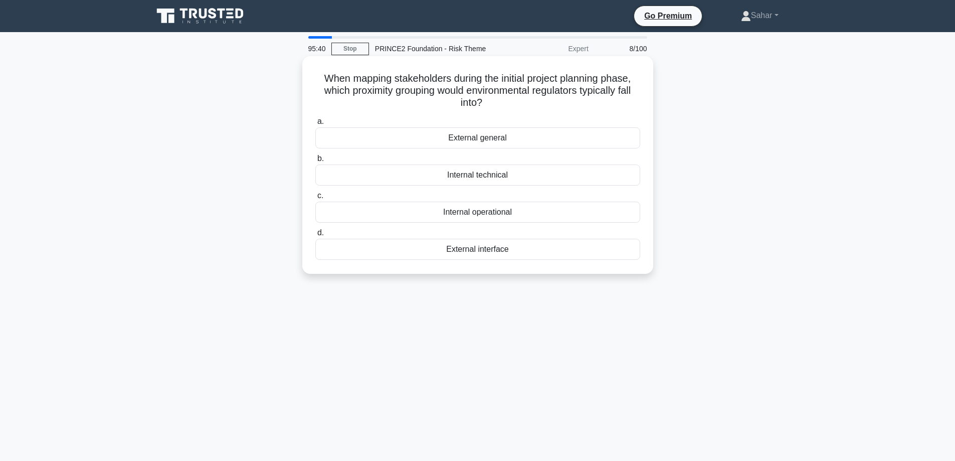
click at [498, 248] on div "External interface" at bounding box center [477, 249] width 325 height 21
click at [502, 252] on div "External interface" at bounding box center [477, 249] width 325 height 21
click at [315, 236] on input "d. External interface" at bounding box center [315, 233] width 0 height 7
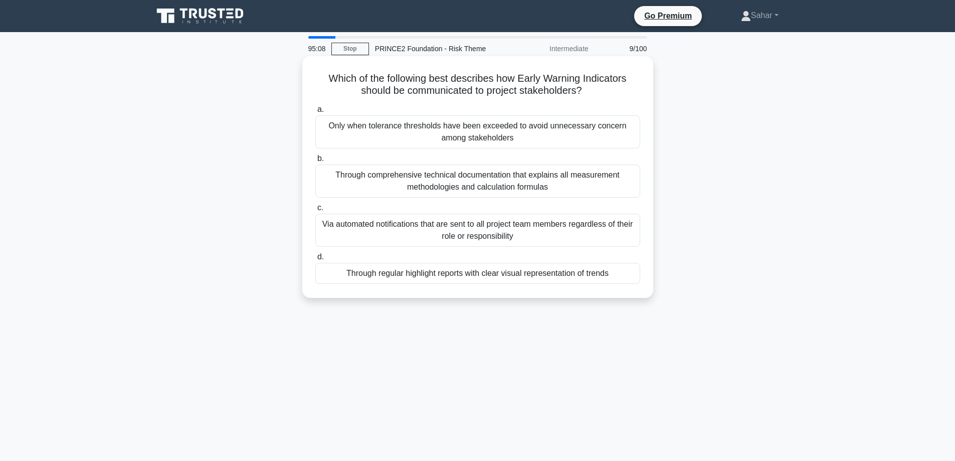
click at [544, 273] on div "Through regular highlight reports with clear visual representation of trends" at bounding box center [477, 273] width 325 height 21
click at [315, 260] on input "d. Through regular highlight reports with clear visual representation of trends" at bounding box center [315, 257] width 0 height 7
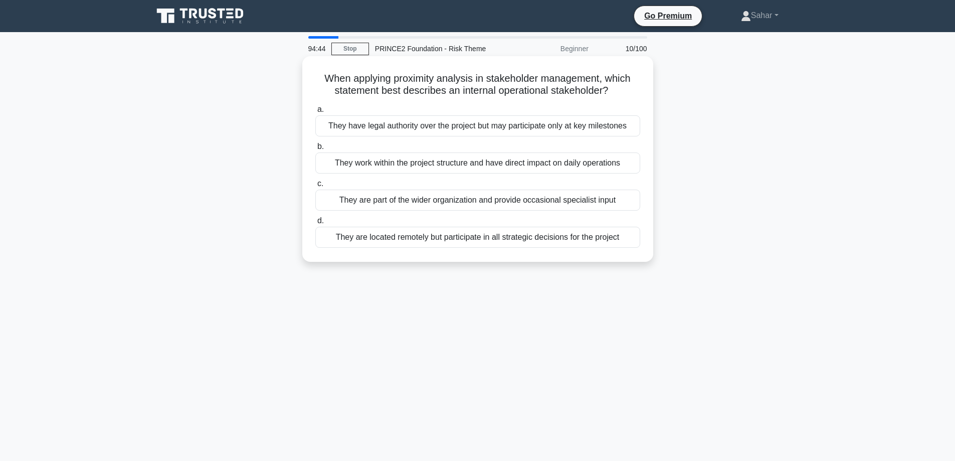
click at [425, 156] on div "They work within the project structure and have direct impact on daily operatio…" at bounding box center [477, 162] width 325 height 21
click at [315, 150] on input "b. They work within the project structure and have direct impact on daily opera…" at bounding box center [315, 146] width 0 height 7
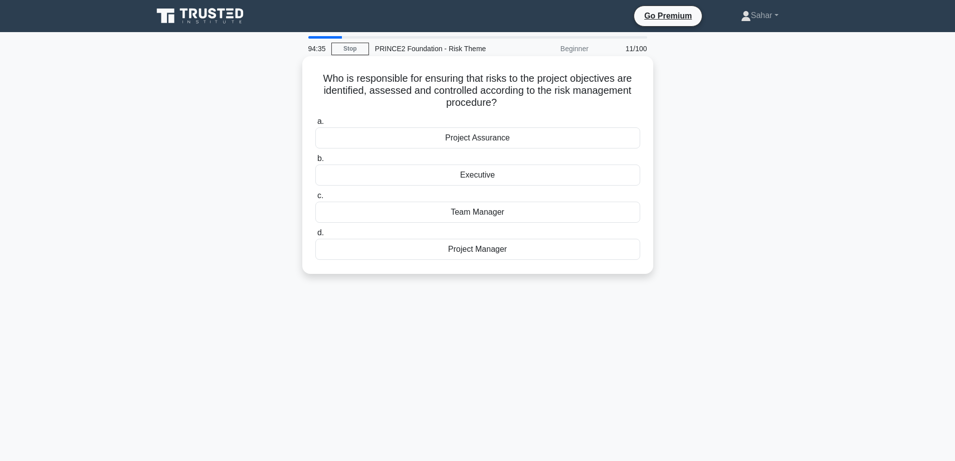
click at [488, 249] on div "Project Manager" at bounding box center [477, 249] width 325 height 21
click at [315, 236] on input "d. Project Manager" at bounding box center [315, 233] width 0 height 7
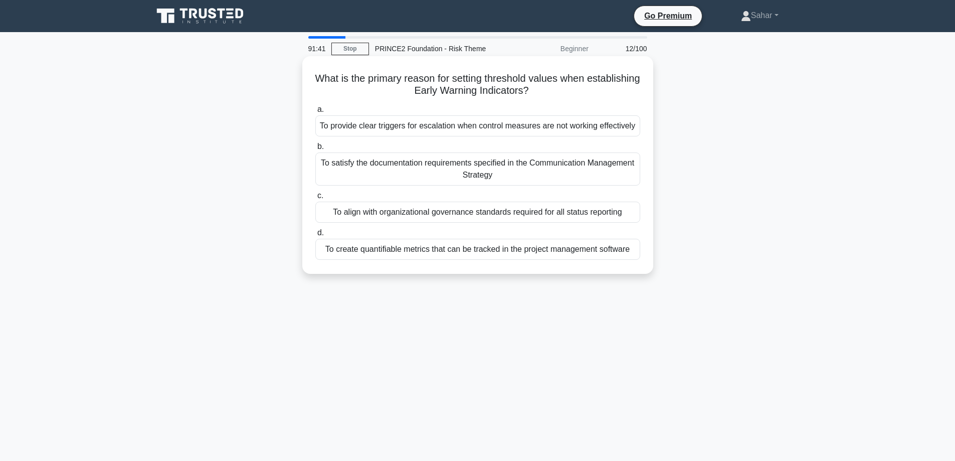
click at [452, 128] on div "To provide clear triggers for escalation when control measures are not working …" at bounding box center [477, 125] width 325 height 21
click at [315, 113] on input "a. To provide clear triggers for escalation when control measures are not worki…" at bounding box center [315, 109] width 0 height 7
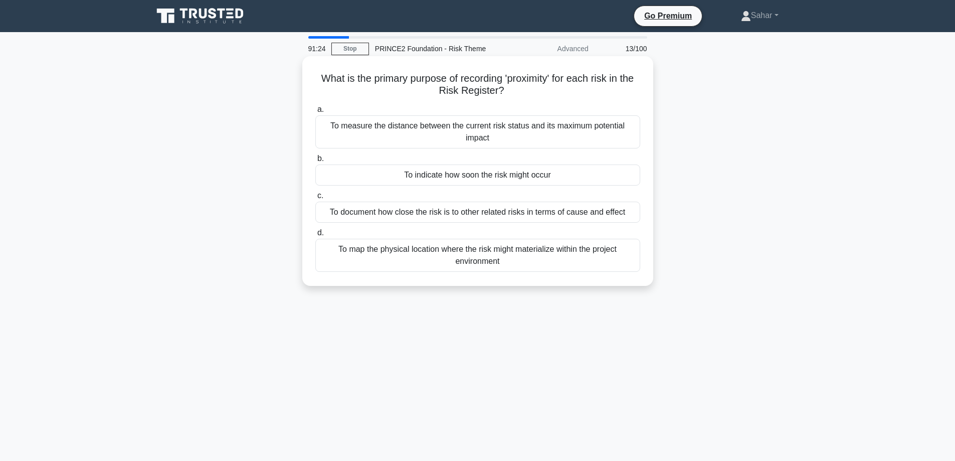
click at [496, 173] on div "To indicate how soon the risk might occur" at bounding box center [477, 174] width 325 height 21
click at [315, 162] on input "b. To indicate how soon the risk might occur" at bounding box center [315, 158] width 0 height 7
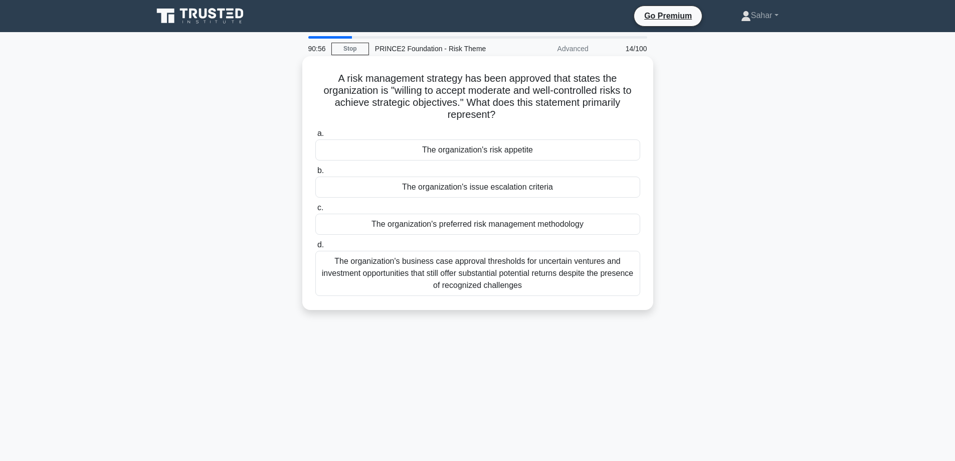
click at [536, 224] on div "The organization's preferred risk management methodology" at bounding box center [477, 223] width 325 height 21
click at [315, 211] on input "c. The organization's preferred risk management methodology" at bounding box center [315, 207] width 0 height 7
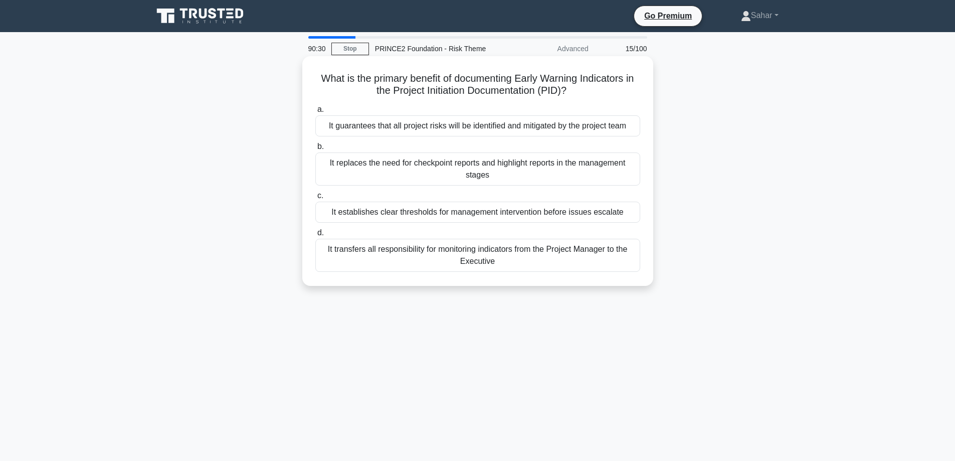
click at [537, 220] on div "It establishes clear thresholds for management intervention before issues escal…" at bounding box center [477, 211] width 325 height 21
click at [315, 199] on input "c. It establishes clear thresholds for management intervention before issues es…" at bounding box center [315, 195] width 0 height 7
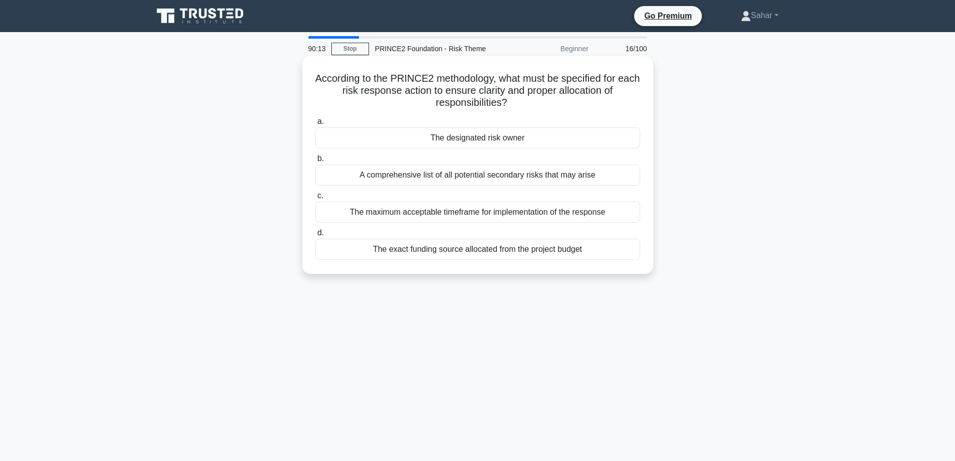
click at [497, 136] on div "The designated risk owner" at bounding box center [477, 137] width 325 height 21
click at [315, 125] on input "a. The designated risk owner" at bounding box center [315, 121] width 0 height 7
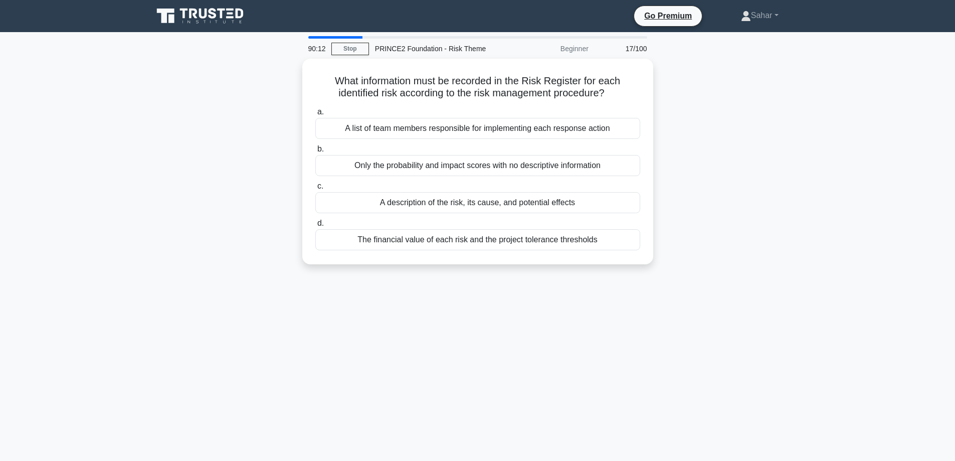
drag, startPoint x: 356, startPoint y: 50, endPoint x: 388, endPoint y: 55, distance: 32.0
click at [356, 50] on link "Stop" at bounding box center [350, 49] width 38 height 13
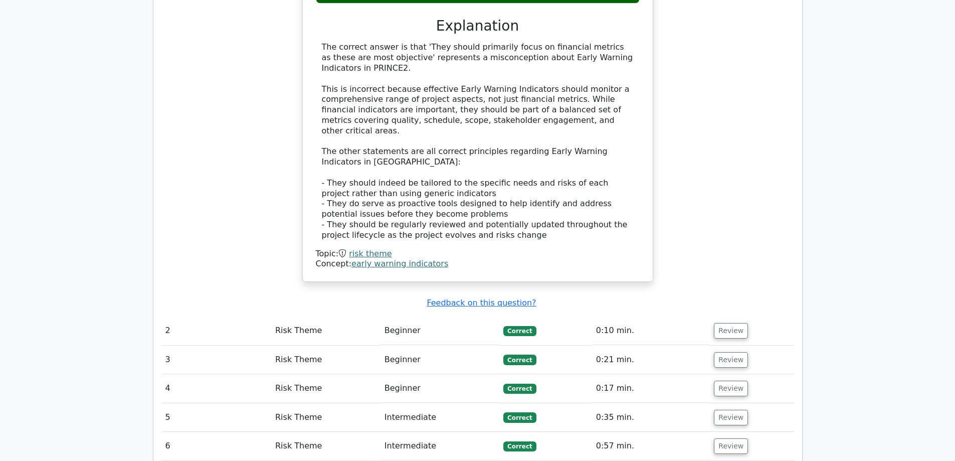
scroll to position [1253, 0]
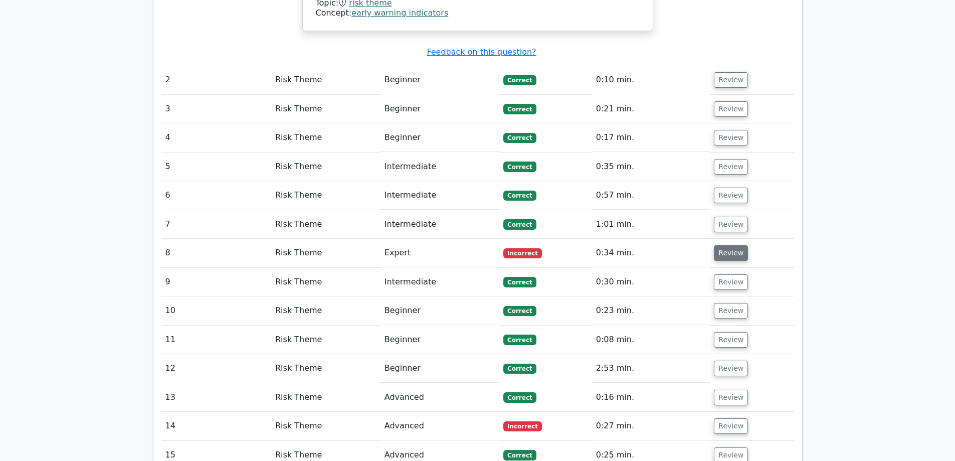
click at [728, 245] on button "Review" at bounding box center [731, 253] width 34 height 16
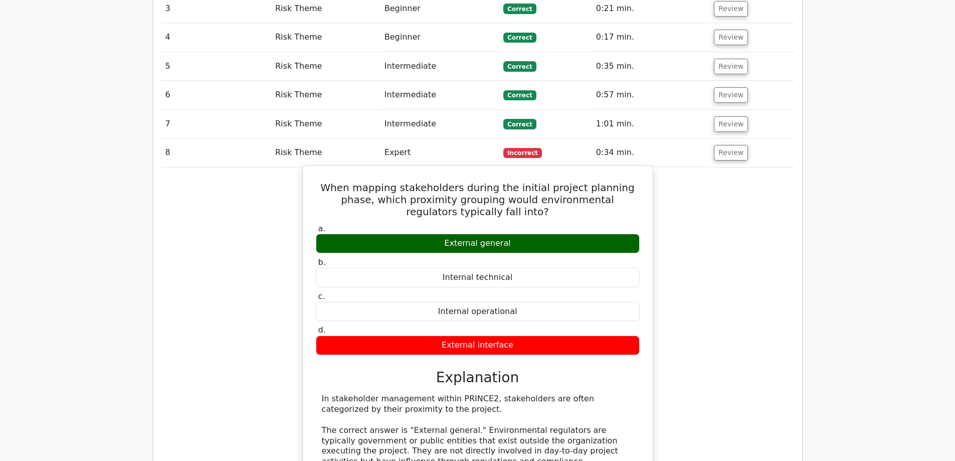
scroll to position [1403, 0]
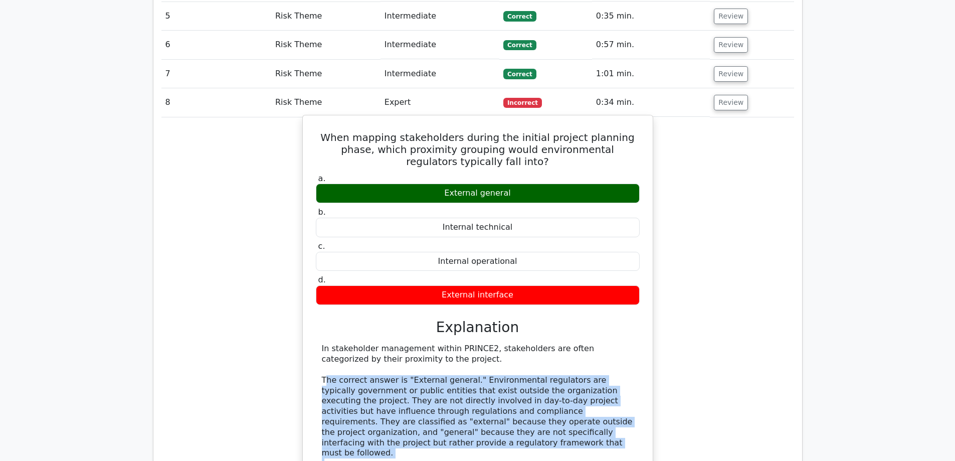
drag, startPoint x: 324, startPoint y: 311, endPoint x: 566, endPoint y: 423, distance: 266.8
click at [566, 423] on div "In stakeholder management within PRINCE2, stakeholders are often categorized by…" at bounding box center [478, 468] width 312 height 250
copy div "he correct answer is "External general." Environmental regulators are typically…"
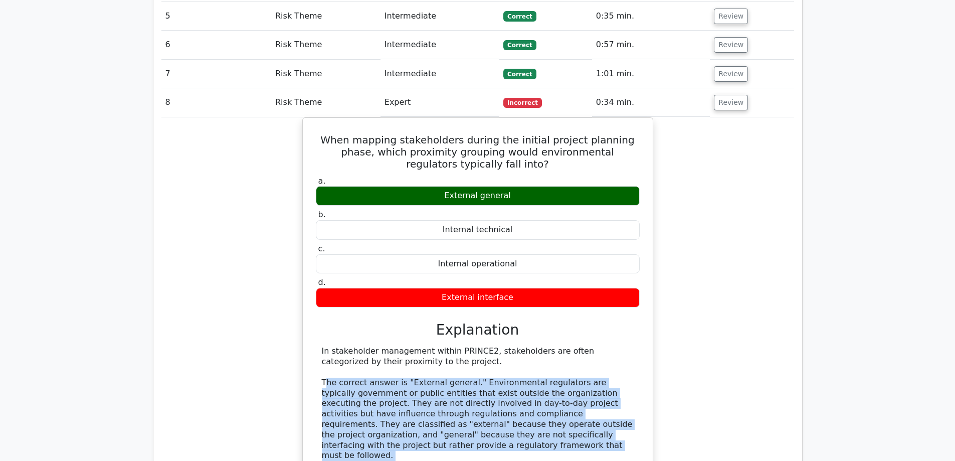
drag, startPoint x: 759, startPoint y: 299, endPoint x: 748, endPoint y: 295, distance: 11.7
click at [759, 299] on div "When mapping stakeholders during the initial project planning phase, which prox…" at bounding box center [477, 383] width 632 height 533
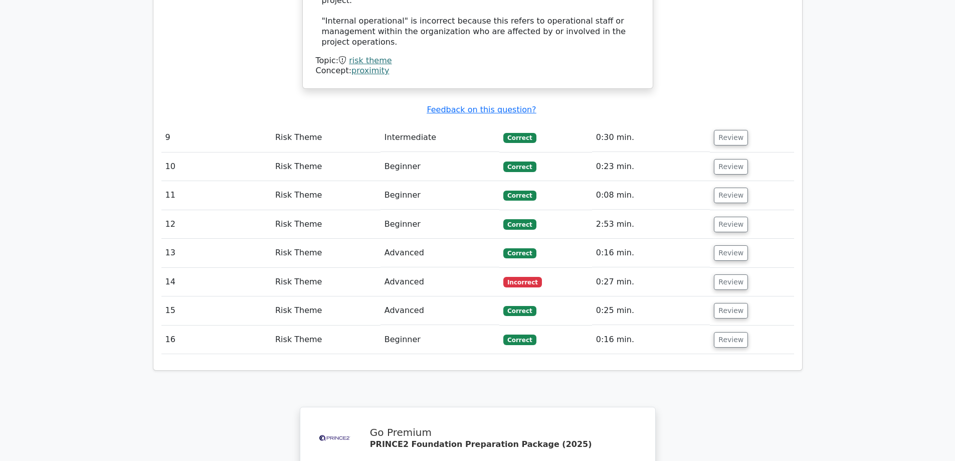
scroll to position [2055, 0]
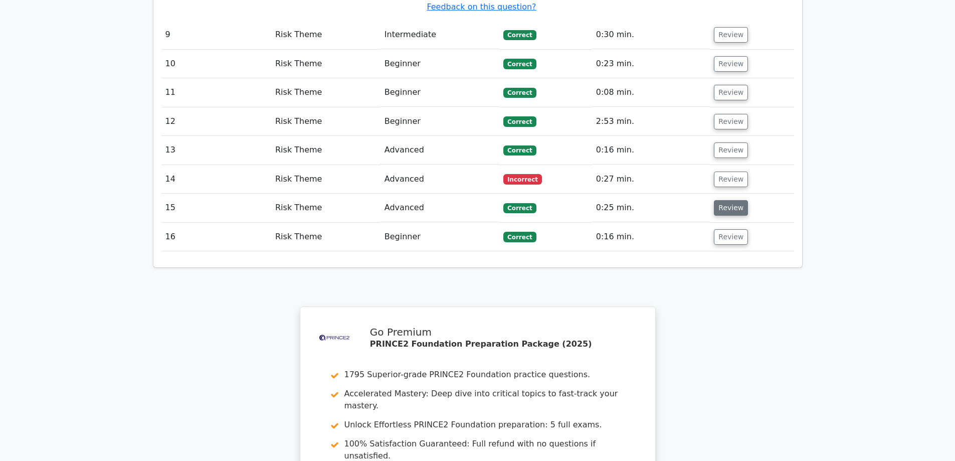
click at [735, 200] on button "Review" at bounding box center [731, 208] width 34 height 16
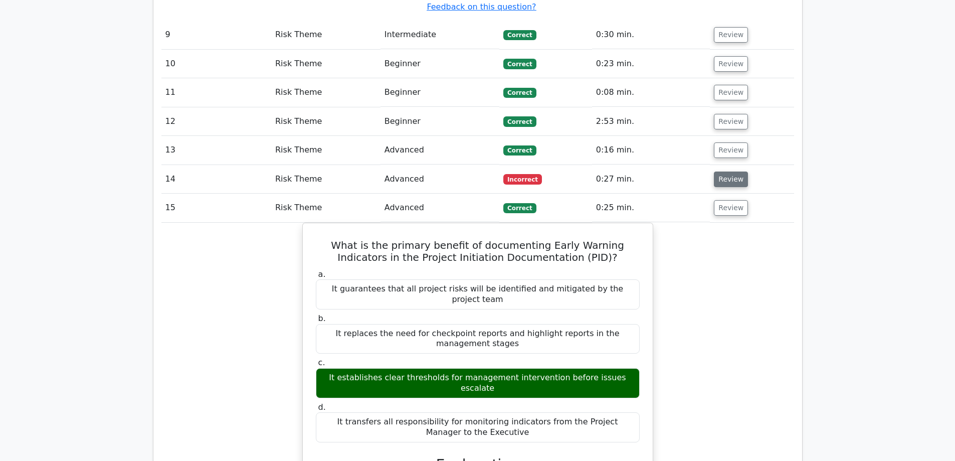
click at [730, 171] on button "Review" at bounding box center [731, 179] width 34 height 16
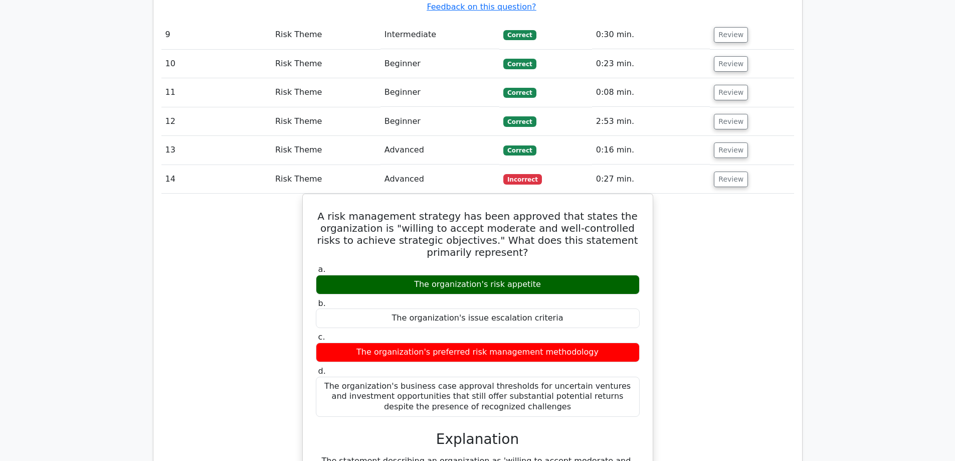
scroll to position [2155, 0]
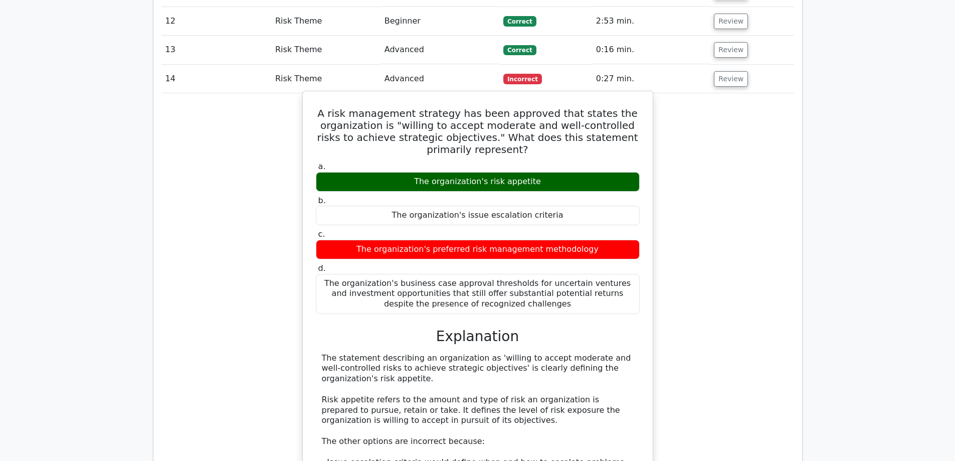
drag, startPoint x: 362, startPoint y: 282, endPoint x: 314, endPoint y: 260, distance: 52.9
click at [315, 260] on div "a. The organization's risk appetite b. The organization's issue escalation crit…" at bounding box center [478, 390] width 326 height 462
copy div "The statement describing an organization as 'willing to accept moderate and wel…"
